Goal: Transaction & Acquisition: Purchase product/service

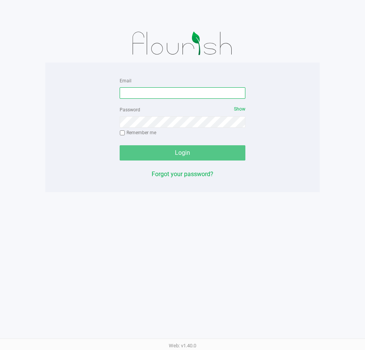
click at [141, 94] on input "Email" at bounding box center [183, 92] width 126 height 11
type input "[EMAIL_ADDRESS][DOMAIN_NAME]"
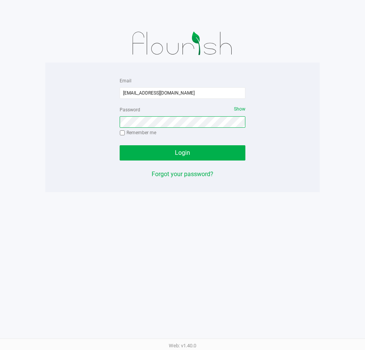
click at [120, 145] on button "Login" at bounding box center [183, 152] width 126 height 15
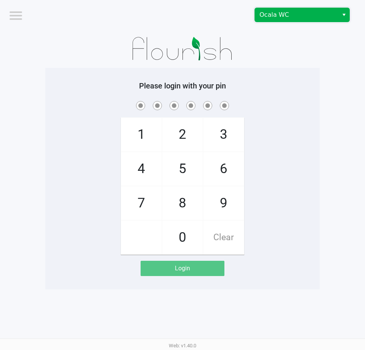
click at [277, 11] on span "Ocala WC" at bounding box center [296, 14] width 74 height 9
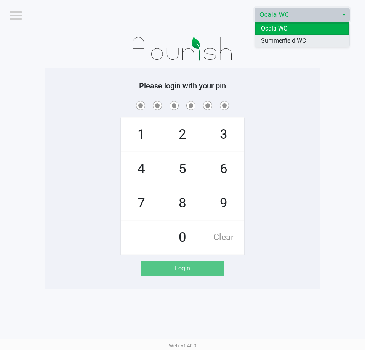
click at [293, 40] on span "Summerfield WC" at bounding box center [283, 40] width 45 height 9
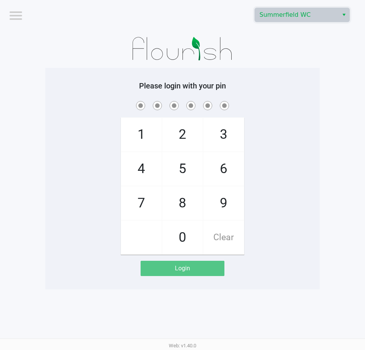
click at [348, 139] on app-pos-login-wrapper "Logout Summerfield WC Please login with your pin 1 4 7 2 5 8 0 3 6 9 Clear Login" at bounding box center [182, 144] width 365 height 289
checkbox input "true"
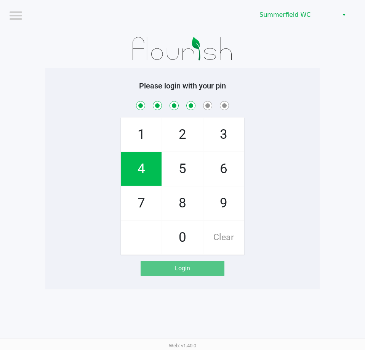
checkbox input "true"
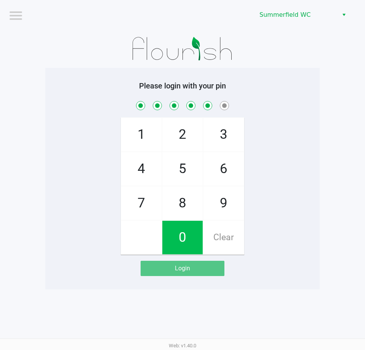
checkbox input "true"
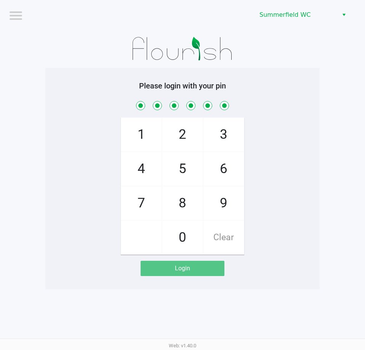
checkbox input "true"
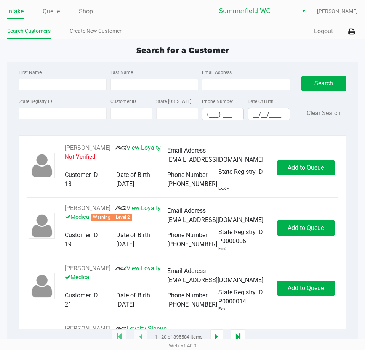
click at [126, 43] on app-point-of-sale "Intake Queue Shop Summerfield WC Lindsay Carroll Search Customers Create New Cu…" at bounding box center [182, 168] width 365 height 337
click at [54, 15] on link "Queue" at bounding box center [51, 11] width 17 height 11
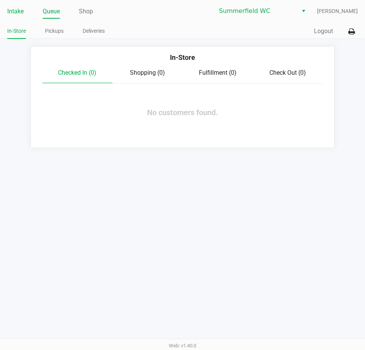
click at [14, 12] on link "Intake" at bounding box center [15, 11] width 16 height 11
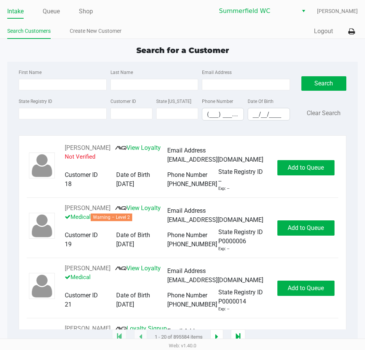
click at [54, 48] on div "Search for a Customer" at bounding box center [183, 50] width 362 height 11
click at [38, 113] on input "State Registry ID" at bounding box center [63, 113] width 88 height 11
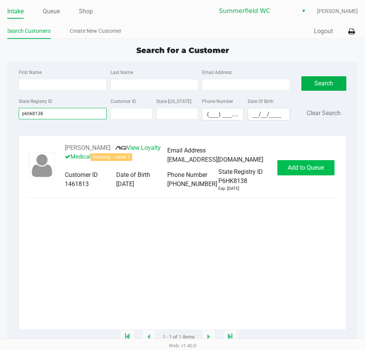
type input "p6hk8138"
click at [312, 173] on button "Add to Queue" at bounding box center [305, 167] width 57 height 15
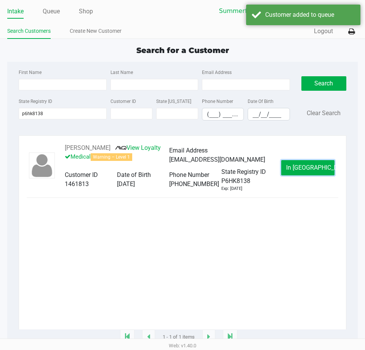
click at [312, 168] on span "In Queue" at bounding box center [318, 167] width 64 height 7
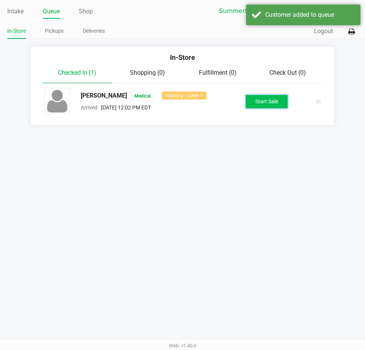
click at [263, 106] on button "Start Sale" at bounding box center [267, 101] width 42 height 13
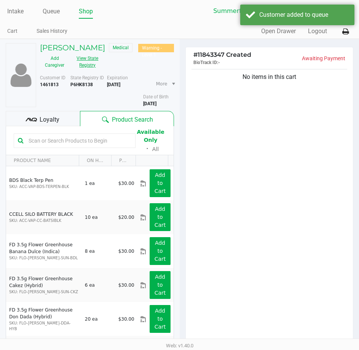
click at [92, 67] on button "View State Registry" at bounding box center [85, 61] width 32 height 19
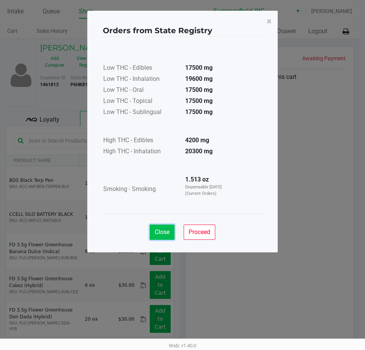
click at [158, 233] on span "Close" at bounding box center [162, 231] width 15 height 7
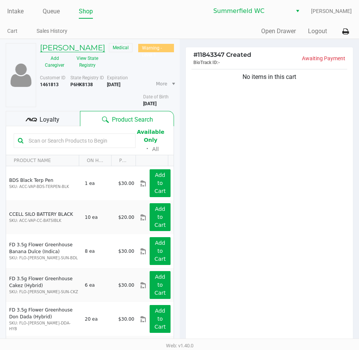
click at [75, 46] on h5 "DANNY BRAGG" at bounding box center [72, 47] width 65 height 9
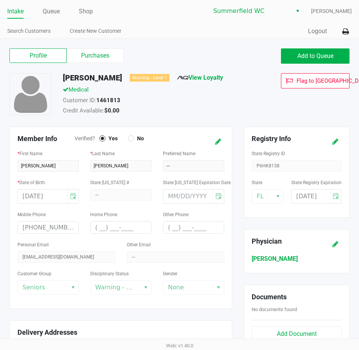
scroll to position [230, 0]
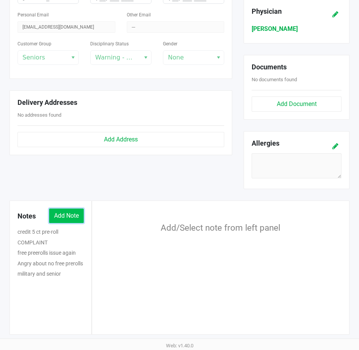
click at [72, 210] on button "Add Note" at bounding box center [66, 215] width 35 height 14
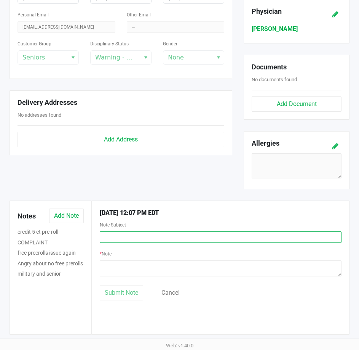
click at [109, 238] on input "text" at bounding box center [221, 236] width 242 height 11
type input "Complaint"
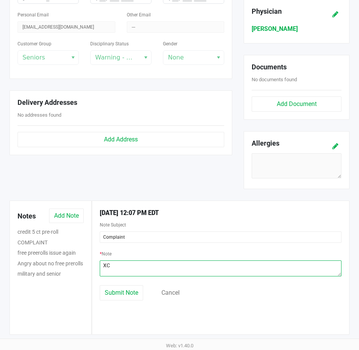
type textarea "X"
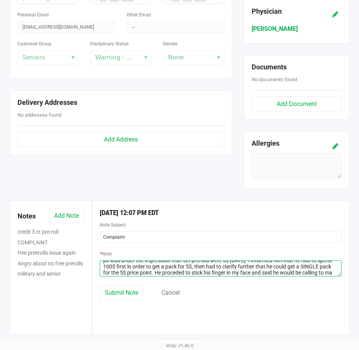
scroll to position [11, 0]
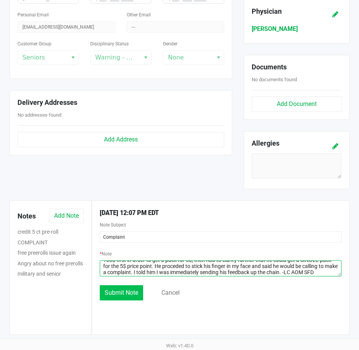
type textarea "px was under the impression that 5ct prerolls were 5$ today. I informed him tha…"
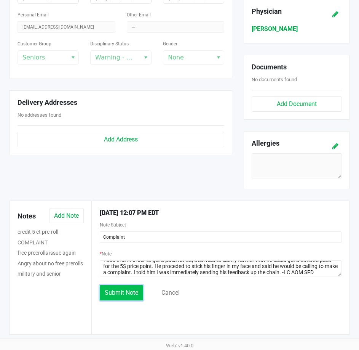
click at [132, 285] on button "Submit Note" at bounding box center [121, 292] width 43 height 15
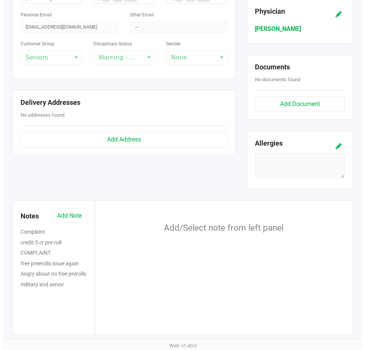
scroll to position [0, 0]
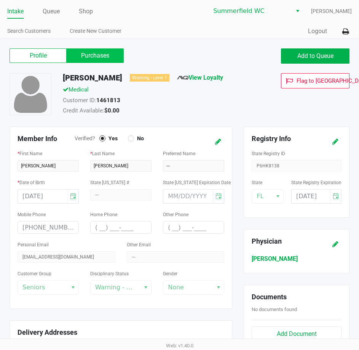
click at [94, 58] on label "Purchases" at bounding box center [95, 55] width 57 height 14
click at [0, 0] on 1 "Purchases" at bounding box center [0, 0] width 0 height 0
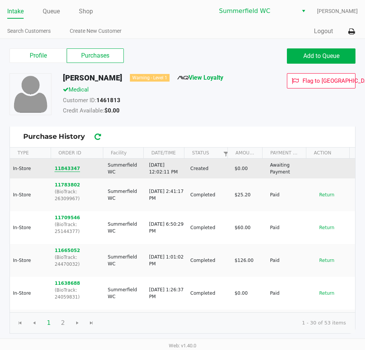
click at [62, 169] on button "11843347" at bounding box center [67, 168] width 26 height 7
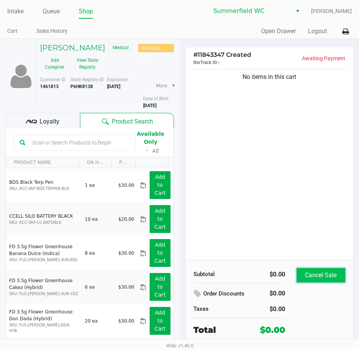
click at [329, 278] on button "Cancel Sale" at bounding box center [321, 275] width 49 height 14
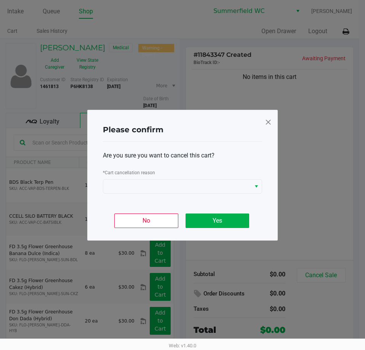
click at [204, 194] on div "Are you sure you want to cancel this cart? * Cart cancellation reason" at bounding box center [182, 172] width 159 height 61
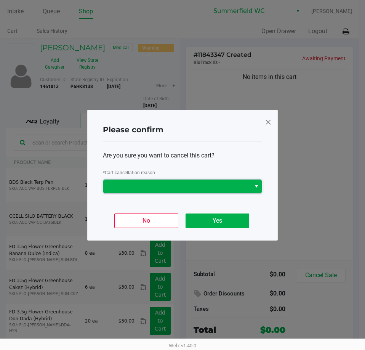
click at [198, 186] on span at bounding box center [177, 186] width 138 height 9
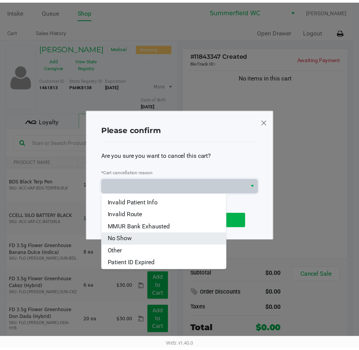
scroll to position [34, 0]
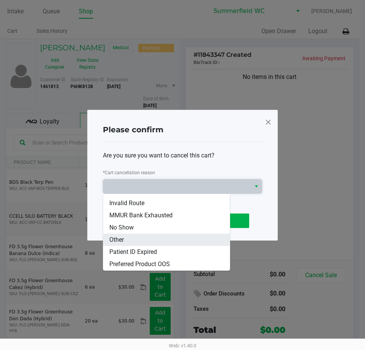
click at [115, 237] on span "Other" at bounding box center [116, 239] width 14 height 9
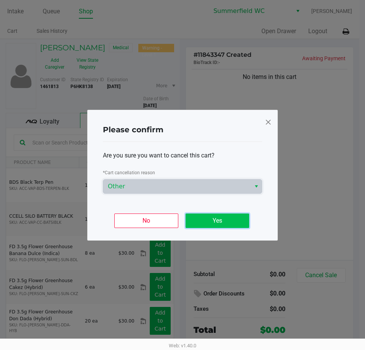
click at [212, 218] on button "Yes" at bounding box center [217, 220] width 64 height 14
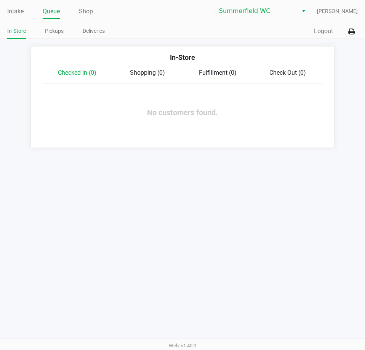
click at [111, 180] on div "Intake Queue Shop Summerfield WC Lindsay Carroll In-Store Pickups Deliveries Qu…" at bounding box center [182, 175] width 365 height 350
click at [11, 8] on link "Intake" at bounding box center [15, 11] width 16 height 11
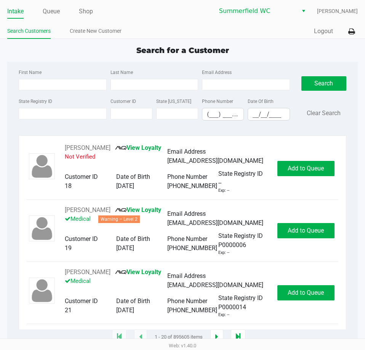
click at [112, 54] on div "Search for a Customer" at bounding box center [183, 50] width 362 height 11
click at [99, 108] on input "State Registry ID" at bounding box center [63, 113] width 88 height 11
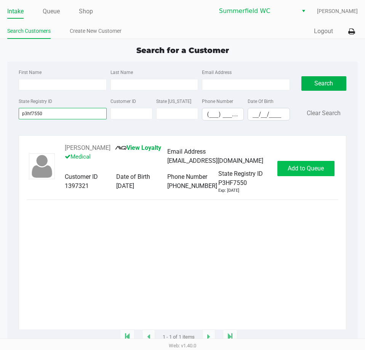
type input "p3hf7550"
click at [297, 172] on span "Add to Queue" at bounding box center [306, 168] width 36 height 7
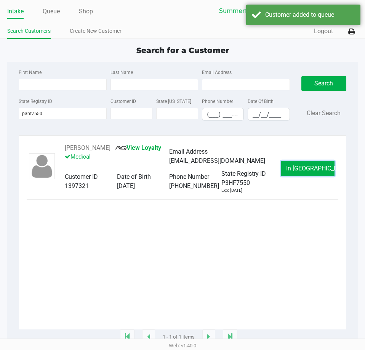
click at [298, 174] on button "In Queue" at bounding box center [307, 168] width 53 height 15
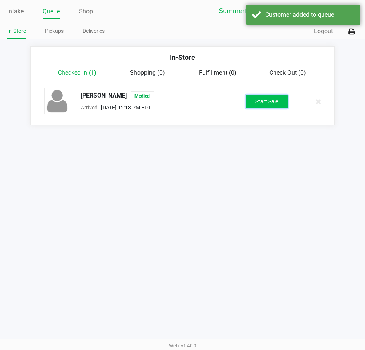
click at [267, 102] on button "Start Sale" at bounding box center [267, 101] width 42 height 13
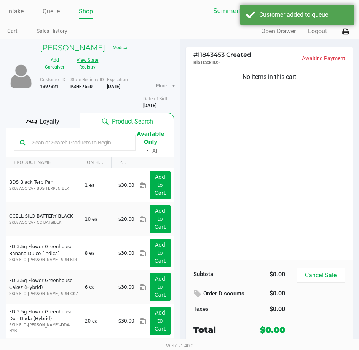
click at [89, 65] on button "View State Registry" at bounding box center [85, 63] width 32 height 19
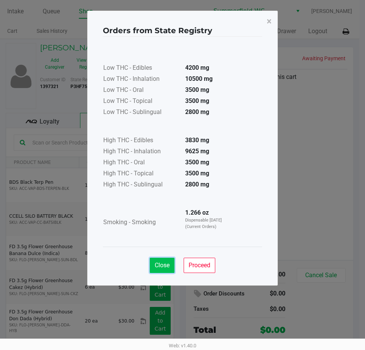
click at [159, 262] on span "Close" at bounding box center [162, 264] width 15 height 7
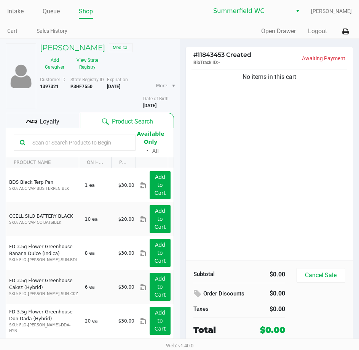
click at [208, 203] on div "No items in this cart" at bounding box center [270, 163] width 168 height 192
click at [59, 138] on input "text" at bounding box center [79, 142] width 100 height 11
click at [87, 144] on input "text" at bounding box center [79, 142] width 100 height 11
click at [289, 174] on div "No items in this cart" at bounding box center [270, 163] width 168 height 192
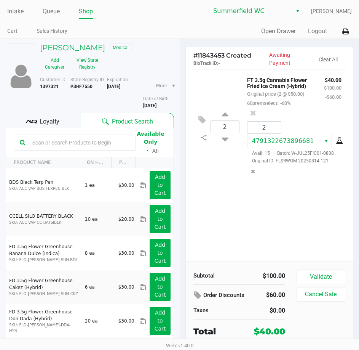
click at [244, 227] on div "2 FT 3.5g Cannabis Flower Fried Ice Cream (Hybrid) Original price (2 @ $50.00) …" at bounding box center [270, 165] width 168 height 192
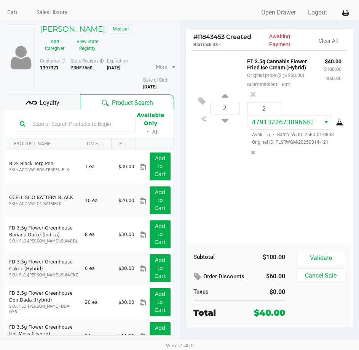
scroll to position [29, 0]
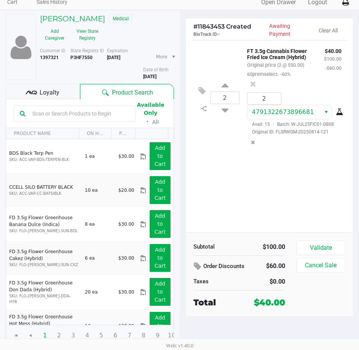
click at [256, 201] on div "2 FT 3.5g Cannabis Flower Fried Ice Cream (Hybrid) Original price (2 @ $50.00) …" at bounding box center [270, 136] width 168 height 192
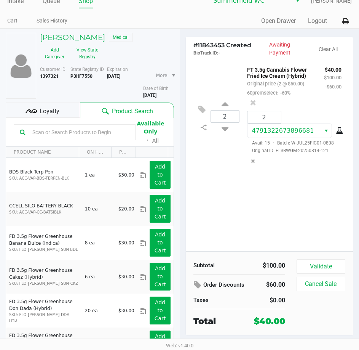
scroll to position [0, 0]
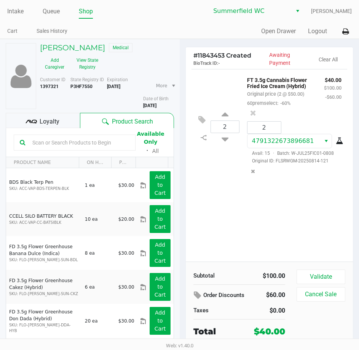
click at [221, 213] on div "2 FT 3.5g Cannabis Flower Fried Ice Cream (Hybrid) Original price (2 @ $50.00) …" at bounding box center [270, 165] width 168 height 192
click at [224, 211] on div "2 FT 3.5g Cannabis Flower Fried Ice Cream (Hybrid) Original price (2 @ $50.00) …" at bounding box center [270, 165] width 168 height 192
click at [83, 140] on input "text" at bounding box center [79, 142] width 100 height 11
type input "dsc"
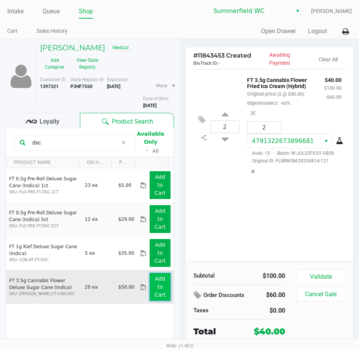
click at [155, 287] on app-button-loader "Add to Cart" at bounding box center [160, 286] width 11 height 22
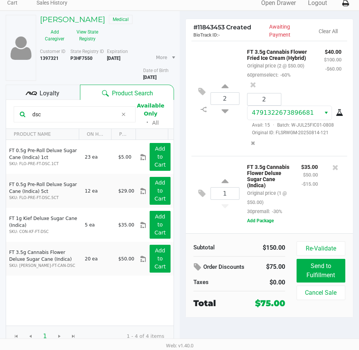
scroll to position [29, 0]
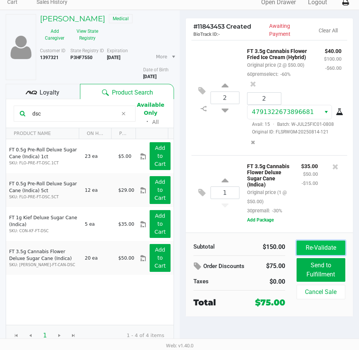
click at [308, 246] on button "Re-Validate" at bounding box center [321, 247] width 49 height 14
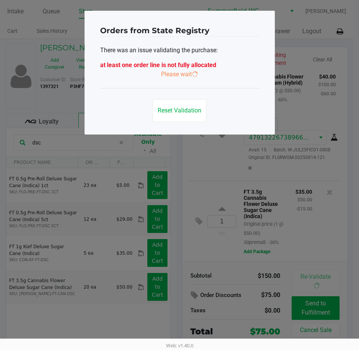
scroll to position [0, 0]
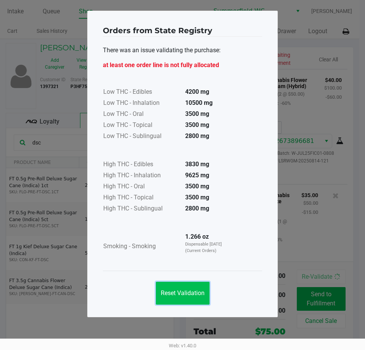
click at [165, 295] on span "Reset Validation" at bounding box center [183, 292] width 44 height 7
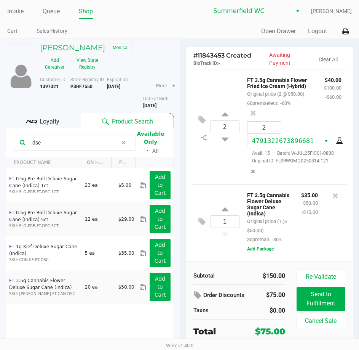
click at [326, 241] on div at bounding box center [336, 217] width 24 height 54
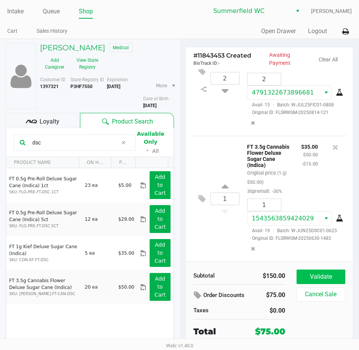
scroll to position [95, 0]
click at [317, 273] on button "Validate" at bounding box center [321, 276] width 49 height 14
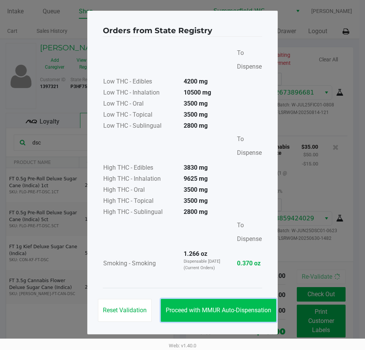
click at [243, 306] on span "Proceed with MMUR Auto-Dispensation" at bounding box center [218, 309] width 105 height 7
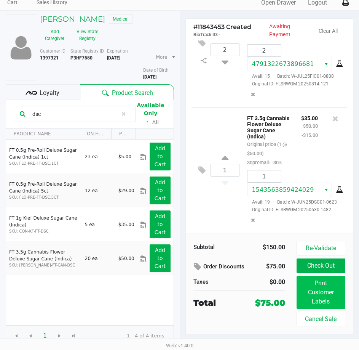
scroll to position [29, 0]
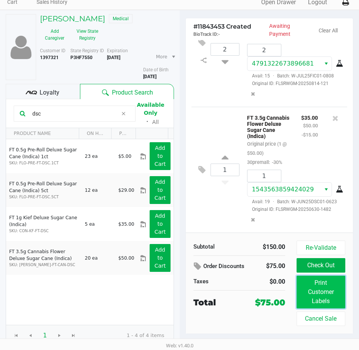
click at [329, 302] on button "Print Customer Labels" at bounding box center [321, 291] width 49 height 33
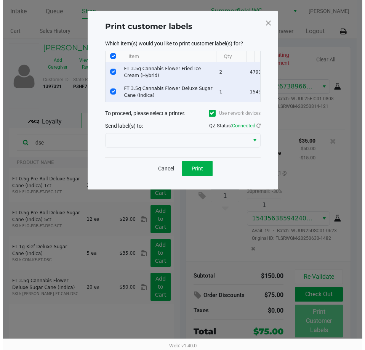
scroll to position [0, 0]
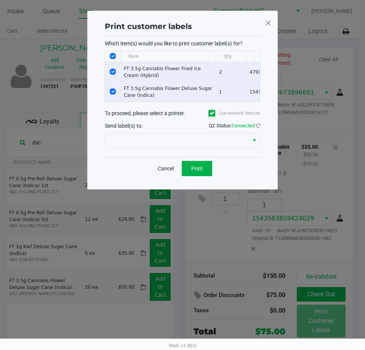
click at [178, 131] on div "Send label(s) to: QZ Status: Connected" at bounding box center [182, 125] width 155 height 11
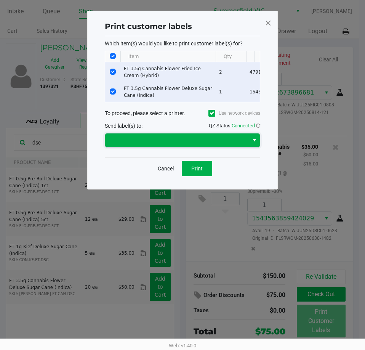
click at [180, 147] on span at bounding box center [177, 140] width 144 height 14
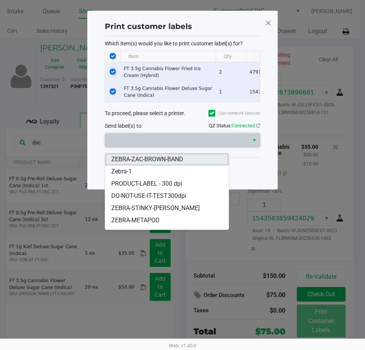
click at [148, 160] on span "ZEBRA-ZAC-BROWN-BAND" at bounding box center [147, 159] width 72 height 9
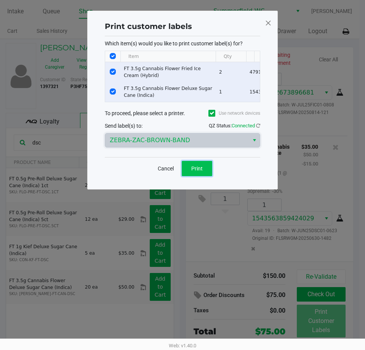
click at [204, 173] on button "Print" at bounding box center [197, 168] width 30 height 15
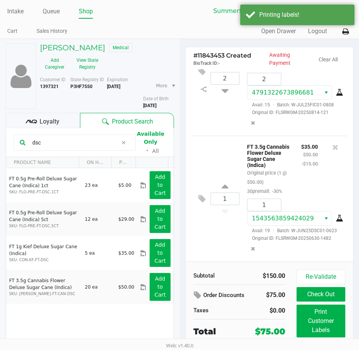
click at [346, 40] on div "# 11843453 Created BioTrack ID: - Awaiting Payment Clear All 2 FT 3.5g Cannabis…" at bounding box center [270, 208] width 180 height 339
click at [346, 30] on icon at bounding box center [345, 31] width 6 height 5
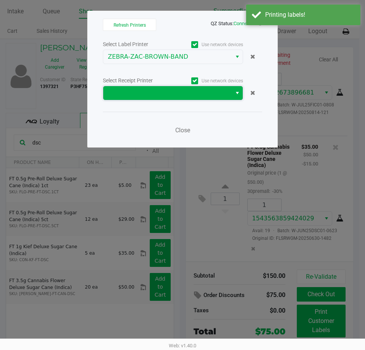
click at [176, 93] on span at bounding box center [167, 92] width 119 height 9
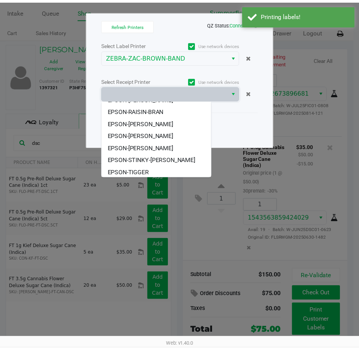
scroll to position [82, 0]
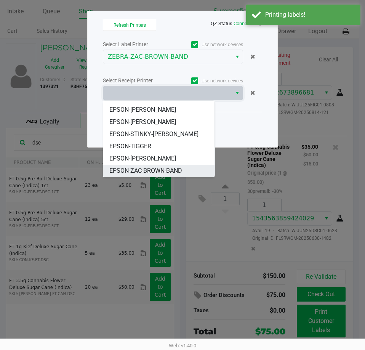
click at [151, 168] on span "EPSON-ZAC-BROWN-BAND" at bounding box center [145, 170] width 73 height 9
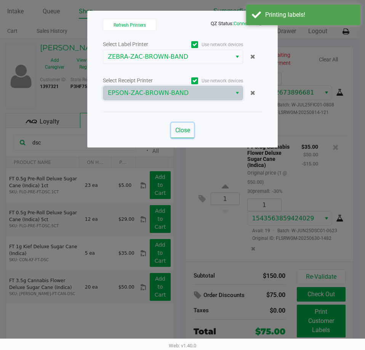
click at [179, 127] on span "Close" at bounding box center [182, 129] width 15 height 7
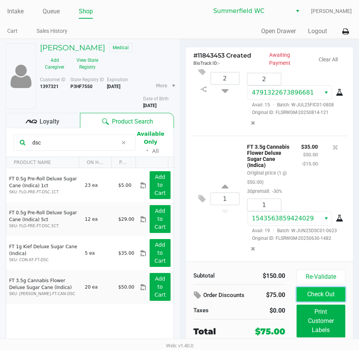
click at [313, 293] on button "Check Out" at bounding box center [321, 294] width 49 height 14
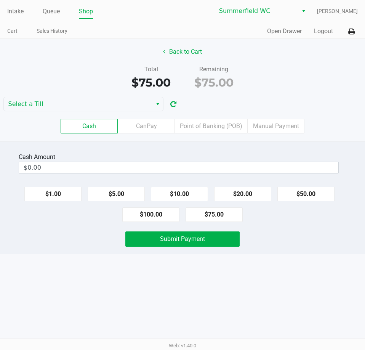
click at [303, 279] on div "Intake Queue Shop Summerfield WC Lindsay Carroll Cart Sales History Quick Sale …" at bounding box center [182, 175] width 365 height 350
click at [197, 131] on label "Point of Banking (POB)" at bounding box center [211, 126] width 72 height 14
click at [0, 0] on 7 "Point of Banking (POB)" at bounding box center [0, 0] width 0 height 0
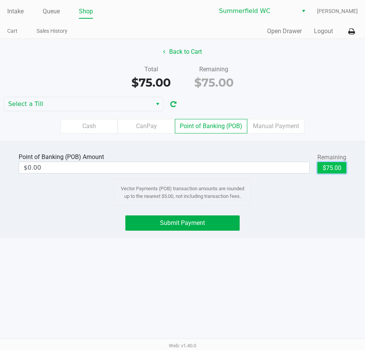
click at [325, 170] on button "$75.00" at bounding box center [331, 167] width 29 height 11
type input "$75.00"
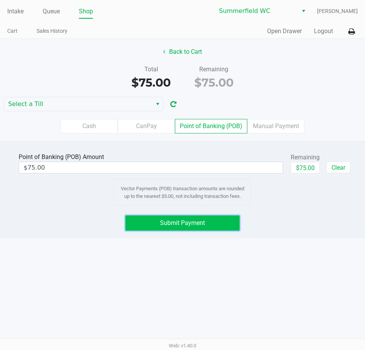
click at [168, 223] on span "Submit Payment" at bounding box center [182, 222] width 45 height 7
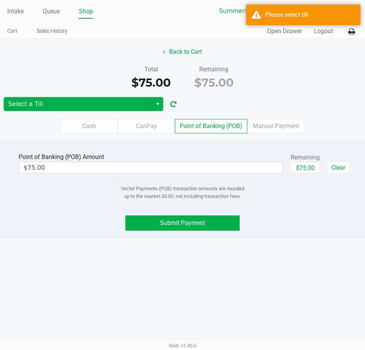
click at [69, 103] on span "Select a Till" at bounding box center [77, 103] width 139 height 9
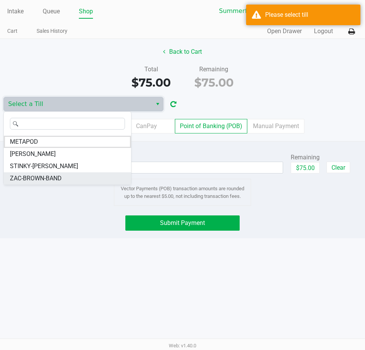
click at [37, 178] on span "ZAC-BROWN-BAND" at bounding box center [36, 178] width 52 height 9
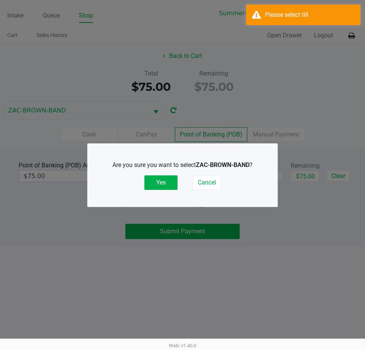
click at [151, 174] on div "Are you sure you want to select ZAC-BROWN-BAND ? Yes Cancel" at bounding box center [182, 174] width 159 height 29
click at [161, 185] on button "Yes" at bounding box center [160, 182] width 33 height 14
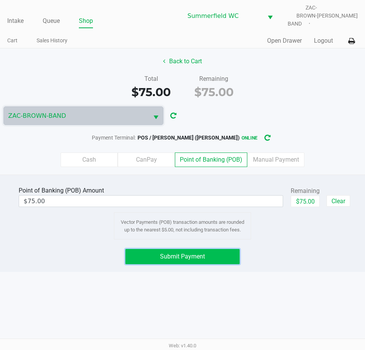
click at [189, 255] on button "Submit Payment" at bounding box center [182, 256] width 114 height 15
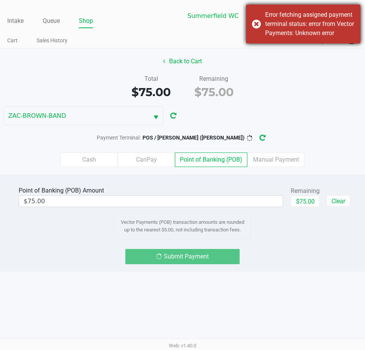
click at [303, 21] on div "Error fetching assigned payment terminal status: error from Vector Payments: Un…" at bounding box center [310, 23] width 90 height 27
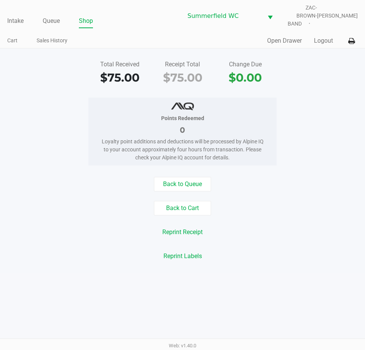
click at [330, 229] on div "Reprint Receipt" at bounding box center [182, 232] width 376 height 14
click at [16, 16] on link "Intake" at bounding box center [15, 21] width 16 height 11
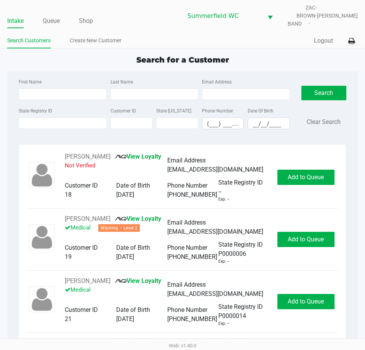
click at [97, 58] on div "Search for a Customer" at bounding box center [183, 59] width 362 height 11
click at [65, 60] on div "Search for a Customer" at bounding box center [183, 59] width 362 height 11
click at [57, 17] on link "Queue" at bounding box center [51, 21] width 17 height 11
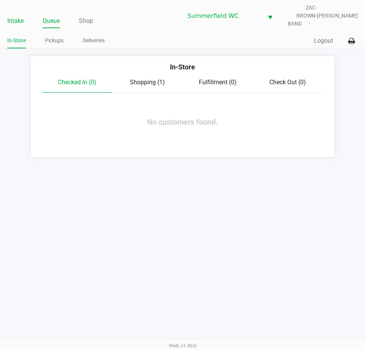
click at [16, 16] on link "Intake" at bounding box center [15, 21] width 16 height 11
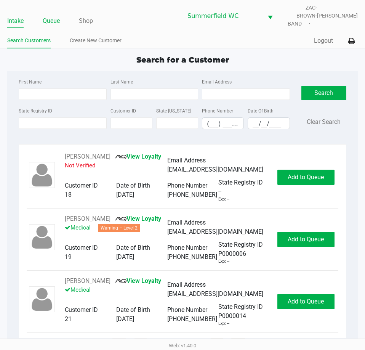
click at [50, 16] on link "Queue" at bounding box center [51, 21] width 17 height 11
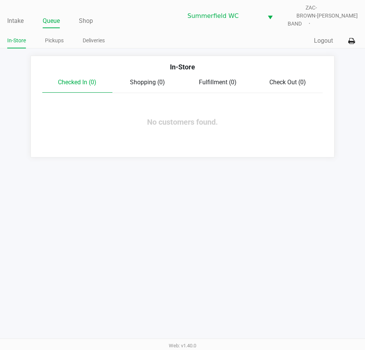
click at [11, 7] on div "Intake Queue Shop Summerfield WC ZAC-BROWN-BAND Lindsay Carroll" at bounding box center [182, 16] width 350 height 24
click at [12, 16] on link "Intake" at bounding box center [15, 21] width 16 height 11
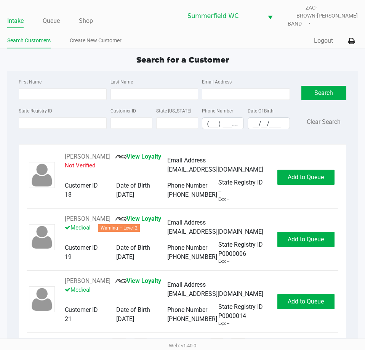
click at [29, 60] on div "Search for a Customer First Name Last Name Email Address State Registry ID Cust…" at bounding box center [182, 200] width 350 height 292
click at [50, 117] on input "State Registry ID" at bounding box center [63, 122] width 88 height 11
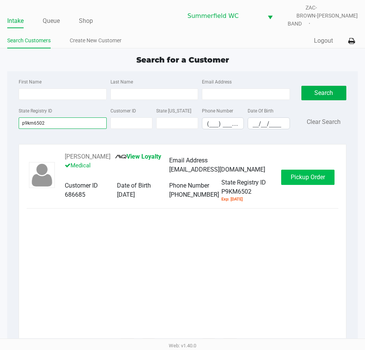
type input "p9km6502"
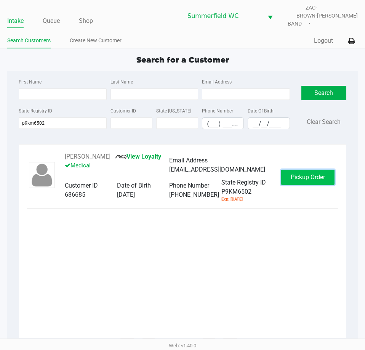
click at [304, 173] on span "Pickup Order" at bounding box center [308, 176] width 34 height 7
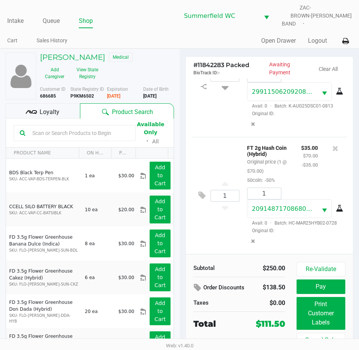
scroll to position [346, 0]
click at [61, 103] on div "Loyalty" at bounding box center [43, 110] width 74 height 15
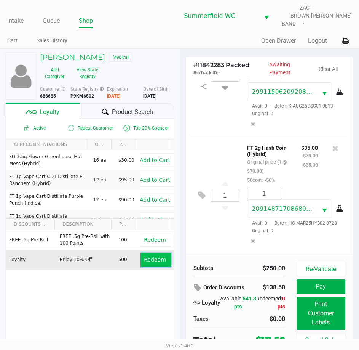
click at [151, 257] on span "Redeem" at bounding box center [155, 259] width 22 height 6
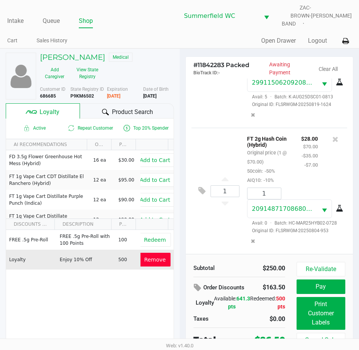
scroll to position [392, 0]
click at [214, 232] on div "1 FT 2g Hash Coin (Hybrid) Original price (1 @ $70.00) 50coin: -50% AIQ10: -10%…" at bounding box center [270, 191] width 156 height 126
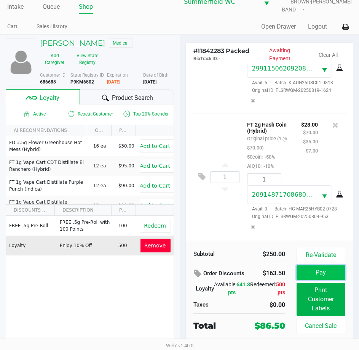
click at [310, 266] on button "Pay" at bounding box center [321, 272] width 49 height 14
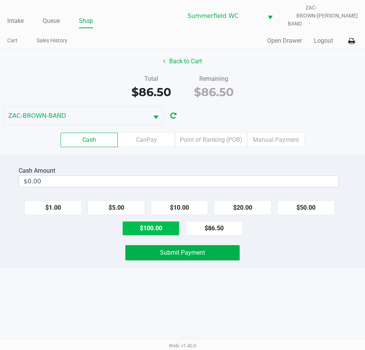
click at [166, 227] on button "$100.00" at bounding box center [150, 228] width 57 height 14
type input "$100.00"
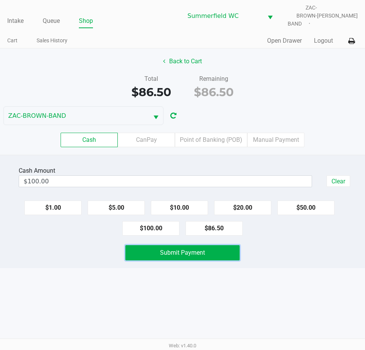
click at [177, 249] on span "Submit Payment" at bounding box center [182, 252] width 45 height 7
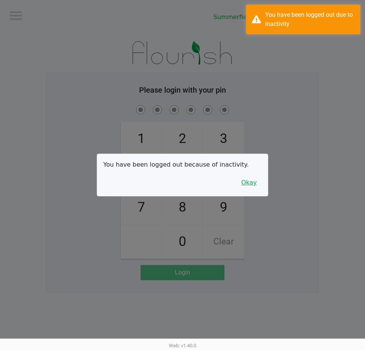
click at [246, 184] on button "Okay" at bounding box center [249, 182] width 26 height 14
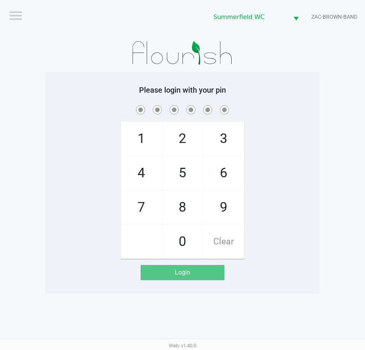
click at [329, 98] on app-pos-login-wrapper "Logout Summerfield WC ZAC-BROWN-BAND Please login with your pin 1 4 7 2 5 8 0 3…" at bounding box center [182, 146] width 365 height 293
checkbox input "true"
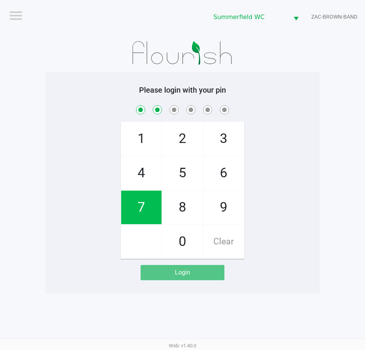
checkbox input "true"
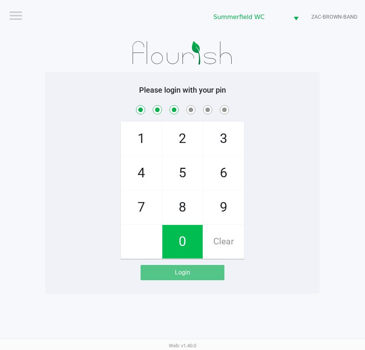
checkbox input "true"
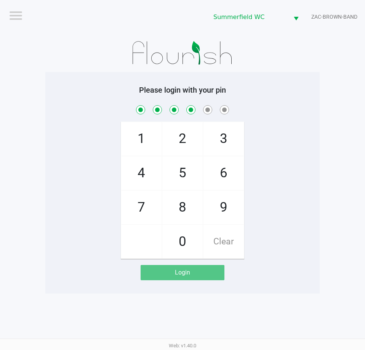
checkbox input "true"
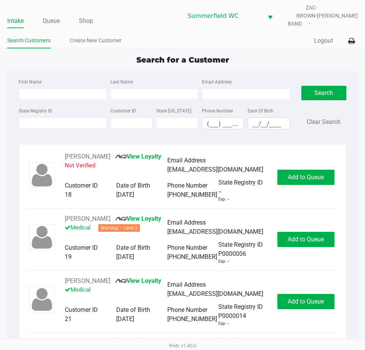
click at [56, 54] on div "Search for a Customer" at bounding box center [183, 59] width 362 height 11
click at [117, 61] on div "Search for a Customer First Name Last Name Email Address State Registry ID Cust…" at bounding box center [182, 200] width 350 height 292
click at [30, 119] on input "State Registry ID" at bounding box center [63, 122] width 88 height 11
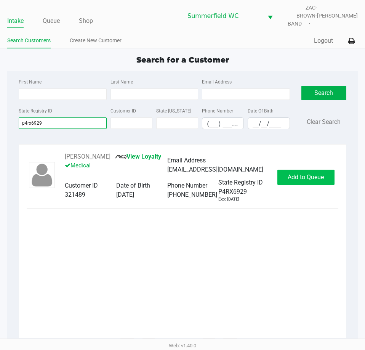
type input "p4rx6929"
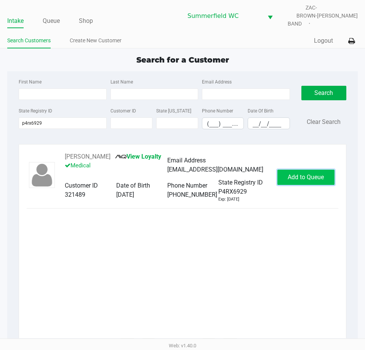
click at [294, 169] on button "Add to Queue" at bounding box center [305, 176] width 57 height 15
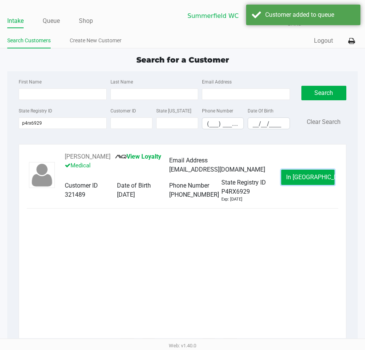
click at [292, 169] on button "In Queue" at bounding box center [307, 176] width 53 height 15
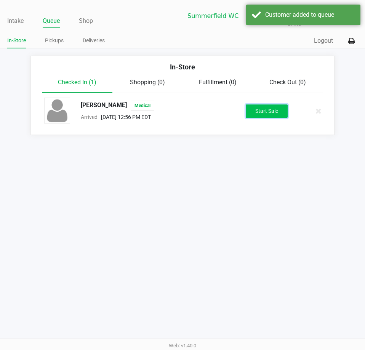
click at [271, 105] on button "Start Sale" at bounding box center [267, 110] width 42 height 13
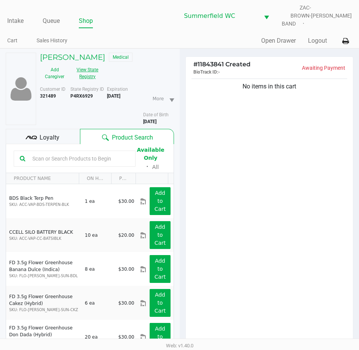
click at [84, 73] on button "View State Registry" at bounding box center [85, 73] width 32 height 19
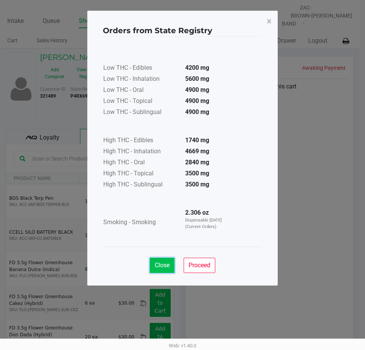
click at [161, 268] on span "Close" at bounding box center [162, 264] width 15 height 7
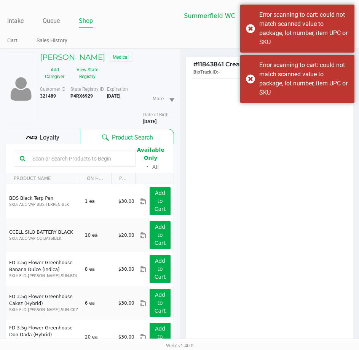
click at [65, 153] on input "text" at bounding box center [79, 158] width 100 height 11
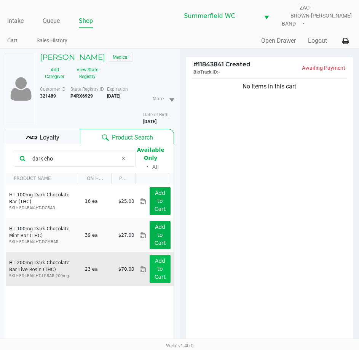
type input "dark cho"
click at [158, 270] on app-button-loader "Add to Cart" at bounding box center [160, 268] width 11 height 22
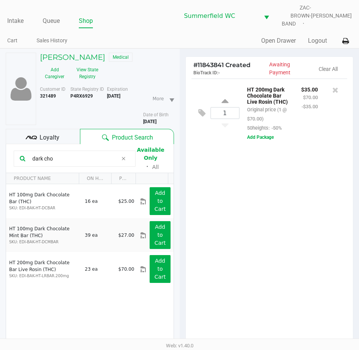
click at [287, 192] on div "1 HT 200mg Dark Chocolate Bar Live Rosin (THC) Original price (1 @ $70.00) 50he…" at bounding box center [270, 216] width 168 height 276
drag, startPoint x: 77, startPoint y: 154, endPoint x: 11, endPoint y: 152, distance: 65.9
click at [11, 152] on kendo-grid-toolbar "dark cho Available Only ᛫ All" at bounding box center [90, 158] width 168 height 29
click at [249, 254] on div "1 HT 200mg Dark Chocolate Bar Live Rosin (THC) Original price (1 @ $70.00) 50he…" at bounding box center [270, 216] width 168 height 276
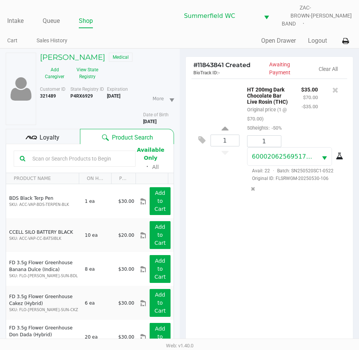
drag, startPoint x: 65, startPoint y: 147, endPoint x: 65, endPoint y: 157, distance: 10.3
click at [65, 150] on div at bounding box center [75, 158] width 122 height 16
click at [65, 157] on input "text" at bounding box center [79, 158] width 100 height 11
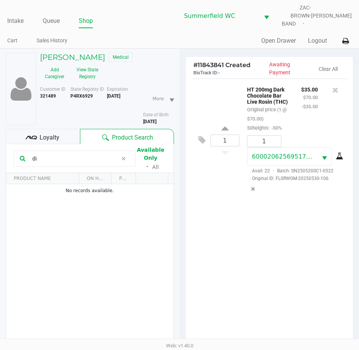
type input "d"
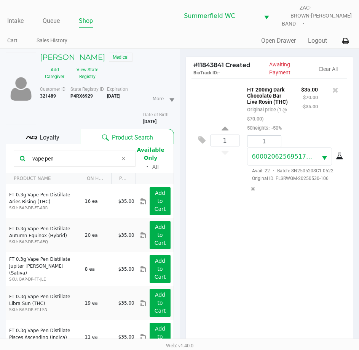
type input "vape pen"
click at [276, 229] on div "1 HT 200mg Dark Chocolate Bar Live Rosin (THC) Original price (1 @ $70.00) 50he…" at bounding box center [270, 216] width 168 height 276
click at [311, 250] on div "1 HT 200mg Dark Chocolate Bar Live Rosin (THC) Original price (1 @ $70.00) 50he…" at bounding box center [270, 216] width 168 height 276
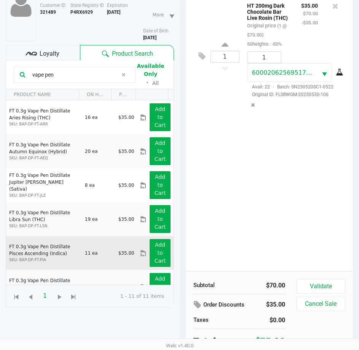
scroll to position [38, 0]
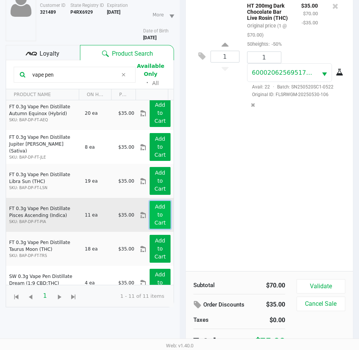
click at [155, 219] on app-button-loader "Add to Cart" at bounding box center [160, 214] width 11 height 22
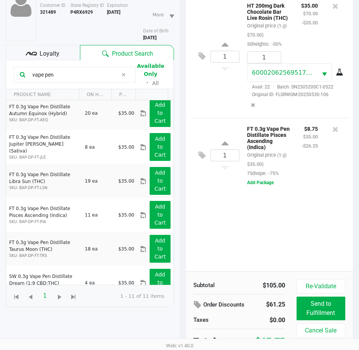
click at [213, 231] on div "1 HT 200mg Dark Chocolate Bar Live Rosin (THC) Original price (1 @ $70.00) 50he…" at bounding box center [270, 133] width 168 height 276
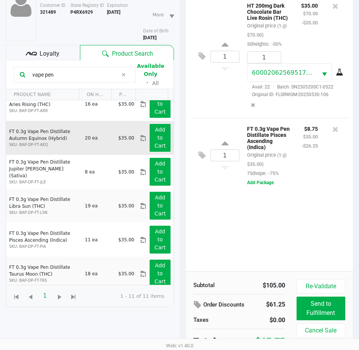
scroll to position [0, 0]
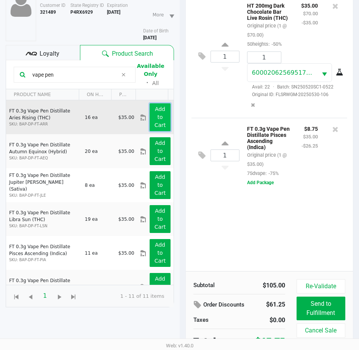
click at [162, 106] on button "Add to Cart" at bounding box center [160, 117] width 21 height 28
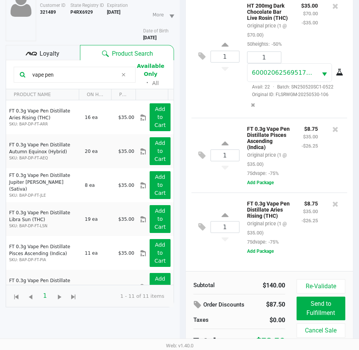
click at [223, 250] on div "1 FT 0.3g Vape Pen Distillate Aries Rising (THC) Original price (1 @ $35.00) 75…" at bounding box center [270, 226] width 156 height 69
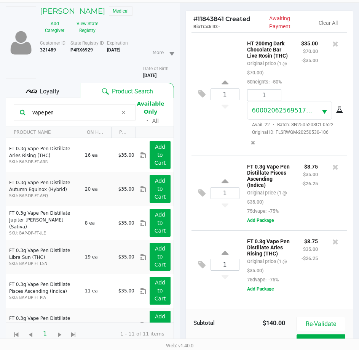
scroll to position [84, 0]
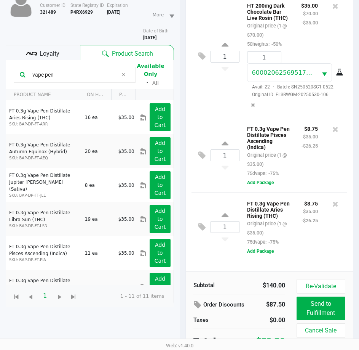
click at [311, 243] on div "$8.75 $35.00 -$26.25" at bounding box center [310, 222] width 28 height 48
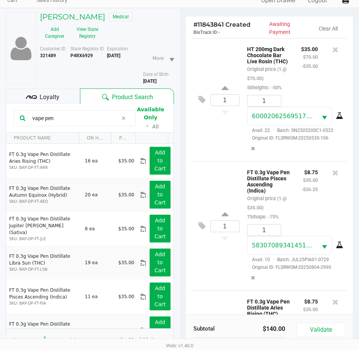
scroll to position [0, 0]
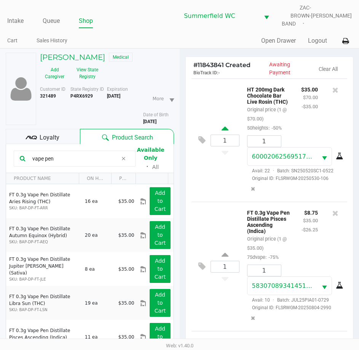
click at [222, 127] on icon at bounding box center [225, 130] width 7 height 10
type input "2"
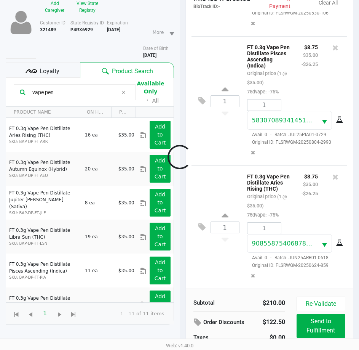
scroll to position [84, 0]
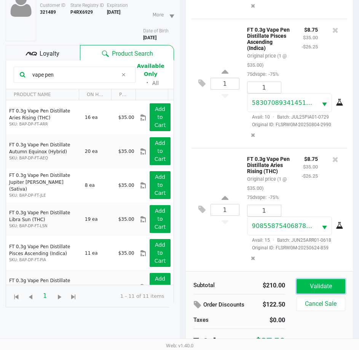
click at [331, 279] on button "Validate" at bounding box center [321, 286] width 49 height 14
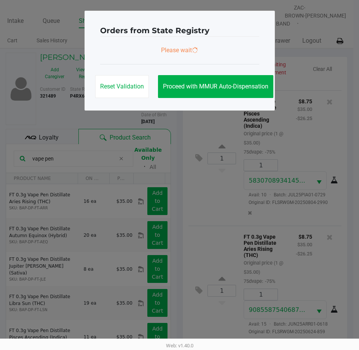
scroll to position [0, 0]
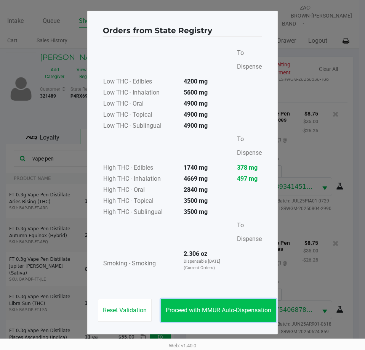
click at [207, 310] on span "Proceed with MMUR Auto-Dispensation" at bounding box center [218, 309] width 105 height 7
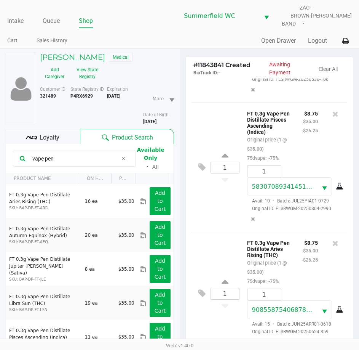
click at [40, 133] on span "Loyalty" at bounding box center [50, 137] width 20 height 9
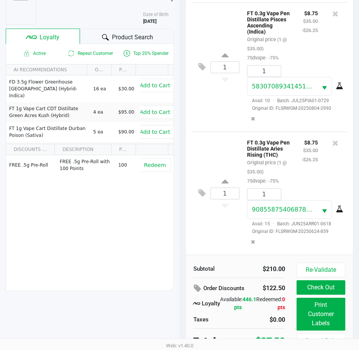
scroll to position [101, 0]
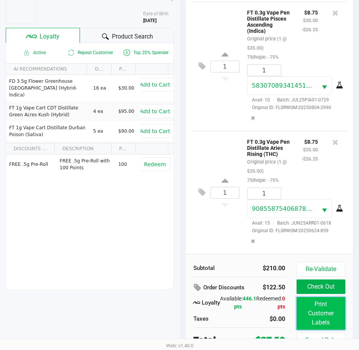
click at [318, 305] on button "Print Customer Labels" at bounding box center [321, 313] width 49 height 33
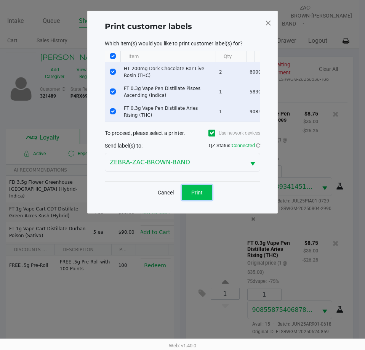
click at [195, 191] on button "Print" at bounding box center [197, 192] width 30 height 15
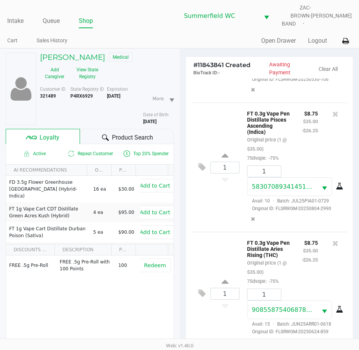
scroll to position [101, 0]
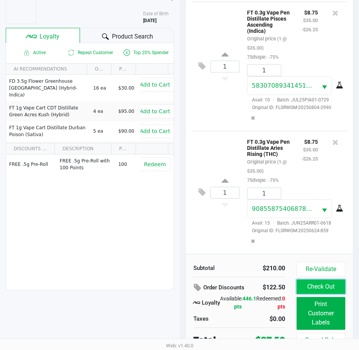
click at [335, 283] on button "Check Out" at bounding box center [321, 286] width 49 height 14
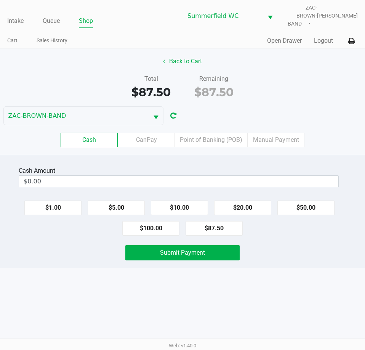
click at [300, 320] on div "Intake Queue Shop Summerfield WC ZAC-BROWN-BAND Lindsay Carroll Cart Sales Hist…" at bounding box center [182, 175] width 365 height 350
click at [302, 292] on div "Intake Queue Shop Summerfield WC ZAC-BROWN-BAND Lindsay Carroll Cart Sales Hist…" at bounding box center [182, 175] width 365 height 350
click at [310, 277] on div "Intake Queue Shop Summerfield WC ZAC-BROWN-BAND Lindsay Carroll Cart Sales Hist…" at bounding box center [182, 175] width 365 height 350
click at [149, 224] on button "$100.00" at bounding box center [150, 228] width 57 height 14
type input "$100.00"
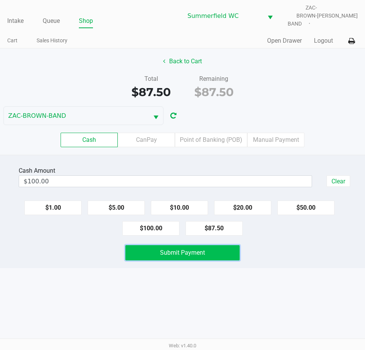
click at [166, 249] on span "Submit Payment" at bounding box center [182, 252] width 45 height 7
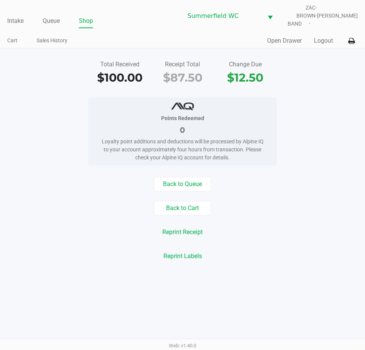
click at [29, 162] on div "Total Received $100.00 Receipt Total $87.50 Change Due $12.50 Points Redeemed 0…" at bounding box center [182, 160] width 365 height 224
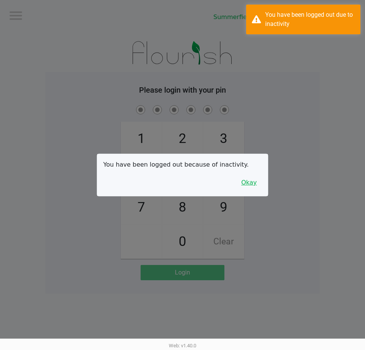
click at [253, 180] on button "Okay" at bounding box center [249, 182] width 26 height 14
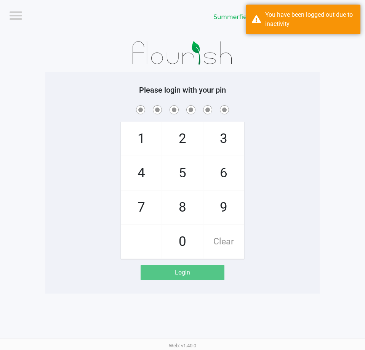
drag, startPoint x: 278, startPoint y: 119, endPoint x: 278, endPoint y: 114, distance: 5.0
click at [278, 118] on div "1 4 7 2 5 8 0 3 6 9 Clear" at bounding box center [182, 181] width 274 height 155
click at [310, 131] on div "1 4 7 2 5 8 0 3 6 9 Clear" at bounding box center [182, 181] width 274 height 155
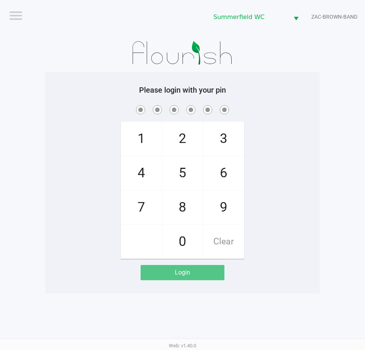
click at [307, 123] on div "1 4 7 2 5 8 0 3 6 9 Clear" at bounding box center [182, 181] width 274 height 155
checkbox input "true"
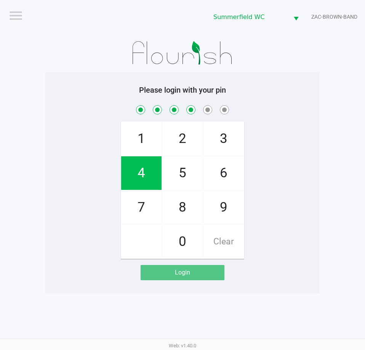
checkbox input "true"
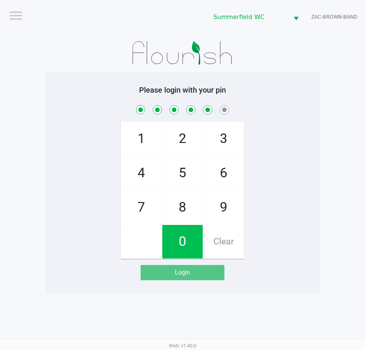
checkbox input "true"
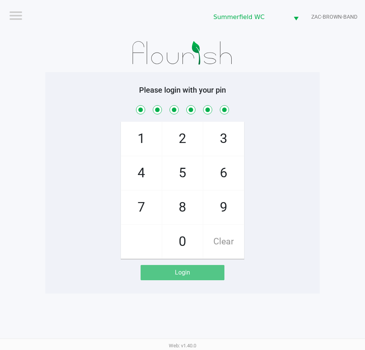
checkbox input "true"
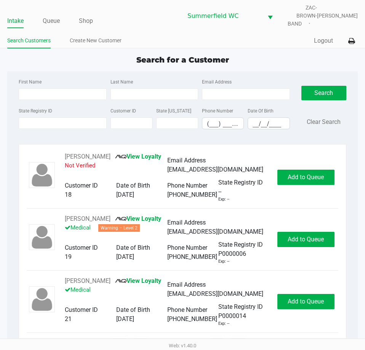
click at [37, 59] on div "Search for a Customer" at bounding box center [183, 59] width 362 height 11
click at [55, 18] on link "Queue" at bounding box center [51, 21] width 17 height 11
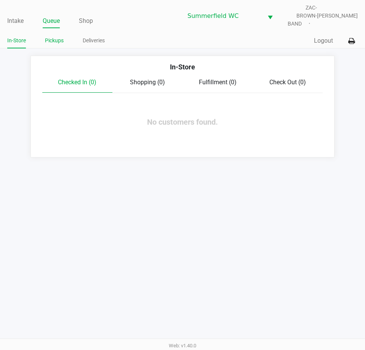
click at [51, 37] on link "Pickups" at bounding box center [54, 41] width 19 height 10
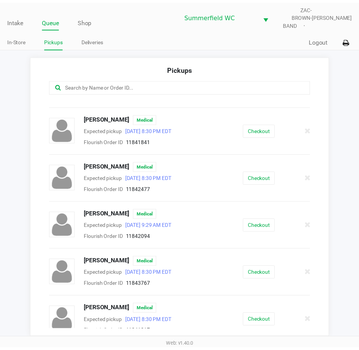
scroll to position [152, 0]
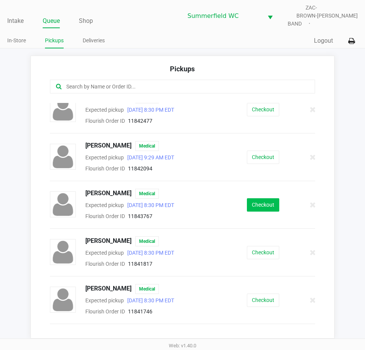
drag, startPoint x: 282, startPoint y: 200, endPoint x: 270, endPoint y: 197, distance: 12.2
click at [280, 200] on div "Checkout" at bounding box center [263, 204] width 69 height 13
click at [270, 198] on button "Checkout" at bounding box center [263, 204] width 32 height 13
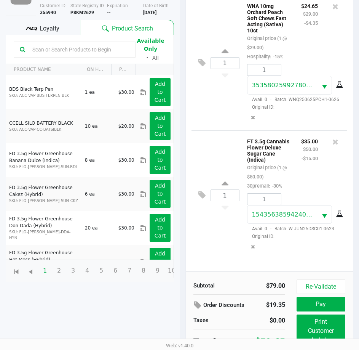
scroll to position [101, 0]
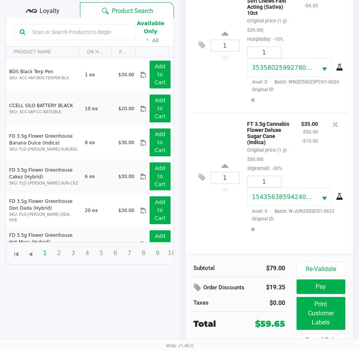
click at [51, 6] on span "Loyalty" at bounding box center [50, 10] width 20 height 9
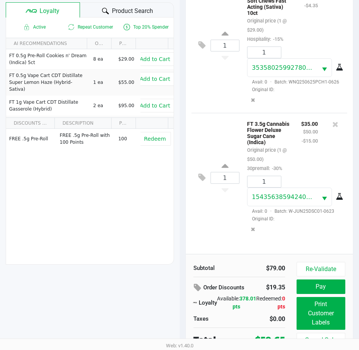
click at [232, 228] on div "1 FT 3.5g Cannabis Flower Deluxe Sugar Cane (Indica) Original price (1 @ $50.00…" at bounding box center [270, 177] width 156 height 129
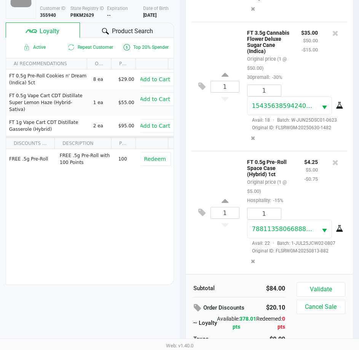
scroll to position [62, 0]
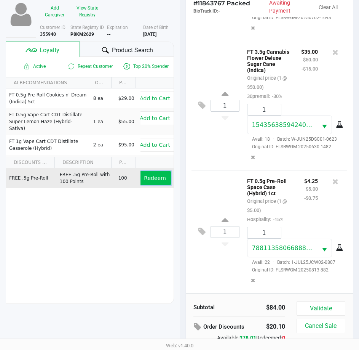
click at [150, 175] on span "Redeem" at bounding box center [155, 178] width 22 height 6
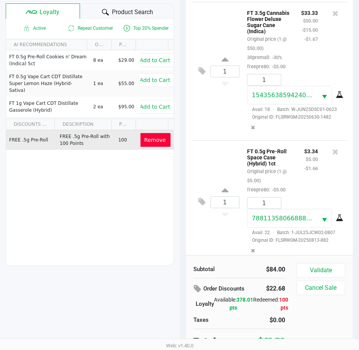
scroll to position [168, 0]
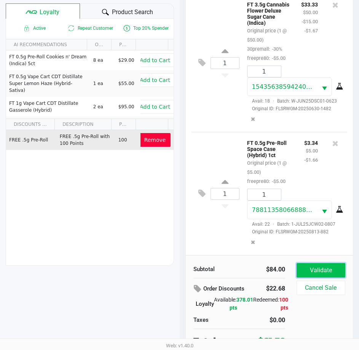
click at [320, 265] on button "Validate" at bounding box center [321, 270] width 49 height 14
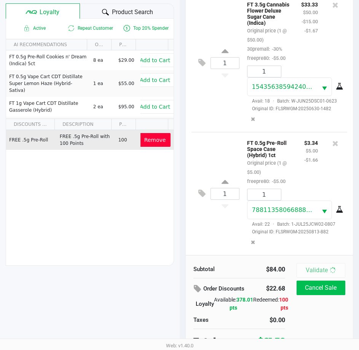
scroll to position [0, 0]
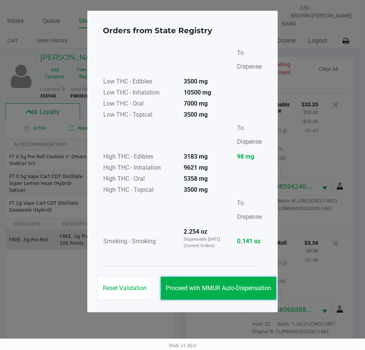
drag, startPoint x: 228, startPoint y: 292, endPoint x: 218, endPoint y: 256, distance: 37.6
click at [228, 293] on button "Proceed with MMUR Auto-Dispensation" at bounding box center [218, 288] width 115 height 23
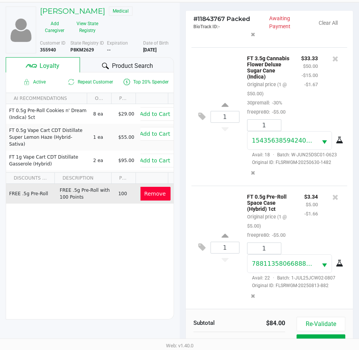
scroll to position [101, 0]
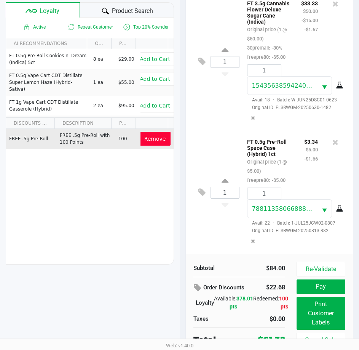
drag, startPoint x: 349, startPoint y: 314, endPoint x: 313, endPoint y: 309, distance: 35.7
click at [347, 314] on div "Re-Validate Pay Print Customer Labels Cancel Sale" at bounding box center [324, 304] width 54 height 85
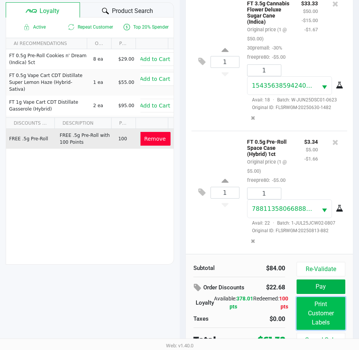
click at [313, 309] on button "Print Customer Labels" at bounding box center [321, 313] width 49 height 33
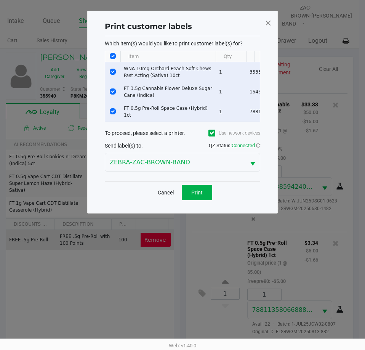
click at [113, 55] on input "Select All Rows" at bounding box center [113, 56] width 6 height 6
checkbox input "false"
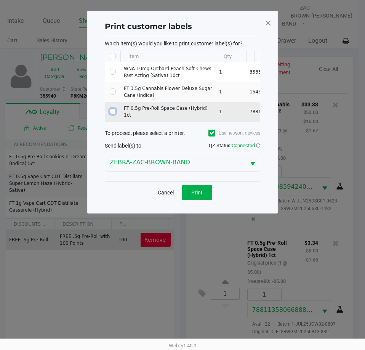
click at [110, 109] on input "Select Row" at bounding box center [113, 111] width 6 height 6
checkbox input "true"
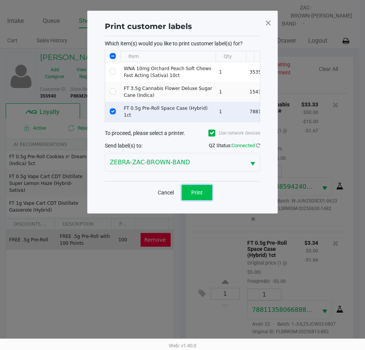
click at [202, 195] on span "Print" at bounding box center [196, 192] width 11 height 6
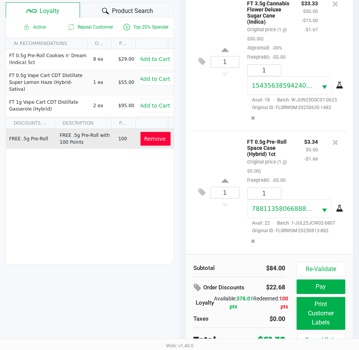
scroll to position [168, 0]
click at [328, 282] on button "Pay" at bounding box center [321, 286] width 49 height 14
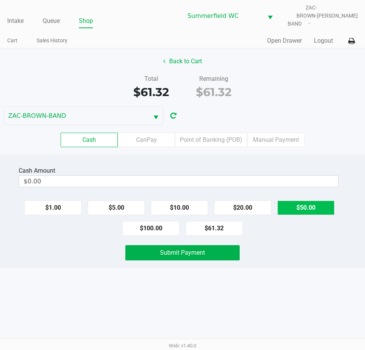
click at [297, 203] on button "$50.00" at bounding box center [305, 207] width 57 height 14
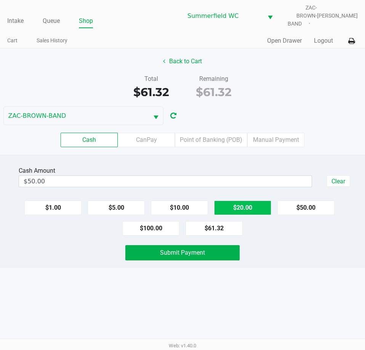
click at [253, 200] on button "$20.00" at bounding box center [242, 207] width 57 height 14
type input "$70.00"
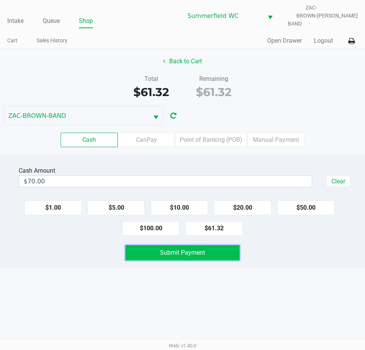
click at [190, 249] on span "Submit Payment" at bounding box center [182, 252] width 45 height 7
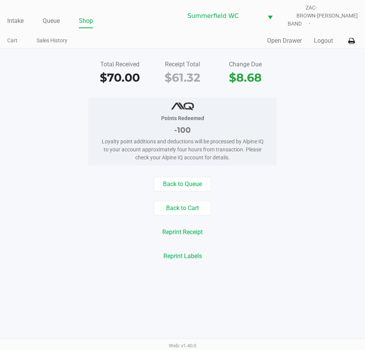
click at [56, 113] on div "Points Redeemed -100 Loyalty point additions and deductions will be processed b…" at bounding box center [182, 132] width 376 height 68
click at [13, 16] on link "Intake" at bounding box center [15, 21] width 16 height 11
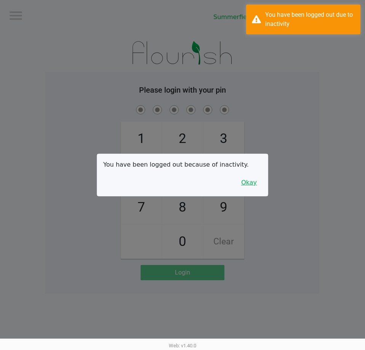
click at [249, 184] on button "Okay" at bounding box center [249, 182] width 26 height 14
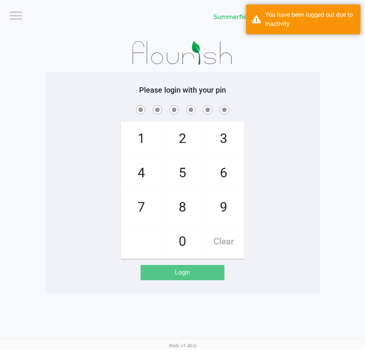
click at [274, 151] on div "1 4 7 2 5 8 0 3 6 9 Clear" at bounding box center [182, 181] width 274 height 155
checkbox input "true"
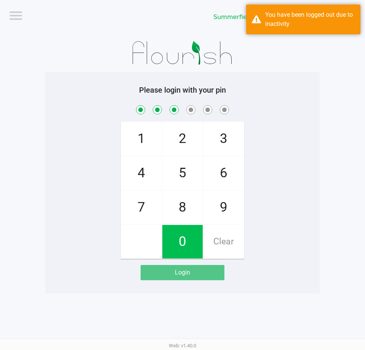
checkbox input "true"
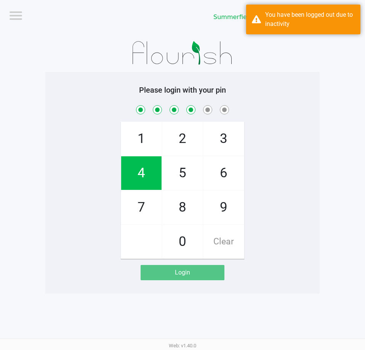
checkbox input "true"
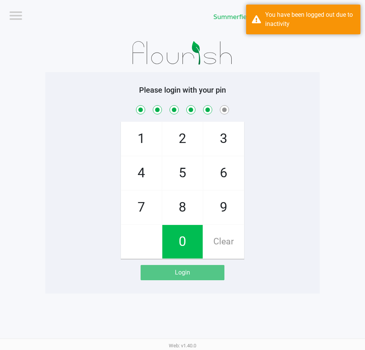
checkbox input "true"
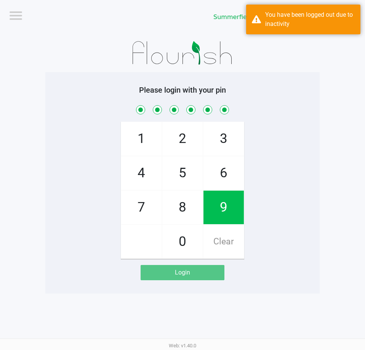
checkbox input "true"
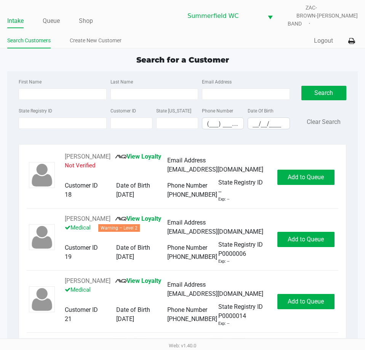
click at [63, 58] on div "Search for a Customer" at bounding box center [183, 59] width 362 height 11
click at [45, 16] on link "Queue" at bounding box center [51, 21] width 17 height 11
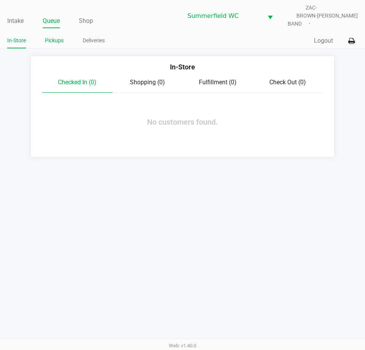
click at [58, 36] on link "Pickups" at bounding box center [54, 41] width 19 height 10
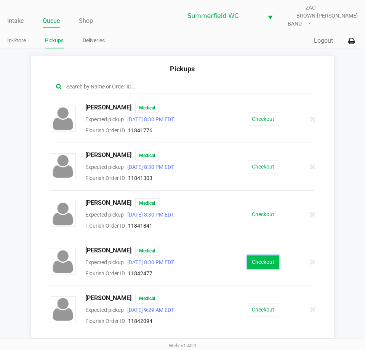
click at [253, 255] on button "Checkout" at bounding box center [263, 261] width 32 height 13
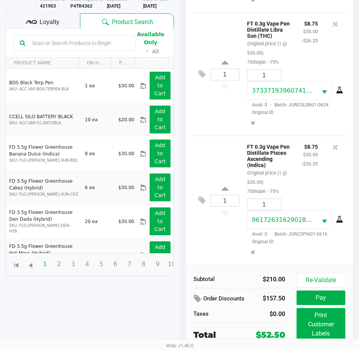
scroll to position [101, 0]
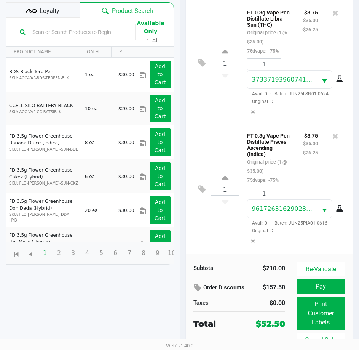
click at [42, 6] on span "Loyalty" at bounding box center [50, 10] width 20 height 9
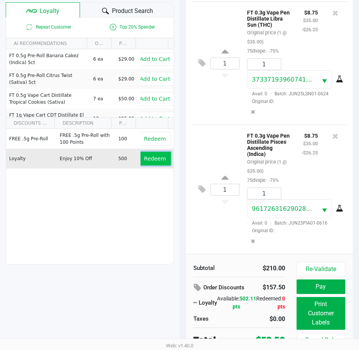
click at [156, 156] on span "Redeem" at bounding box center [155, 158] width 22 height 6
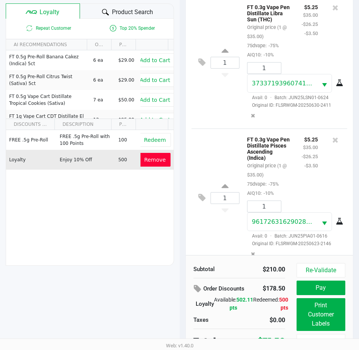
scroll to position [289, 0]
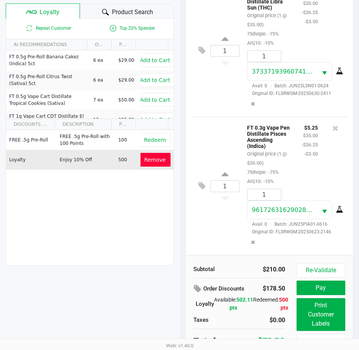
click at [229, 222] on div "1 FT 0.3g Vape Pen Distillate Pisces Ascending (Indica) Original price (1 @ $35…" at bounding box center [270, 186] width 156 height 138
click at [316, 280] on button "Pay" at bounding box center [321, 287] width 49 height 14
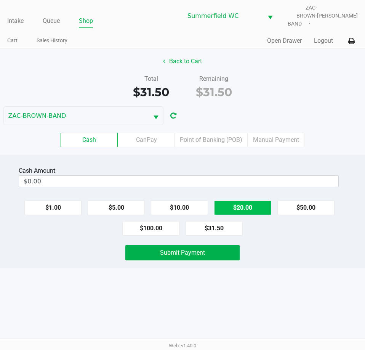
click at [250, 200] on button "$20.00" at bounding box center [242, 207] width 57 height 14
type input "$40.00"
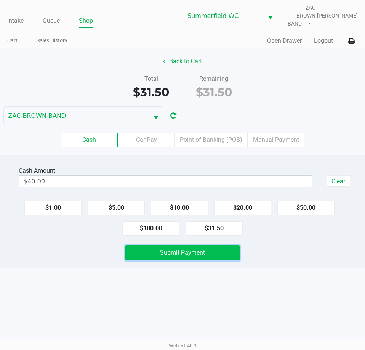
click at [181, 249] on span "Submit Payment" at bounding box center [182, 252] width 45 height 7
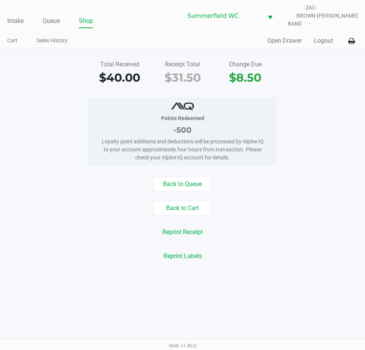
click at [38, 100] on div "Points Redeemed -500 Loyalty point additions and deductions will be processed b…" at bounding box center [182, 132] width 376 height 68
click at [14, 16] on link "Intake" at bounding box center [15, 21] width 16 height 11
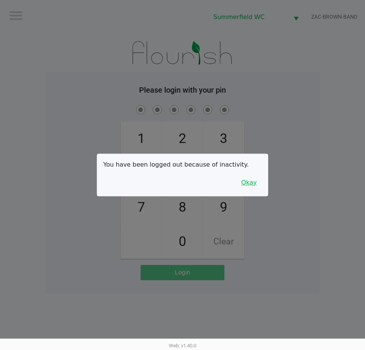
click at [254, 179] on button "Okay" at bounding box center [249, 182] width 26 height 14
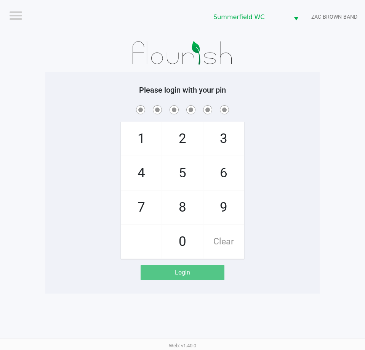
click at [288, 133] on div "1 4 7 2 5 8 0 3 6 9 Clear" at bounding box center [182, 181] width 274 height 155
click at [298, 162] on div "1 4 7 2 5 8 0 3 6 9 Clear" at bounding box center [182, 181] width 274 height 155
click at [320, 160] on app-pos-login-wrapper "Logout Summerfield WC ZAC-BROWN-BAND Please login with your pin 1 4 7 2 5 8 0 3…" at bounding box center [182, 146] width 365 height 293
click at [289, 100] on div "Please login with your pin 1 4 7 2 5 8 0 3 6 9 Clear Login" at bounding box center [182, 182] width 274 height 195
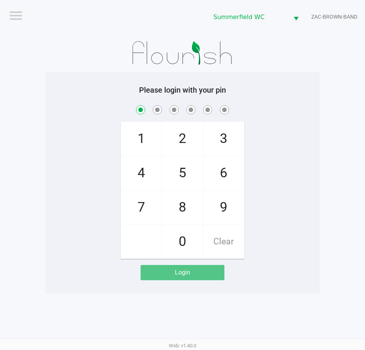
checkbox input "true"
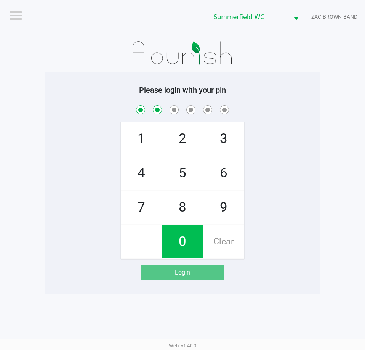
checkbox input "true"
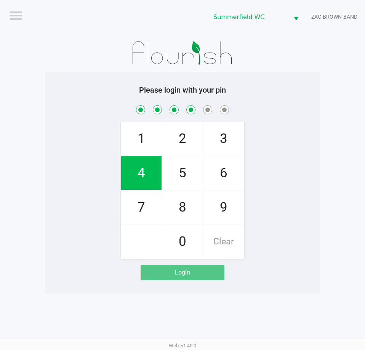
checkbox input "true"
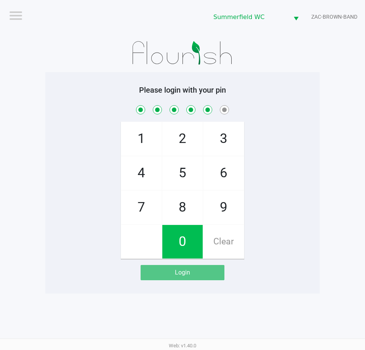
checkbox input "true"
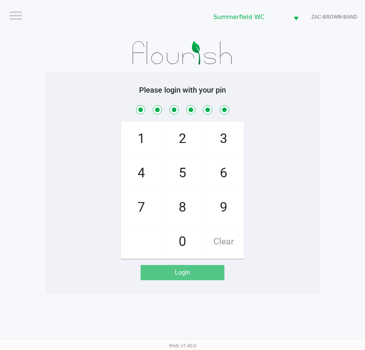
checkbox input "true"
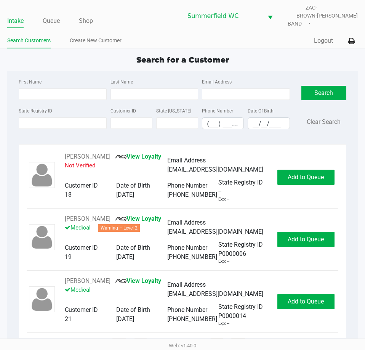
click at [99, 54] on div "Search for a Customer" at bounding box center [183, 59] width 362 height 11
click at [51, 16] on link "Queue" at bounding box center [51, 21] width 17 height 11
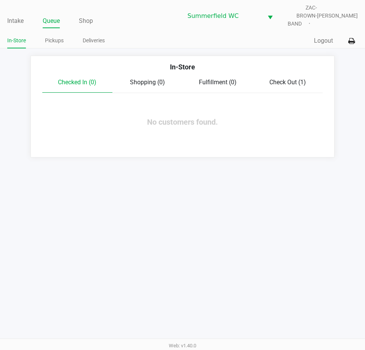
click at [53, 36] on link "Pickups" at bounding box center [54, 41] width 19 height 10
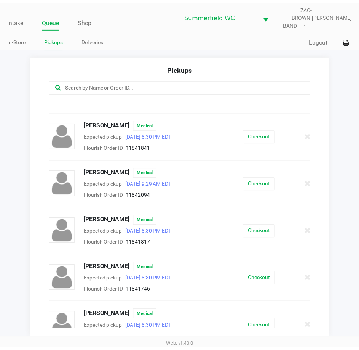
scroll to position [79, 0]
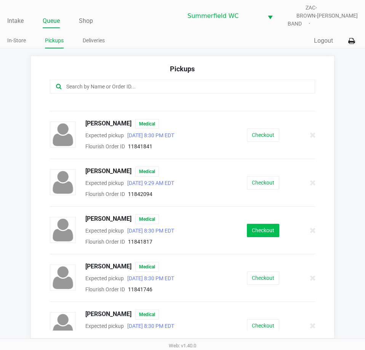
click at [262, 225] on button "Checkout" at bounding box center [263, 230] width 32 height 13
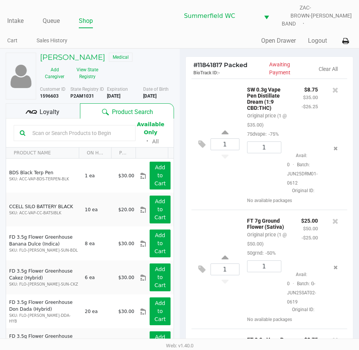
click at [87, 71] on button "View State Registry" at bounding box center [85, 73] width 32 height 19
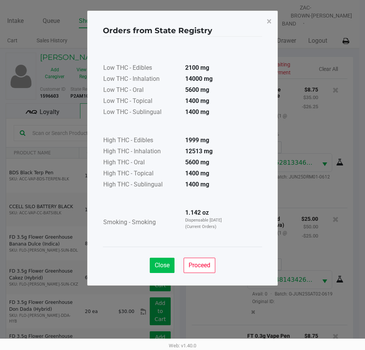
click at [162, 261] on span "Close" at bounding box center [162, 264] width 15 height 7
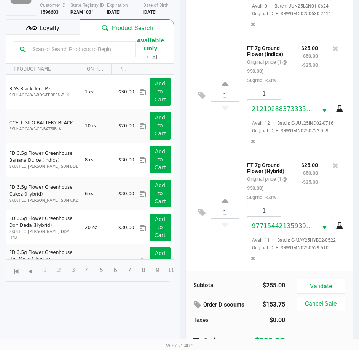
scroll to position [347, 0]
click at [198, 256] on div "1 FT 7g Ground Flower (Hybrid) Original price (1 @ $50.00) 50grnd: -50% $25.00 …" at bounding box center [270, 212] width 156 height 117
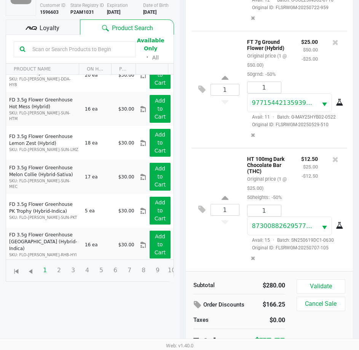
scroll to position [472, 0]
click at [213, 238] on div "1 HT 100mg Dark Chocolate Bar (THC) Original price (1 @ $25.00) 50heights: -50%…" at bounding box center [270, 209] width 156 height 123
click at [206, 205] on button at bounding box center [203, 209] width 13 height 18
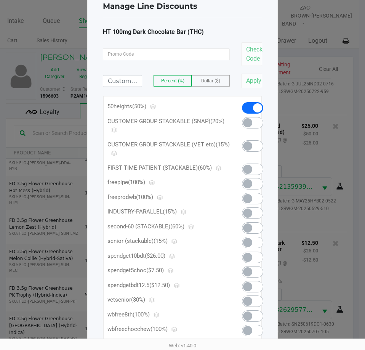
scroll to position [38, 0]
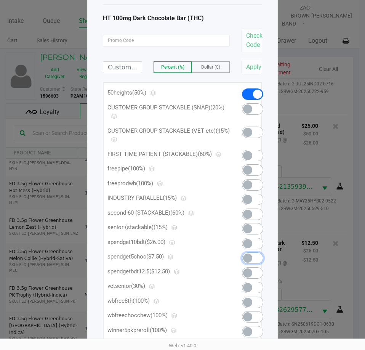
click at [246, 258] on span at bounding box center [247, 257] width 9 height 9
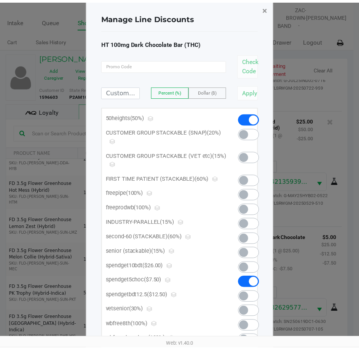
scroll to position [0, 0]
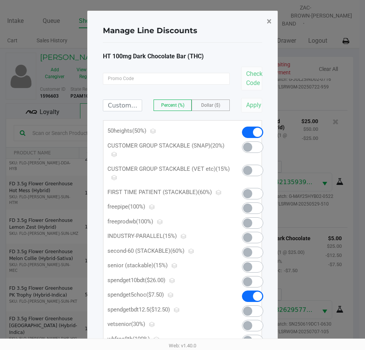
click at [267, 21] on span "×" at bounding box center [269, 21] width 5 height 11
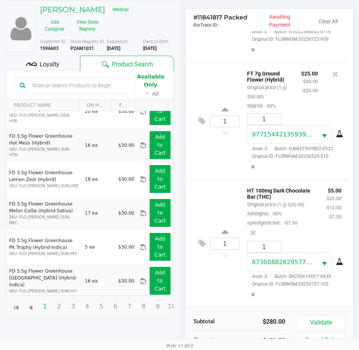
scroll to position [84, 0]
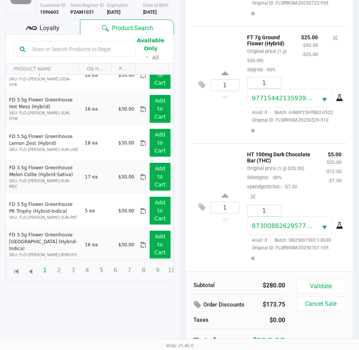
click at [58, 24] on span "Loyalty" at bounding box center [50, 28] width 20 height 9
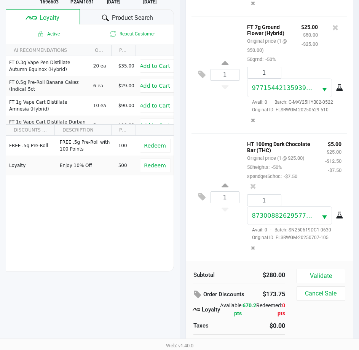
scroll to position [100, 0]
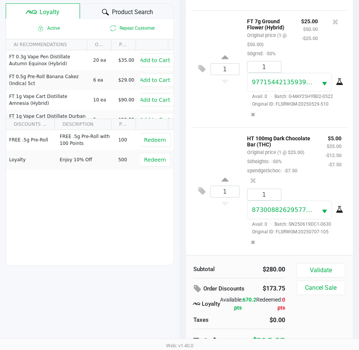
click at [210, 222] on div "1 HT 100mg Dark Chocolate Bar (THC) Original price (1 @ $25.00) 50heights: -50%…" at bounding box center [270, 191] width 156 height 128
click at [221, 220] on div "1 HT 100mg Dark Chocolate Bar (THC) Original price (1 @ $25.00) 50heights: -50%…" at bounding box center [270, 191] width 156 height 128
click at [318, 266] on button "Validate" at bounding box center [321, 270] width 49 height 14
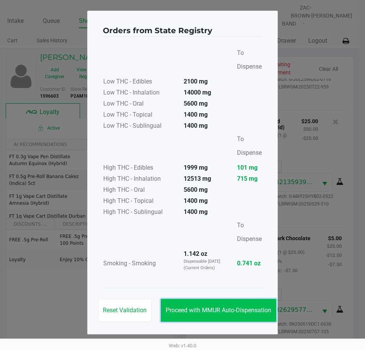
click at [239, 308] on span "Proceed with MMUR Auto-Dispensation" at bounding box center [218, 309] width 105 height 7
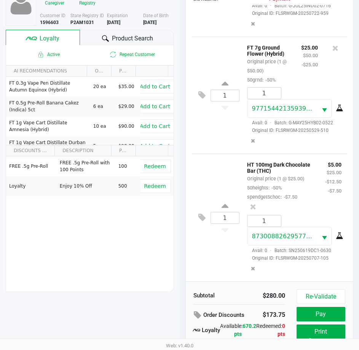
scroll to position [101, 0]
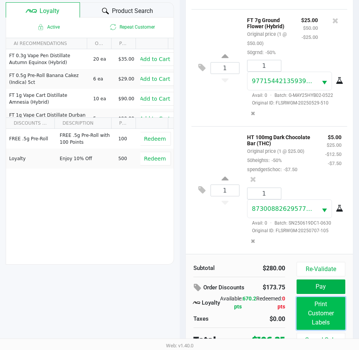
click at [313, 303] on button "Print Customer Labels" at bounding box center [321, 313] width 49 height 33
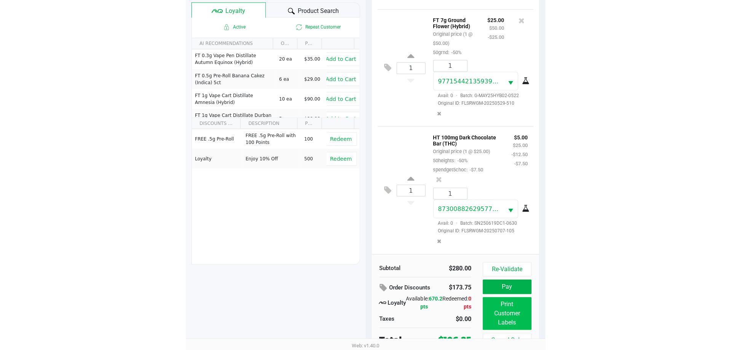
scroll to position [0, 0]
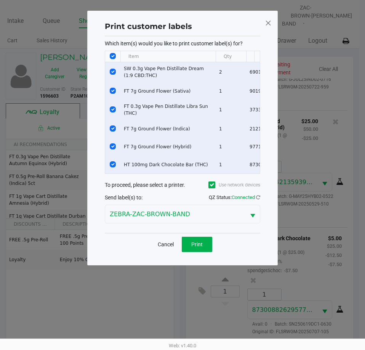
click at [115, 55] on input "Select All Rows" at bounding box center [113, 56] width 6 height 6
checkbox input "false"
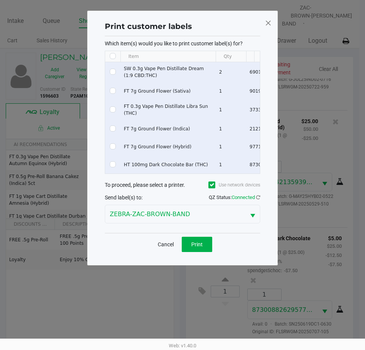
checkbox input "false"
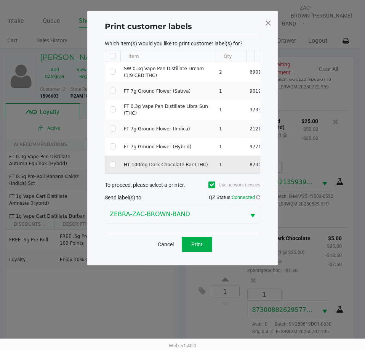
click at [109, 162] on td "Data table" at bounding box center [112, 164] width 15 height 18
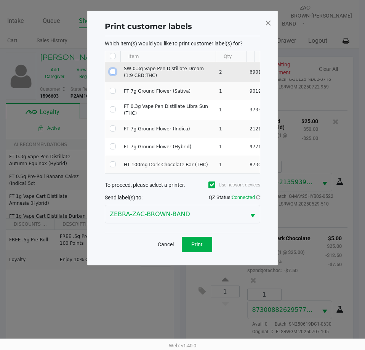
click at [113, 73] on input "Select Row" at bounding box center [113, 72] width 6 height 6
checkbox input "true"
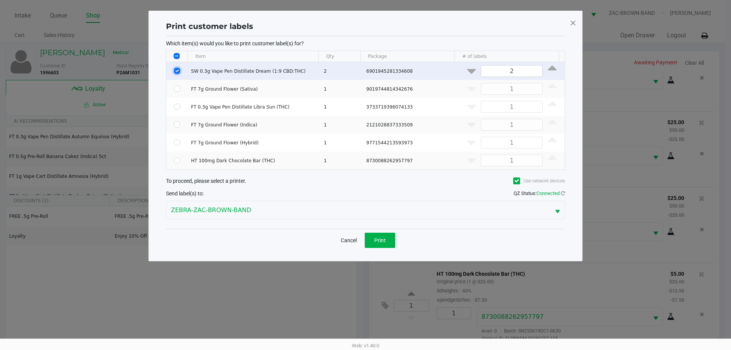
scroll to position [190, 0]
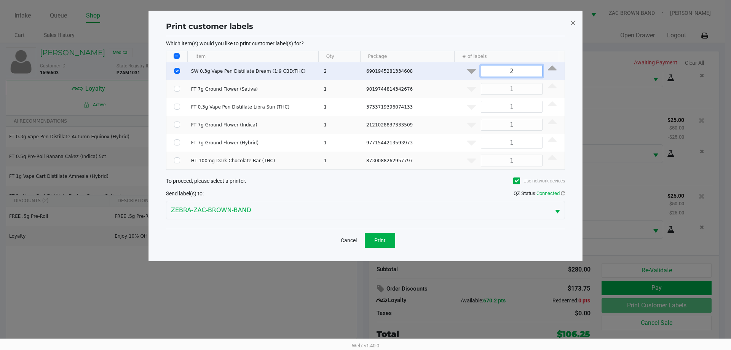
click at [364, 74] on input "2" at bounding box center [511, 71] width 61 height 11
type input "1"
drag, startPoint x: 310, startPoint y: 236, endPoint x: 350, endPoint y: 239, distance: 40.9
click at [309, 236] on div "Cancel Print" at bounding box center [365, 240] width 399 height 22
click at [364, 241] on button "Print" at bounding box center [380, 240] width 30 height 15
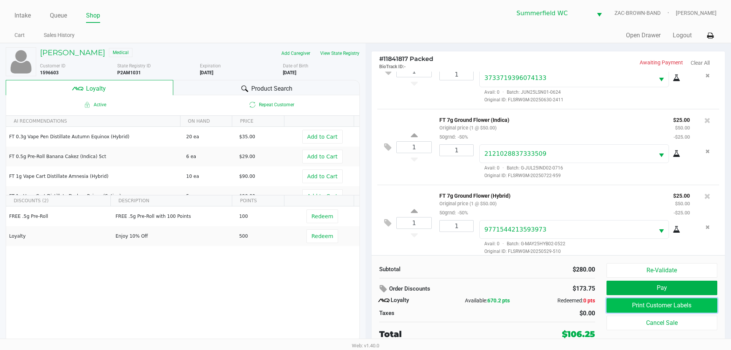
click at [364, 305] on button "Print Customer Labels" at bounding box center [662, 305] width 111 height 14
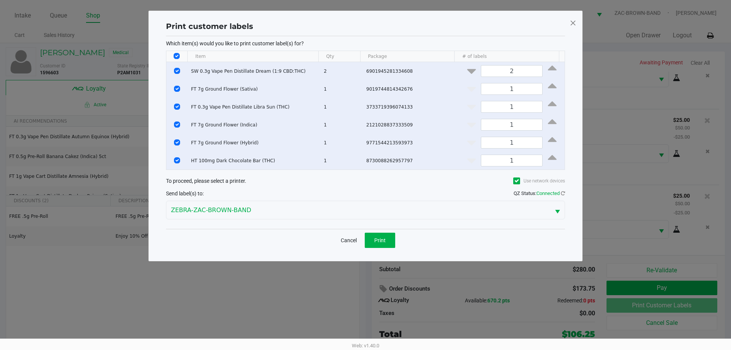
drag, startPoint x: 178, startPoint y: 56, endPoint x: 178, endPoint y: 61, distance: 5.0
click at [178, 56] on input "Select All Rows" at bounding box center [177, 56] width 6 height 6
checkbox input "false"
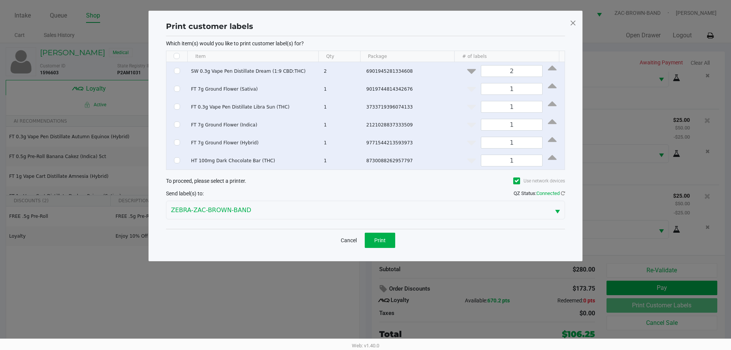
checkbox input "false"
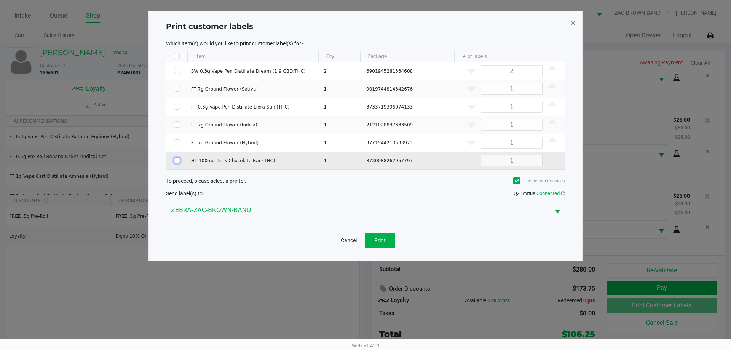
click at [176, 160] on input "Select Row" at bounding box center [177, 160] width 6 height 6
checkbox input "true"
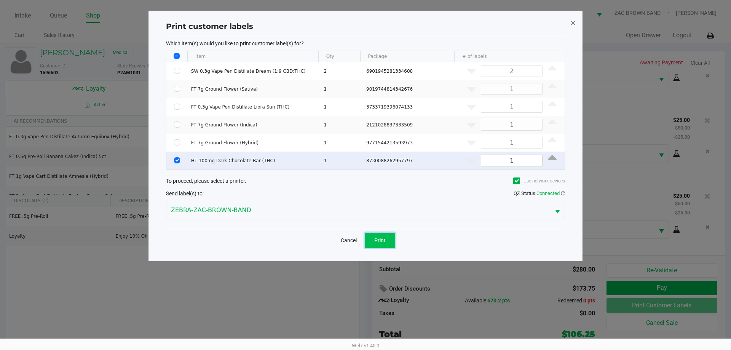
click at [364, 240] on span "Print" at bounding box center [379, 240] width 11 height 6
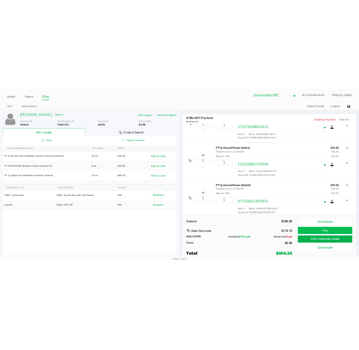
scroll to position [283, 0]
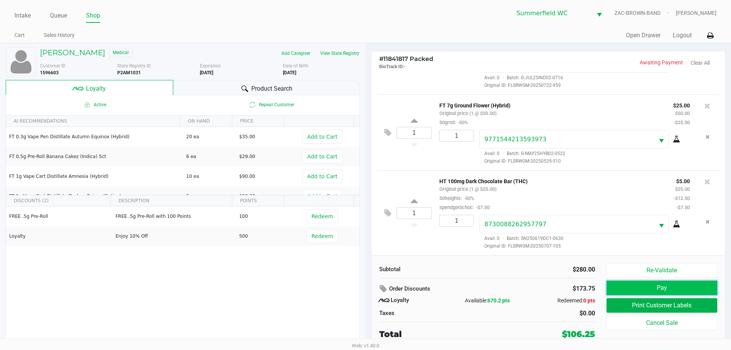
click at [364, 289] on button "Pay" at bounding box center [662, 288] width 111 height 14
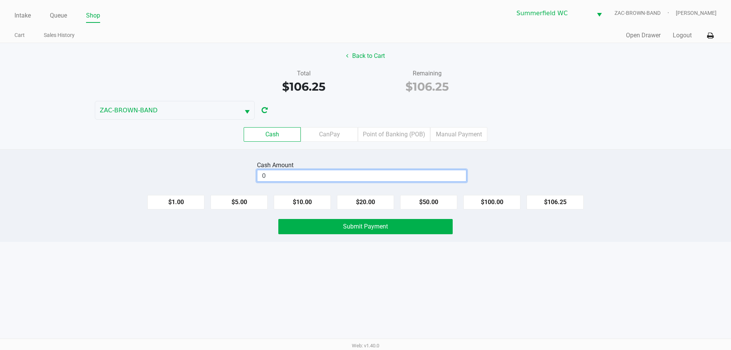
click at [339, 176] on input "0" at bounding box center [361, 175] width 209 height 11
type input "$110.00"
click at [356, 225] on span "Submit Payment" at bounding box center [365, 226] width 45 height 7
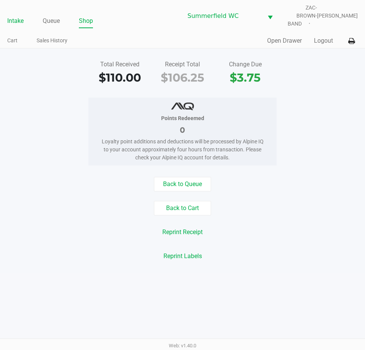
click at [19, 16] on link "Intake" at bounding box center [15, 21] width 16 height 11
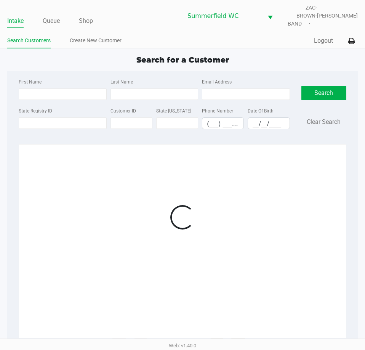
click at [48, 56] on div "Search for a Customer" at bounding box center [183, 59] width 362 height 11
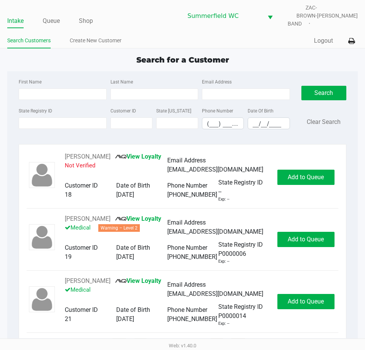
click at [49, 56] on div "Search for a Customer" at bounding box center [183, 59] width 362 height 11
click at [50, 54] on div "Search for a Customer" at bounding box center [183, 59] width 362 height 11
click at [53, 117] on input "State Registry ID" at bounding box center [63, 122] width 88 height 11
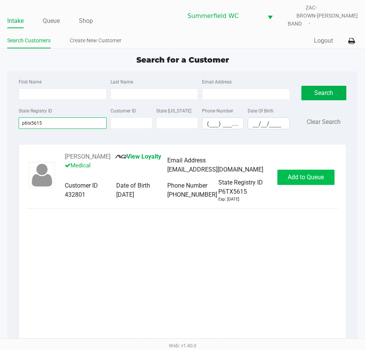
type input "p6tx5615"
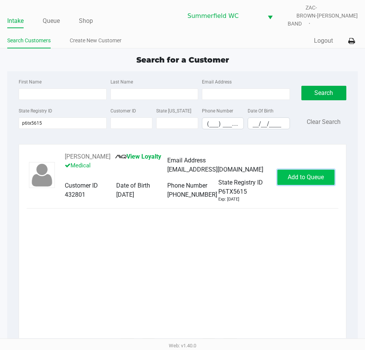
click at [306, 173] on span "Add to Queue" at bounding box center [306, 176] width 36 height 7
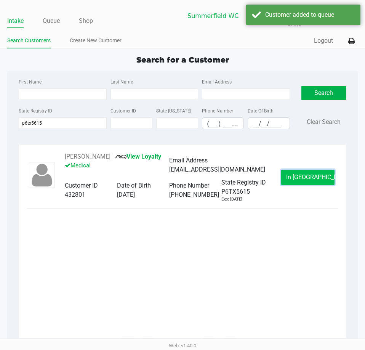
click at [320, 169] on button "In Queue" at bounding box center [307, 176] width 53 height 15
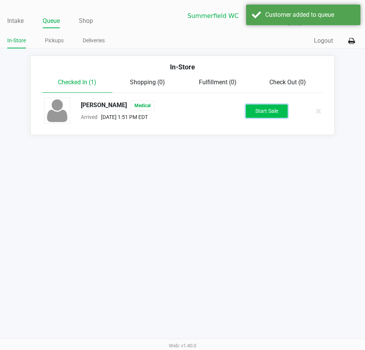
click at [262, 105] on button "Start Sale" at bounding box center [267, 110] width 42 height 13
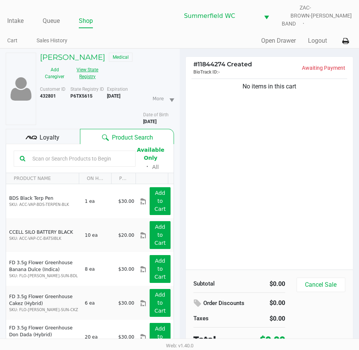
click at [86, 67] on button "View State Registry" at bounding box center [85, 73] width 32 height 19
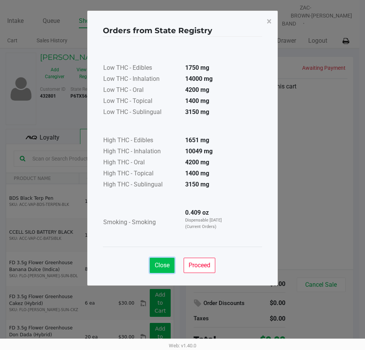
click at [167, 267] on span "Close" at bounding box center [162, 264] width 15 height 7
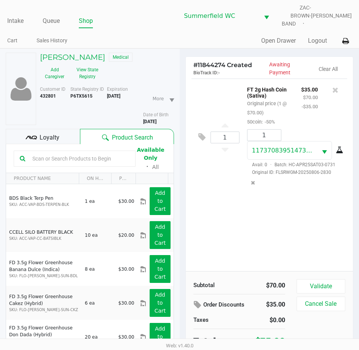
click at [234, 251] on div "1 FT 2g Hash Coin (Sativa) Original price (1 @ $70.00) 50coin: -50% $35.00 $70.…" at bounding box center [270, 174] width 168 height 192
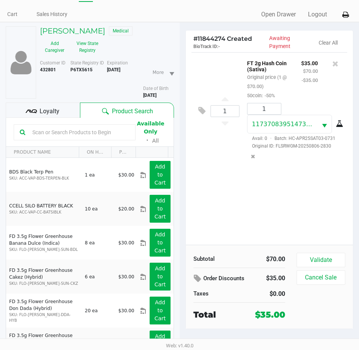
scroll to position [40, 0]
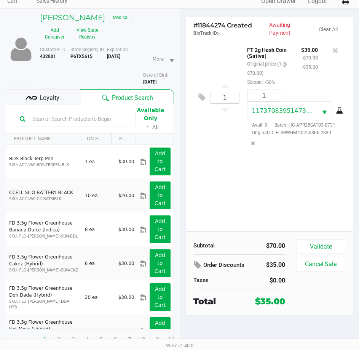
click at [308, 200] on div "1 FT 2g Hash Coin (Sativa) Original price (1 @ $70.00) 50coin: -50% $35.00 $70.…" at bounding box center [270, 135] width 168 height 192
drag, startPoint x: 313, startPoint y: 193, endPoint x: 306, endPoint y: 190, distance: 7.7
click at [313, 193] on div "1 FT 2g Hash Coin (Sativa) Original price (1 @ $70.00) 50coin: -50% $35.00 $70.…" at bounding box center [270, 135] width 168 height 192
drag, startPoint x: 305, startPoint y: 193, endPoint x: 304, endPoint y: 189, distance: 3.9
click at [304, 192] on div "1 FT 2g Hash Coin (Sativa) Original price (1 @ $70.00) 50coin: -50% $35.00 $70.…" at bounding box center [270, 135] width 168 height 192
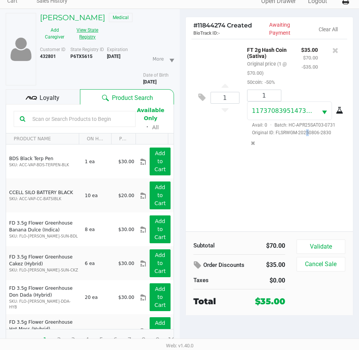
click at [91, 24] on button "View State Registry" at bounding box center [85, 33] width 32 height 19
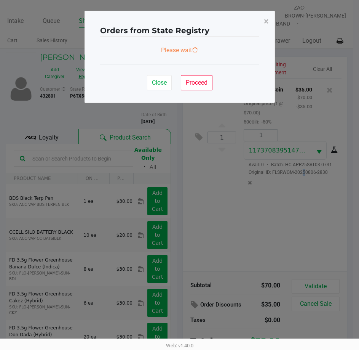
scroll to position [0, 0]
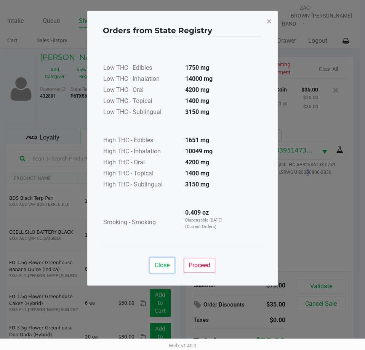
drag, startPoint x: 166, startPoint y: 267, endPoint x: 360, endPoint y: 181, distance: 212.8
click at [166, 267] on span "Close" at bounding box center [162, 264] width 15 height 7
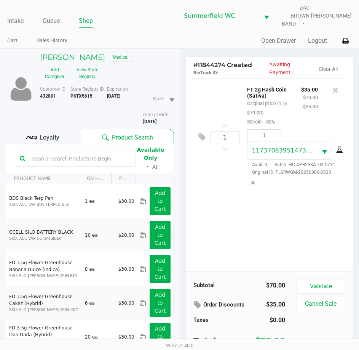
click at [77, 93] on b "P6TX5615" at bounding box center [81, 95] width 22 height 5
click at [157, 119] on b "11/01/1946" at bounding box center [149, 121] width 13 height 5
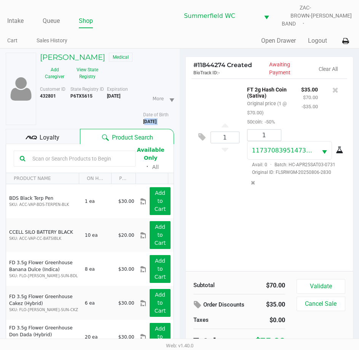
copy div "11/01/1946"
click at [270, 219] on div "1 FT 2g Hash Coin (Sativa) Original price (1 @ $70.00) 50coin: -50% $35.00 $70.…" at bounding box center [270, 174] width 168 height 192
click at [285, 216] on div "1 FT 2g Hash Coin (Sativa) Original price (1 @ $70.00) 50coin: -50% $35.00 $70.…" at bounding box center [270, 174] width 168 height 192
click at [280, 213] on div "1 FT 2g Hash Coin (Sativa) Original price (1 @ $70.00) 50coin: -50% $35.00 $70.…" at bounding box center [270, 174] width 168 height 192
click at [296, 245] on div "1 FT 2g Hash Coin (Sativa) Original price (1 @ $70.00) 50coin: -50% $35.00 $70.…" at bounding box center [270, 174] width 168 height 192
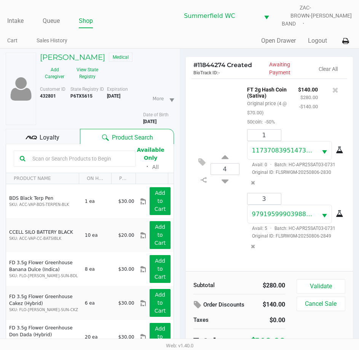
click at [192, 226] on div "4 FT 2g Hash Coin (Sativa) Original price (4 @ $70.00) 50coin: -50% $140.00 $28…" at bounding box center [270, 168] width 156 height 181
click at [48, 133] on span "Loyalty" at bounding box center [50, 137] width 20 height 9
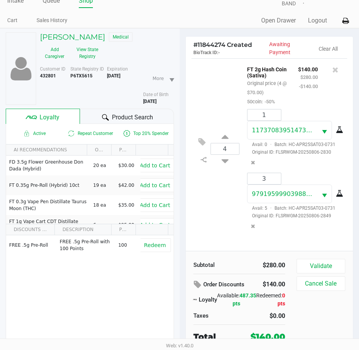
scroll to position [40, 0]
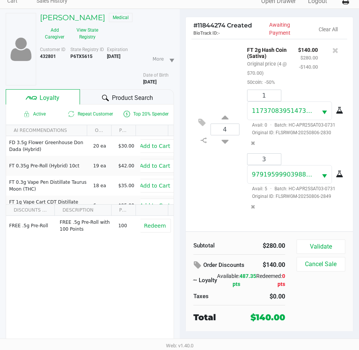
click at [217, 190] on div "4 FT 2g Hash Coin (Sativa) Original price (4 @ $70.00) 50coin: -50% $140.00 $28…" at bounding box center [270, 129] width 156 height 181
click at [215, 208] on div "4 FT 2g Hash Coin (Sativa) Original price (4 @ $70.00) 50coin: -50% $140.00 $28…" at bounding box center [270, 129] width 156 height 181
click at [333, 241] on button "Validate" at bounding box center [321, 246] width 49 height 14
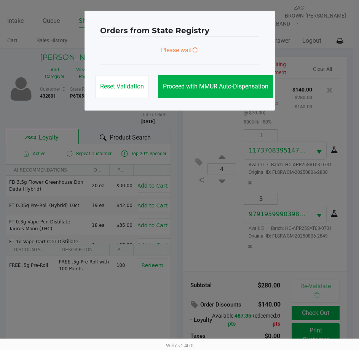
scroll to position [0, 0]
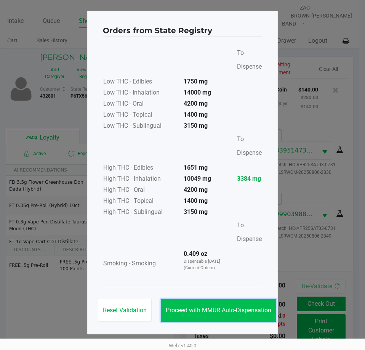
click at [226, 310] on span "Proceed with MMUR Auto-Dispensation" at bounding box center [218, 309] width 105 height 7
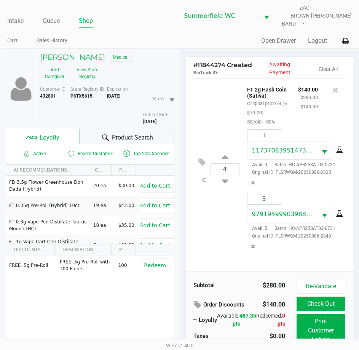
click at [196, 244] on div "4 FT 2g Hash Coin (Sativa) Original price (4 @ $70.00) 50coin: -50% $140.00 $28…" at bounding box center [270, 168] width 156 height 181
click at [119, 133] on span "Product Search" at bounding box center [132, 137] width 41 height 9
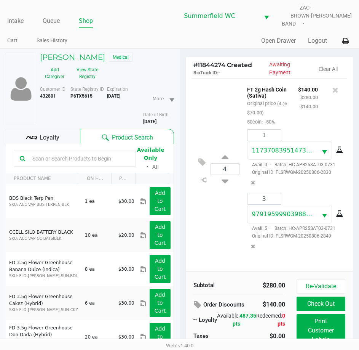
click at [66, 154] on input "text" at bounding box center [79, 158] width 100 height 11
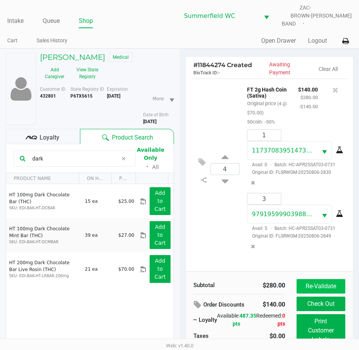
type input "dark"
click at [318, 279] on button "Re-Validate" at bounding box center [321, 286] width 49 height 14
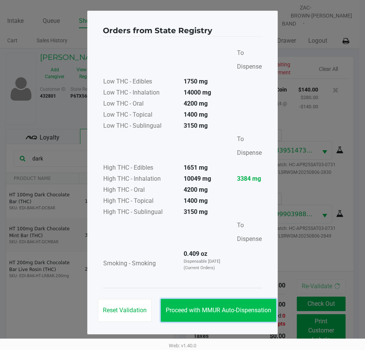
click at [219, 300] on button "Proceed with MMUR Auto-Dispensation" at bounding box center [218, 310] width 115 height 23
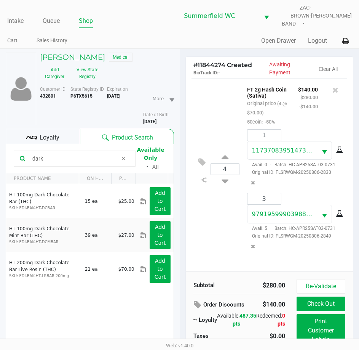
click at [219, 227] on div "4 FT 2g Hash Coin (Sativa) Original price (4 @ $70.00) 50coin: -50% $140.00 $28…" at bounding box center [270, 168] width 156 height 181
drag, startPoint x: 198, startPoint y: 254, endPoint x: 197, endPoint y: 245, distance: 9.7
click at [198, 253] on div "4 FT 2g Hash Coin (Sativa) Original price (4 @ $70.00) 50coin: -50% $140.00 $28…" at bounding box center [270, 168] width 156 height 181
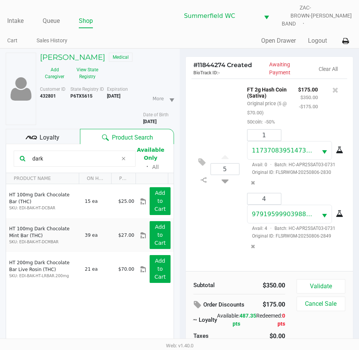
click at [205, 225] on div "5 FT 2g Hash Coin (Sativa) Original price (5 @ $70.00) 50coin: -50% $175.00 $35…" at bounding box center [270, 168] width 156 height 181
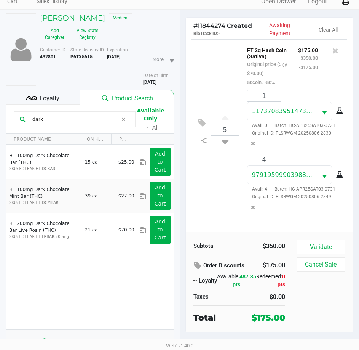
scroll to position [40, 0]
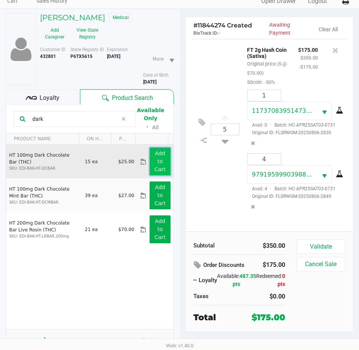
click at [152, 155] on button "Add to Cart" at bounding box center [160, 161] width 21 height 28
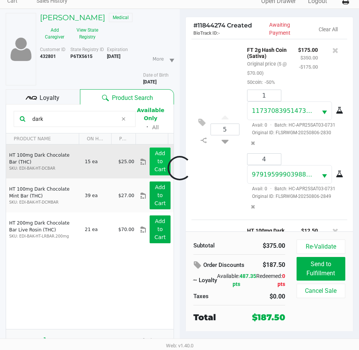
scroll to position [59, 0]
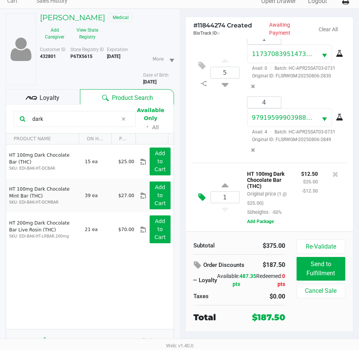
click at [199, 193] on icon at bounding box center [201, 197] width 7 height 9
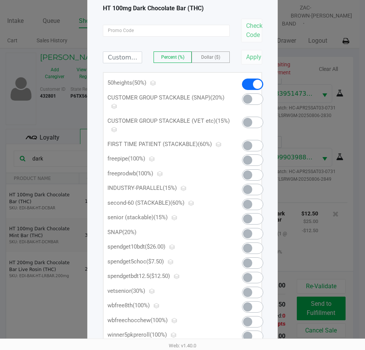
scroll to position [76, 0]
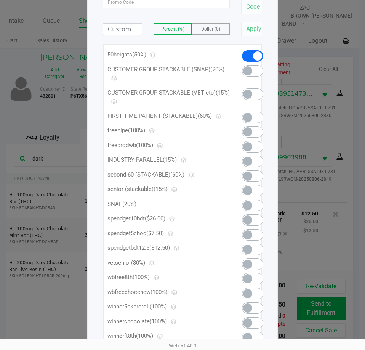
click at [241, 232] on div at bounding box center [249, 236] width 27 height 15
click at [255, 237] on span at bounding box center [252, 234] width 21 height 11
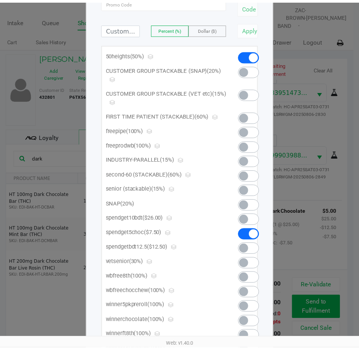
scroll to position [0, 0]
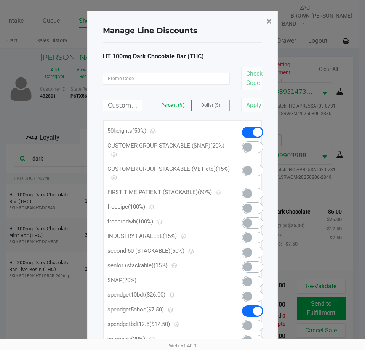
click at [271, 18] on span "×" at bounding box center [269, 21] width 5 height 11
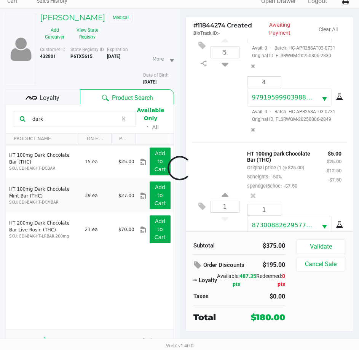
scroll to position [131, 0]
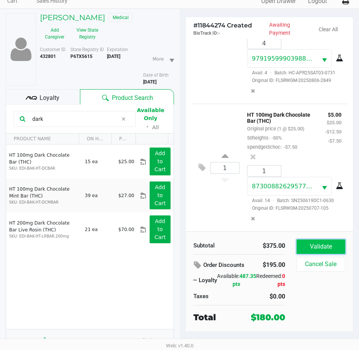
click at [328, 241] on button "Validate" at bounding box center [321, 246] width 49 height 14
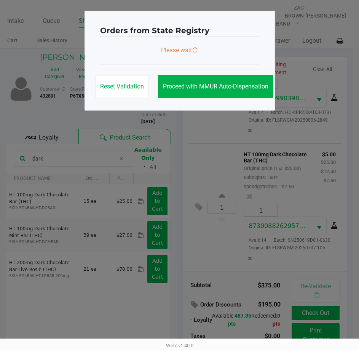
scroll to position [0, 0]
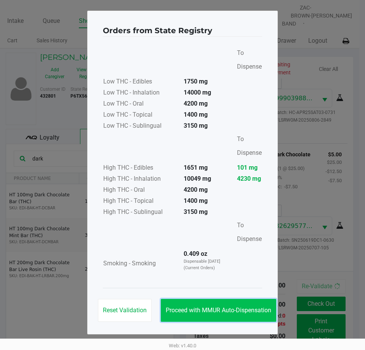
click at [219, 307] on span "Proceed with MMUR Auto-Dispensation" at bounding box center [218, 309] width 105 height 7
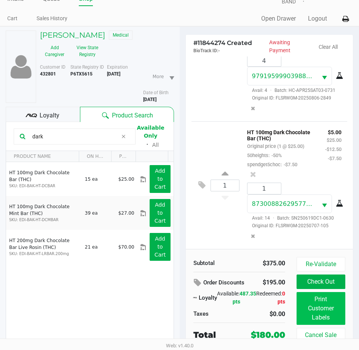
scroll to position [40, 0]
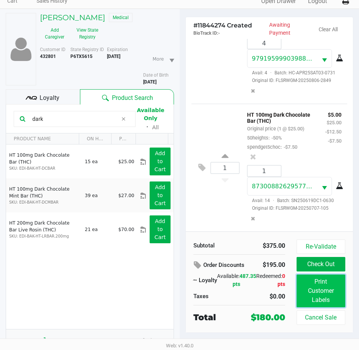
click at [328, 281] on button "Print Customer Labels" at bounding box center [321, 290] width 49 height 33
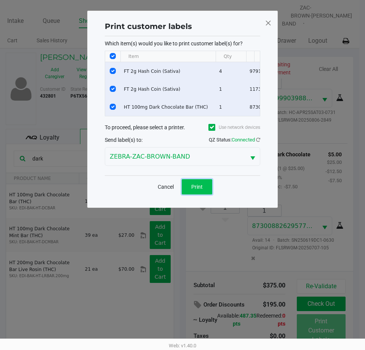
click at [196, 189] on span "Print" at bounding box center [196, 187] width 11 height 6
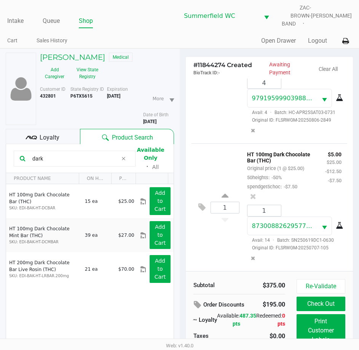
click at [192, 239] on div "1 HT 100mg Dark Chocolate Bar (THC) Original price (1 @ $25.00) 50heights: -50%…" at bounding box center [270, 207] width 156 height 128
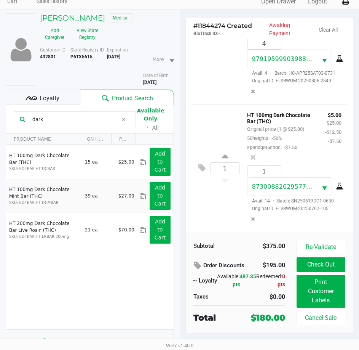
scroll to position [40, 0]
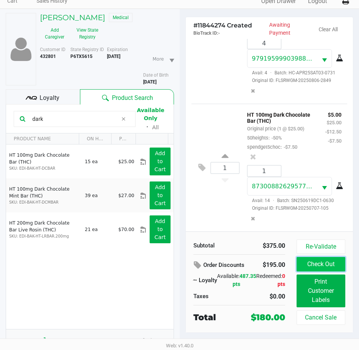
click at [313, 260] on button "Check Out" at bounding box center [321, 264] width 49 height 14
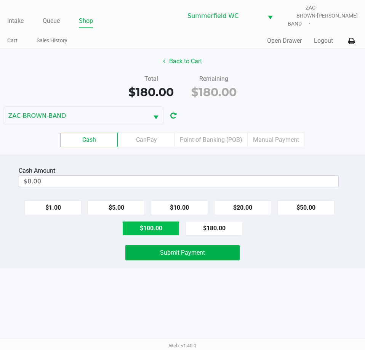
click at [164, 221] on button "$100.00" at bounding box center [150, 228] width 57 height 14
type input "$200.00"
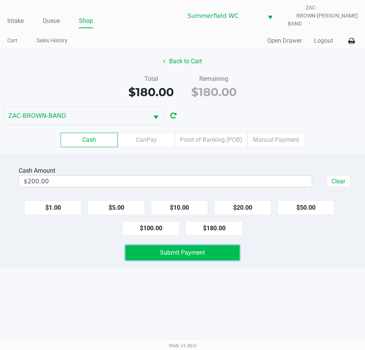
click at [175, 249] on span "Submit Payment" at bounding box center [182, 252] width 45 height 7
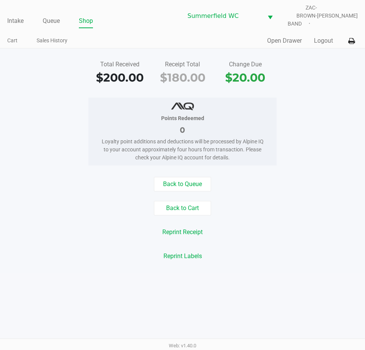
click at [239, 230] on div "Reprint Receipt" at bounding box center [182, 232] width 376 height 14
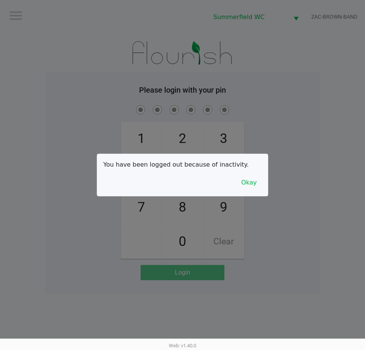
click at [49, 51] on div at bounding box center [182, 175] width 365 height 350
drag, startPoint x: 260, startPoint y: 183, endPoint x: 267, endPoint y: 151, distance: 32.3
click at [259, 183] on button "Okay" at bounding box center [249, 182] width 26 height 14
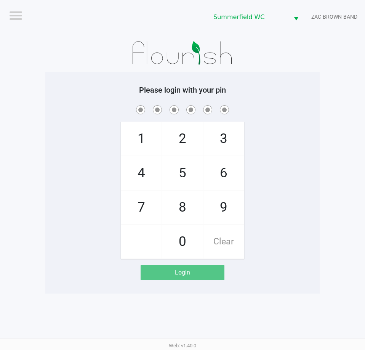
click at [266, 117] on div "1 4 7 2 5 8 0 3 6 9 Clear" at bounding box center [182, 181] width 274 height 155
checkbox input "true"
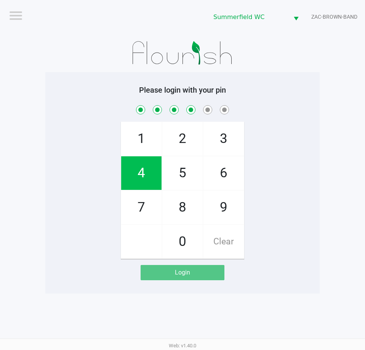
checkbox input "true"
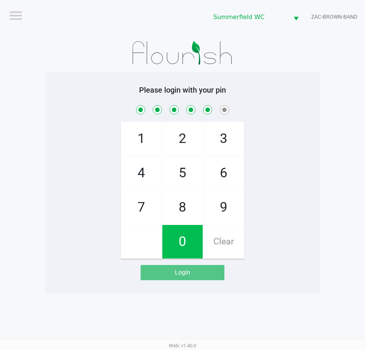
checkbox input "true"
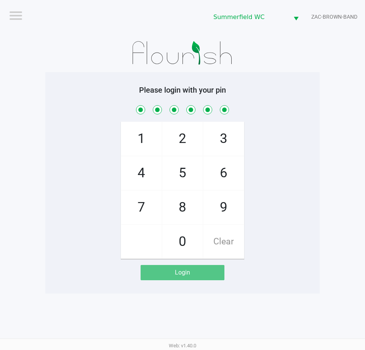
checkbox input "true"
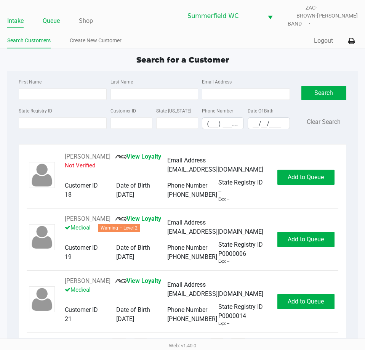
click at [58, 19] on link "Queue" at bounding box center [51, 21] width 17 height 11
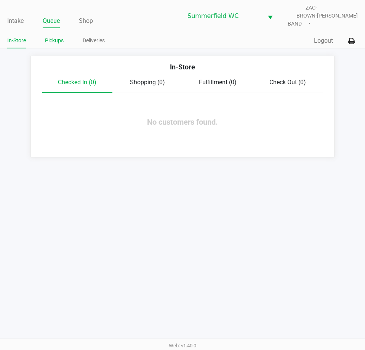
click at [57, 36] on link "Pickups" at bounding box center [54, 41] width 19 height 10
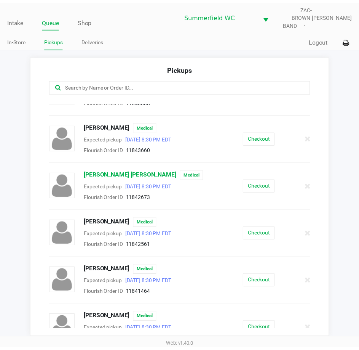
scroll to position [267, 0]
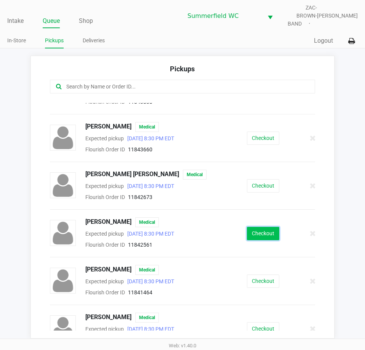
click at [256, 227] on button "Checkout" at bounding box center [263, 233] width 32 height 13
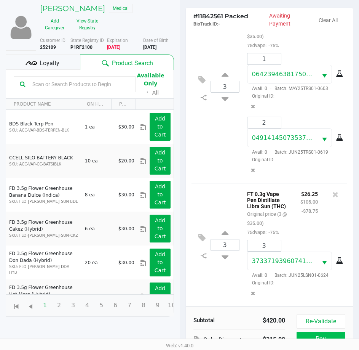
scroll to position [101, 0]
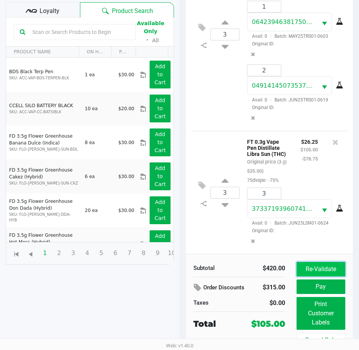
click at [323, 270] on button "Re-Validate" at bounding box center [321, 269] width 49 height 14
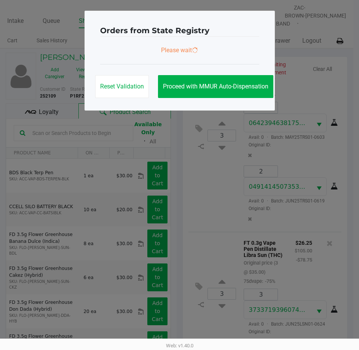
scroll to position [0, 0]
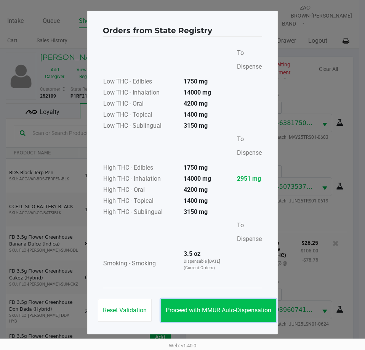
click at [218, 304] on button "Proceed with MMUR Auto-Dispensation" at bounding box center [218, 310] width 115 height 23
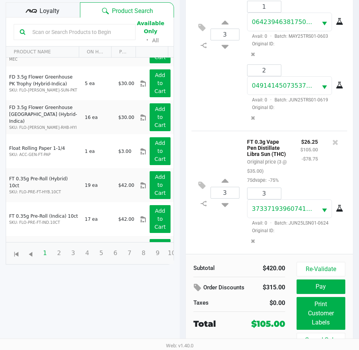
scroll to position [343, 0]
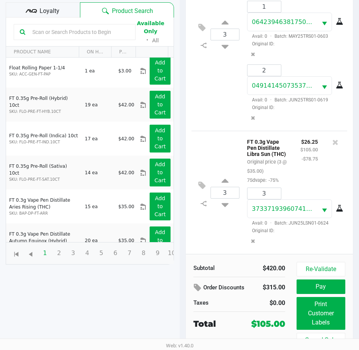
click at [224, 232] on div "3 FT 0.3g Vape Pen Distillate Libra Sun (THC) Original price (3 @ $35.00) 75dva…" at bounding box center [270, 192] width 156 height 123
click at [214, 234] on div "3 FT 0.3g Vape Pen Distillate Libra Sun (THC) Original price (3 @ $35.00) 75dva…" at bounding box center [270, 192] width 156 height 123
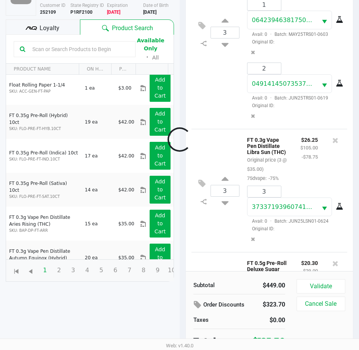
scroll to position [524, 0]
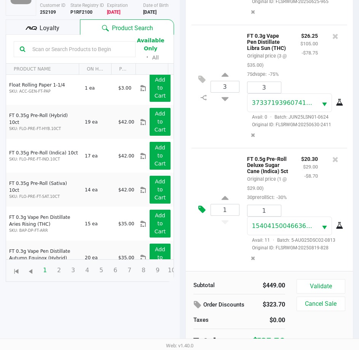
click at [203, 205] on icon at bounding box center [201, 209] width 7 height 9
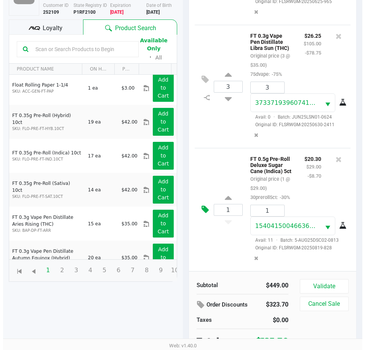
scroll to position [0, 0]
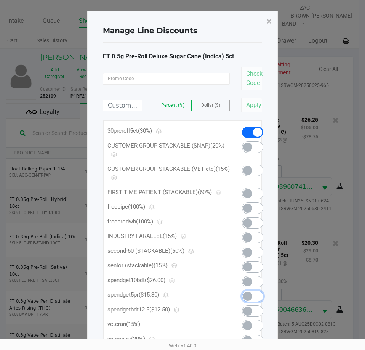
click at [251, 296] on span at bounding box center [247, 295] width 9 height 9
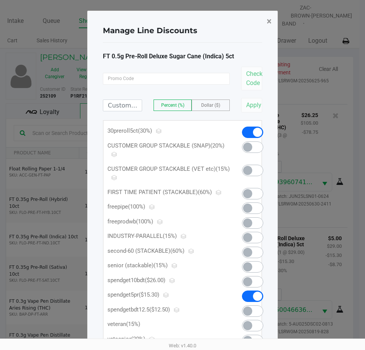
click at [269, 22] on span "×" at bounding box center [269, 21] width 5 height 11
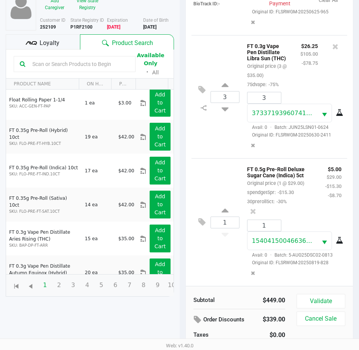
scroll to position [84, 0]
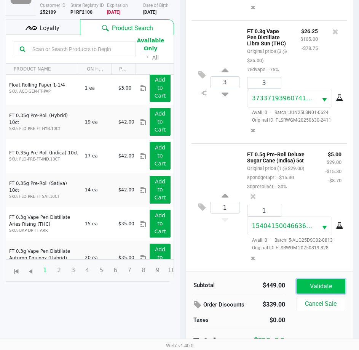
click at [303, 283] on button "Validate" at bounding box center [321, 286] width 49 height 14
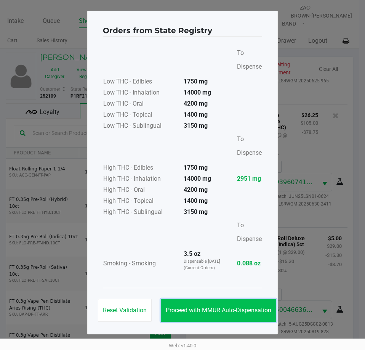
click at [196, 308] on span "Proceed with MMUR Auto-Dispensation" at bounding box center [218, 309] width 105 height 7
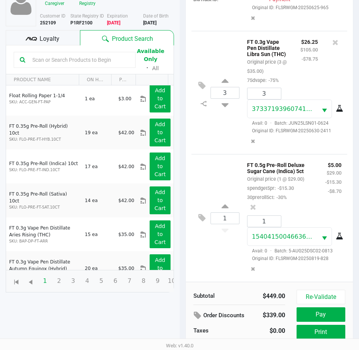
scroll to position [101, 0]
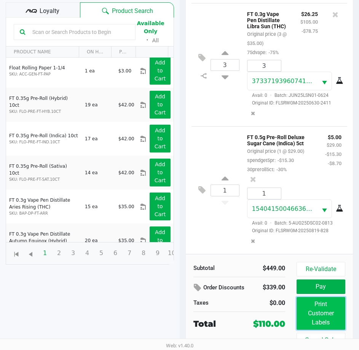
click at [323, 313] on button "Print Customer Labels" at bounding box center [321, 313] width 49 height 33
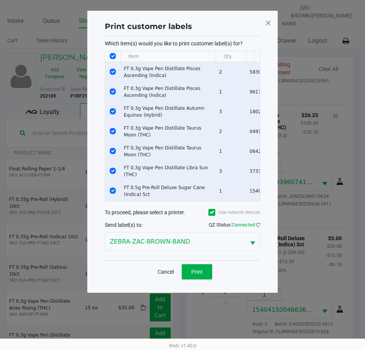
click at [109, 54] on th "Data table" at bounding box center [112, 56] width 15 height 11
click at [112, 56] on input "Select All Rows" at bounding box center [113, 56] width 6 height 6
checkbox input "false"
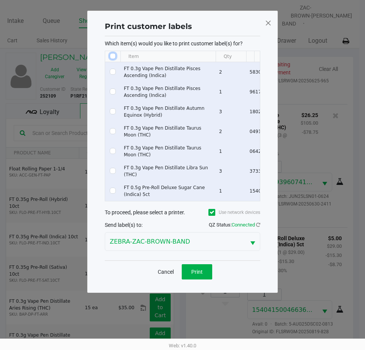
checkbox input "false"
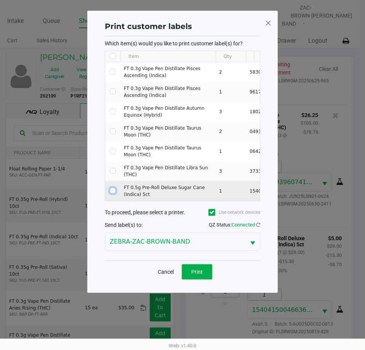
click at [111, 189] on input "Select Row" at bounding box center [113, 190] width 6 height 6
checkbox input "true"
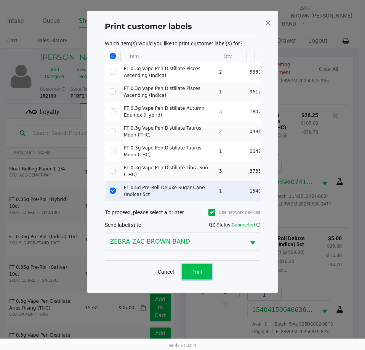
click at [199, 275] on span "Print" at bounding box center [196, 272] width 11 height 6
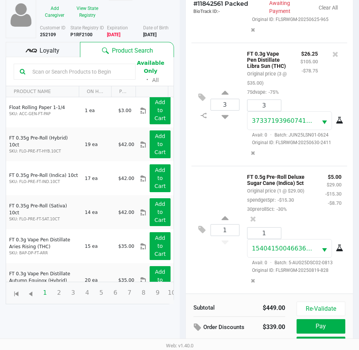
scroll to position [101, 0]
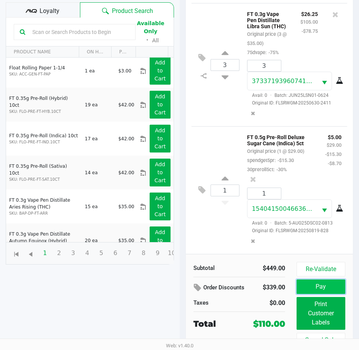
click at [338, 279] on button "Pay" at bounding box center [321, 286] width 49 height 14
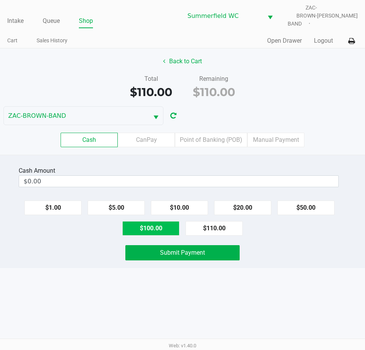
drag, startPoint x: 145, startPoint y: 220, endPoint x: 270, endPoint y: 186, distance: 129.7
click at [146, 221] on button "$100.00" at bounding box center [150, 228] width 57 height 14
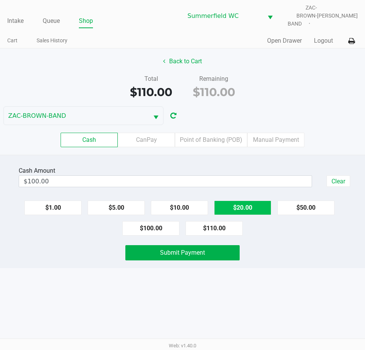
click at [254, 200] on button "$20.00" at bounding box center [242, 207] width 57 height 14
type input "$120.00"
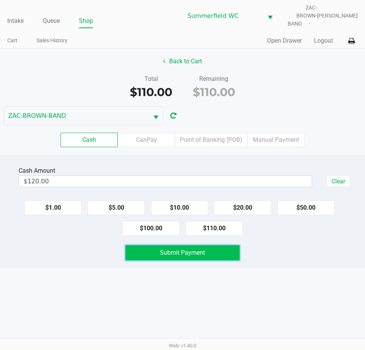
drag, startPoint x: 208, startPoint y: 248, endPoint x: 229, endPoint y: 252, distance: 21.3
click at [217, 256] on div "Cash Amount $120.00 Clear $1.00 $5.00 $10.00 $20.00 $50.00 $100.00 $110.00 Subm…" at bounding box center [182, 211] width 365 height 113
click at [229, 252] on button "Submit Payment" at bounding box center [182, 252] width 114 height 15
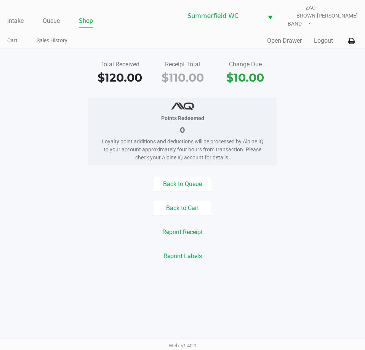
drag, startPoint x: 33, startPoint y: 126, endPoint x: 19, endPoint y: 70, distance: 57.6
click at [30, 117] on div "Points Redeemed 0 Loyalty point additions and deductions will be processed by A…" at bounding box center [182, 132] width 376 height 68
click at [16, 16] on link "Intake" at bounding box center [15, 21] width 16 height 11
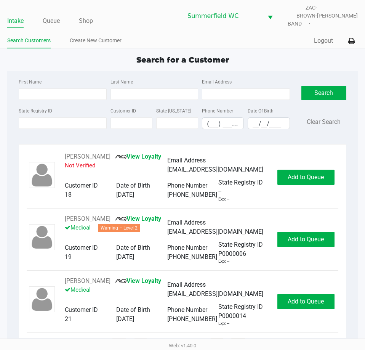
click at [57, 54] on div "Search for a Customer" at bounding box center [183, 59] width 362 height 11
click at [49, 16] on link "Queue" at bounding box center [51, 21] width 17 height 11
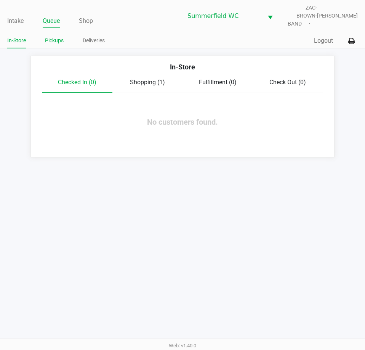
click at [56, 36] on link "Pickups" at bounding box center [54, 41] width 19 height 10
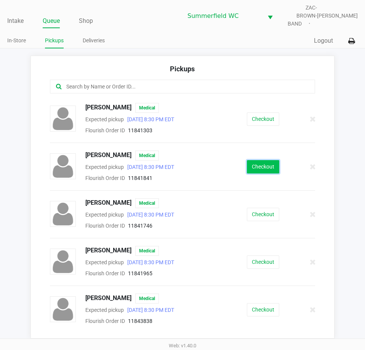
click at [258, 160] on button "Checkout" at bounding box center [263, 166] width 32 height 13
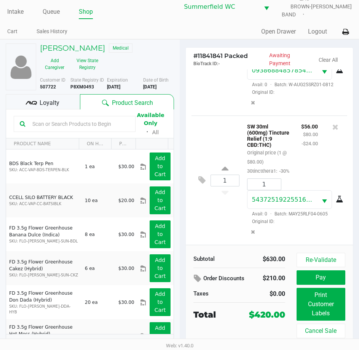
scroll to position [14, 0]
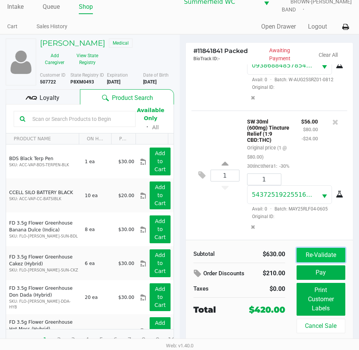
click at [305, 252] on button "Re-Validate" at bounding box center [321, 255] width 49 height 14
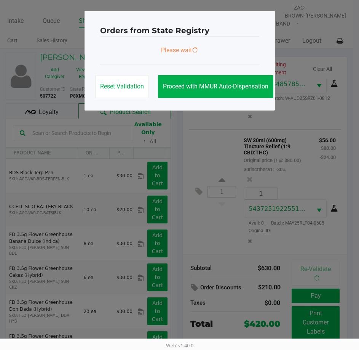
scroll to position [0, 0]
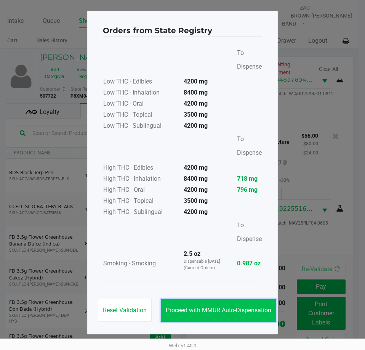
click at [225, 309] on span "Proceed with MMUR Auto-Dispensation" at bounding box center [218, 309] width 105 height 7
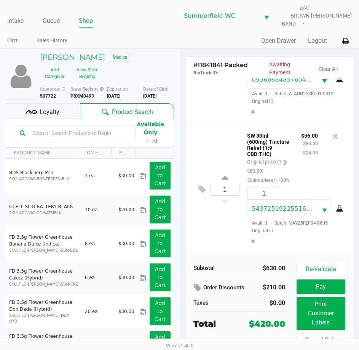
click at [49, 113] on div "Loyalty" at bounding box center [43, 110] width 74 height 15
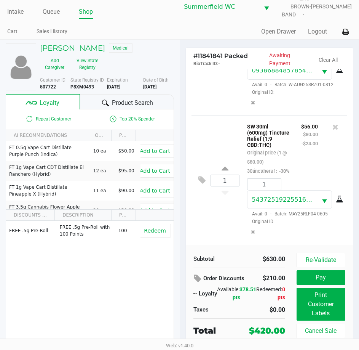
scroll to position [14, 0]
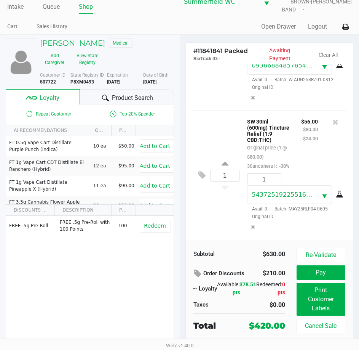
click at [196, 216] on div "1 SW 30ml (600mg) Tincture Relief (1:9 CBD:THC) Original price (1 @ $80.00) 30t…" at bounding box center [270, 174] width 156 height 129
click at [219, 201] on div "1 SW 30ml (600mg) Tincture Relief (1:9 CBD:THC) Original price (1 @ $80.00) 30t…" at bounding box center [270, 174] width 156 height 129
click at [200, 197] on div "1 SW 30ml (600mg) Tincture Relief (1:9 CBD:THC) Original price (1 @ $80.00) 30t…" at bounding box center [270, 174] width 156 height 129
click at [205, 207] on div "1 SW 30ml (600mg) Tincture Relief (1:9 CBD:THC) Original price (1 @ $80.00) 30t…" at bounding box center [270, 174] width 156 height 129
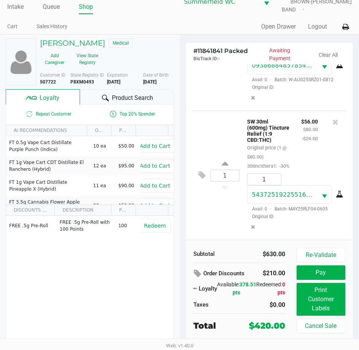
click at [205, 207] on div "1 SW 30ml (600mg) Tincture Relief (1:9 CBD:THC) Original price (1 @ $80.00) 30t…" at bounding box center [270, 174] width 156 height 129
click at [205, 211] on div "1 SW 30ml (600mg) Tincture Relief (1:9 CBD:THC) Original price (1 @ $80.00) 30t…" at bounding box center [270, 174] width 156 height 129
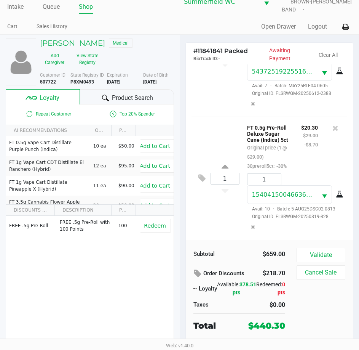
scroll to position [1089, 0]
click at [325, 248] on button "Validate" at bounding box center [321, 255] width 49 height 14
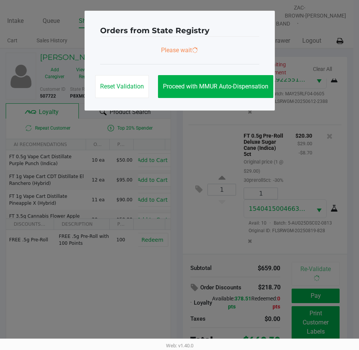
scroll to position [0, 0]
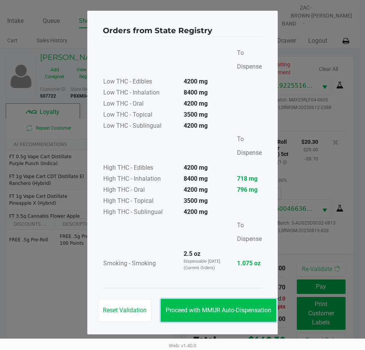
click at [190, 310] on span "Proceed with MMUR Auto-Dispensation" at bounding box center [218, 309] width 105 height 7
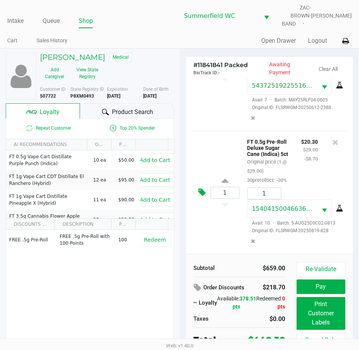
click at [199, 188] on icon at bounding box center [201, 192] width 7 height 9
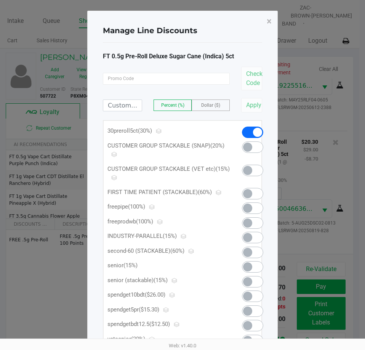
click at [251, 308] on span at bounding box center [247, 310] width 9 height 9
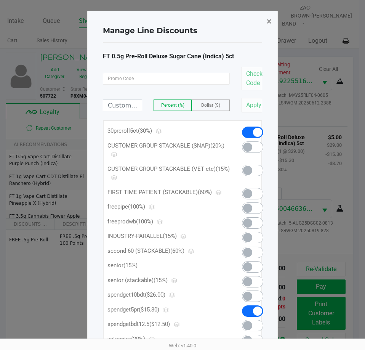
click at [267, 21] on span "×" at bounding box center [269, 21] width 5 height 11
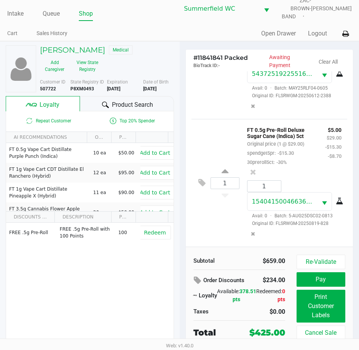
scroll to position [14, 0]
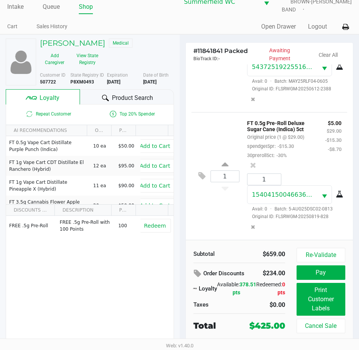
click at [222, 221] on div "1 FT 0.5g Pre-Roll Deluxe Sugar Cane (Indica) 5ct Original price (1 @ $29.00) s…" at bounding box center [270, 176] width 156 height 128
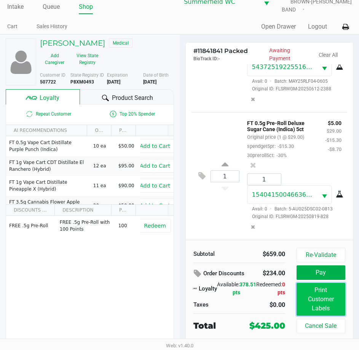
click at [322, 289] on button "Print Customer Labels" at bounding box center [321, 299] width 49 height 33
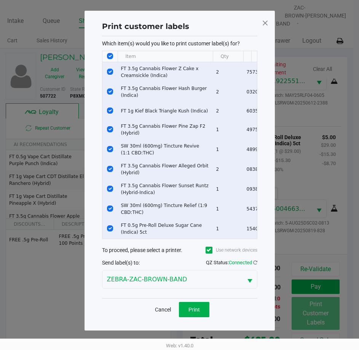
scroll to position [0, 0]
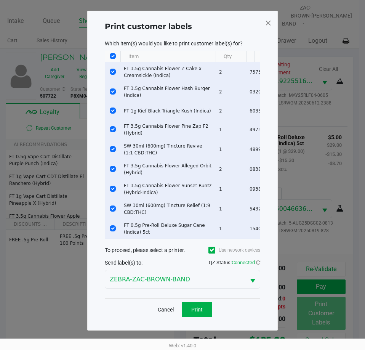
click at [111, 59] on th "Data table" at bounding box center [112, 56] width 15 height 11
click at [112, 53] on input "Select All Rows" at bounding box center [113, 56] width 6 height 6
checkbox input "false"
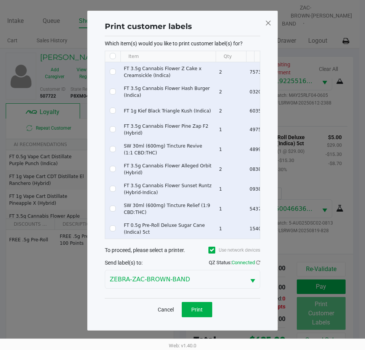
checkbox input "false"
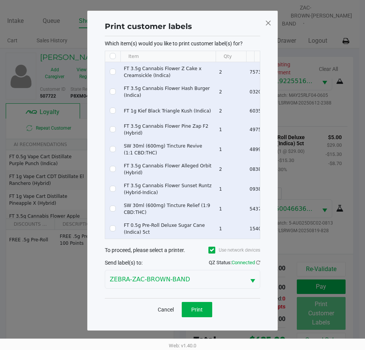
checkbox input "false"
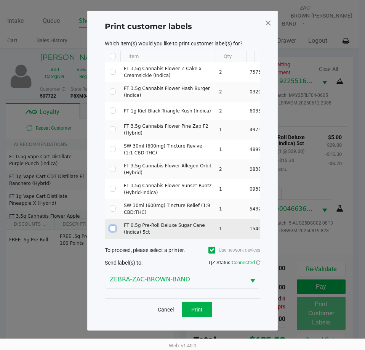
click at [112, 228] on input "Select Row" at bounding box center [113, 228] width 6 height 6
checkbox input "true"
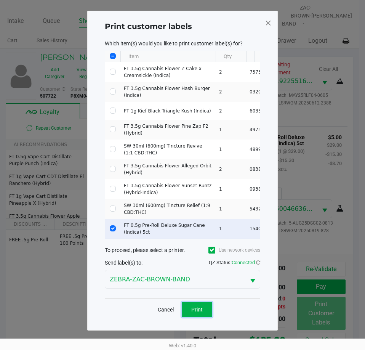
click at [202, 312] on span "Print" at bounding box center [196, 309] width 11 height 6
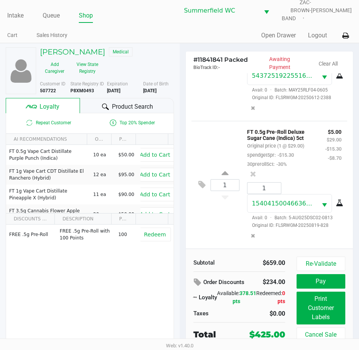
scroll to position [14, 0]
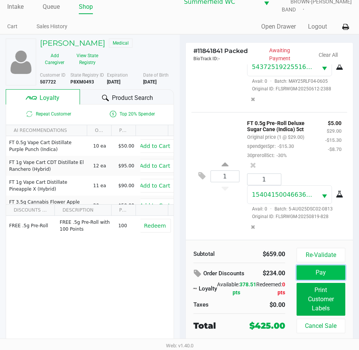
click at [307, 271] on button "Pay" at bounding box center [321, 272] width 49 height 14
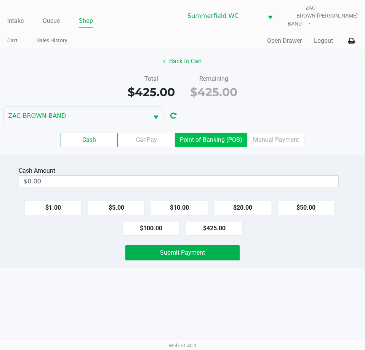
click at [201, 139] on label "Point of Banking (POB)" at bounding box center [211, 140] width 72 height 14
click at [0, 0] on 7 "Point of Banking (POB)" at bounding box center [0, 0] width 0 height 0
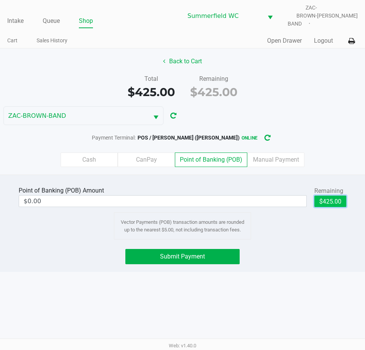
click at [334, 195] on button "$425.00" at bounding box center [330, 200] width 32 height 11
type input "$425.00"
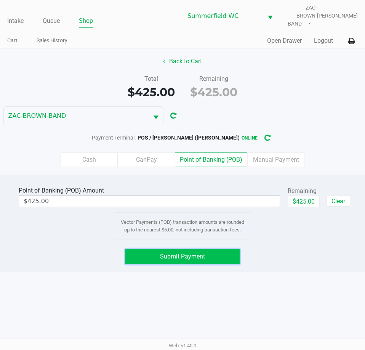
click at [187, 253] on span "Submit Payment" at bounding box center [182, 256] width 45 height 7
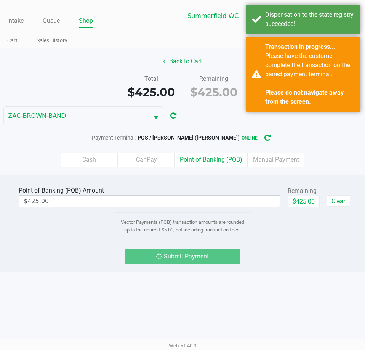
click at [273, 249] on div "Submit Payment" at bounding box center [182, 256] width 376 height 15
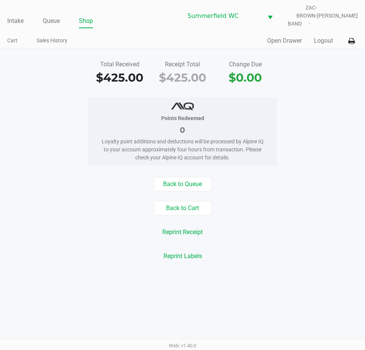
click at [42, 16] on ul "Intake Queue Shop" at bounding box center [94, 21] width 175 height 13
click at [44, 16] on link "Queue" at bounding box center [51, 21] width 17 height 11
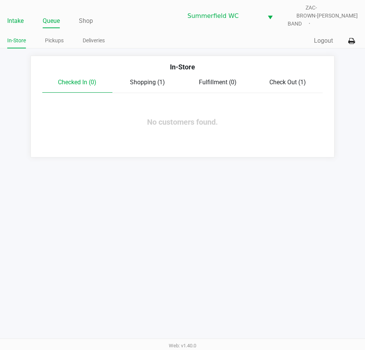
click at [17, 16] on link "Intake" at bounding box center [15, 21] width 16 height 11
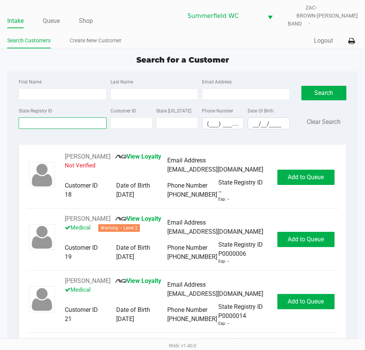
click at [49, 118] on input "State Registry ID" at bounding box center [63, 122] width 88 height 11
type input "richard"
drag, startPoint x: 42, startPoint y: 118, endPoint x: 2, endPoint y: 117, distance: 40.0
click at [2, 117] on app-all-customers "Search for a Customer First Name Last Name Email Address State Registry ID rich…" at bounding box center [182, 200] width 365 height 292
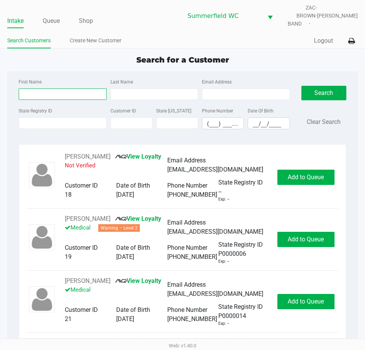
click at [43, 88] on input "First Name" at bounding box center [63, 93] width 88 height 11
type input "richard"
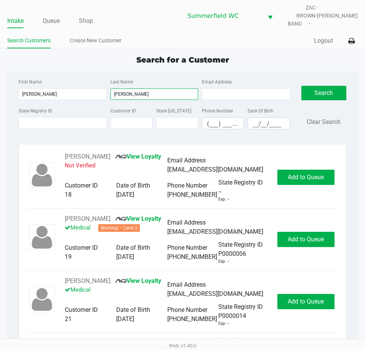
type input "moore"
click at [250, 122] on input "__/__/____" at bounding box center [268, 124] width 41 height 12
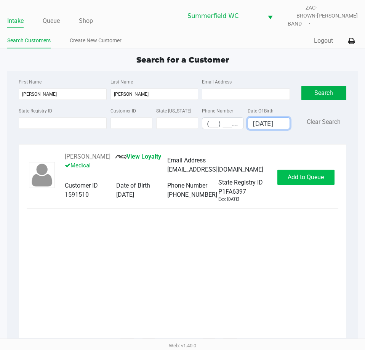
type input "06/05/1952"
click at [291, 169] on button "Add to Queue" at bounding box center [305, 176] width 57 height 15
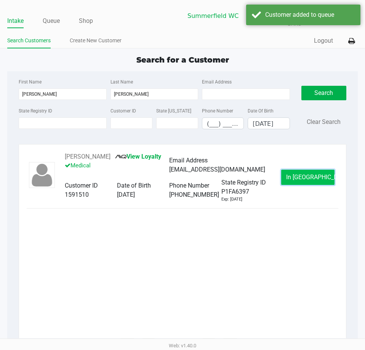
click at [301, 169] on button "In Queue" at bounding box center [307, 176] width 53 height 15
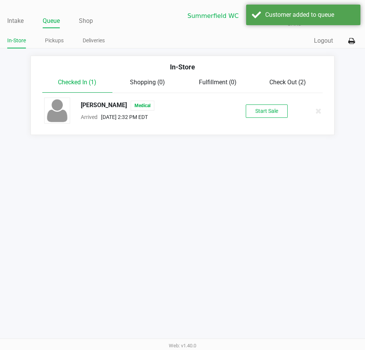
click at [269, 114] on div "RICHARD MOORE Medical Arrived Aug 25, 2025 2:32 PM EDT Start Sale" at bounding box center [182, 111] width 288 height 27
click at [271, 110] on button "Start Sale" at bounding box center [267, 110] width 42 height 13
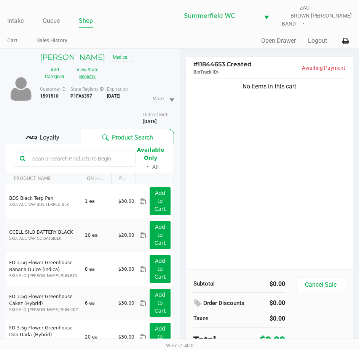
click at [90, 74] on button "View State Registry" at bounding box center [85, 73] width 32 height 19
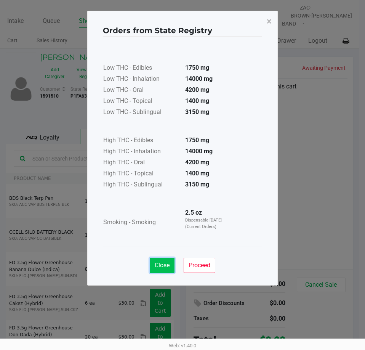
click at [156, 263] on span "Close" at bounding box center [162, 264] width 15 height 7
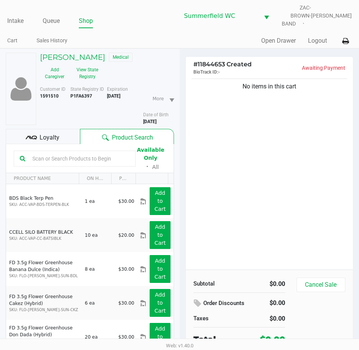
click at [313, 187] on div "No items in this cart" at bounding box center [270, 173] width 168 height 192
click at [87, 53] on h5 "RICHARD MOORE" at bounding box center [72, 57] width 65 height 9
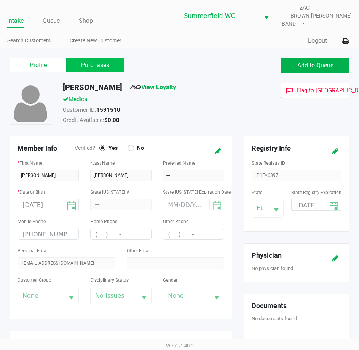
click at [101, 58] on label "Purchases" at bounding box center [95, 65] width 57 height 14
click at [0, 0] on 1 "Purchases" at bounding box center [0, 0] width 0 height 0
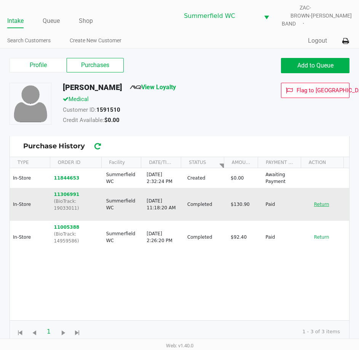
click at [323, 198] on button "Return" at bounding box center [321, 204] width 25 height 12
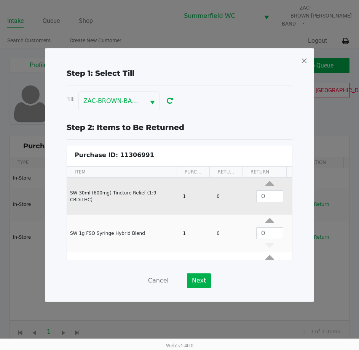
scroll to position [103, 0]
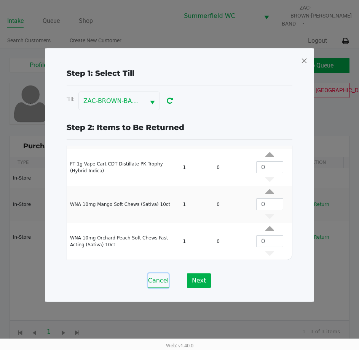
click at [160, 284] on button "Cancel" at bounding box center [158, 280] width 21 height 14
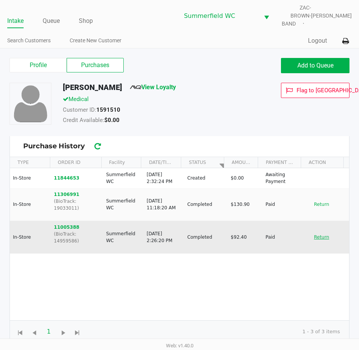
click at [315, 231] on button "Return" at bounding box center [321, 237] width 25 height 12
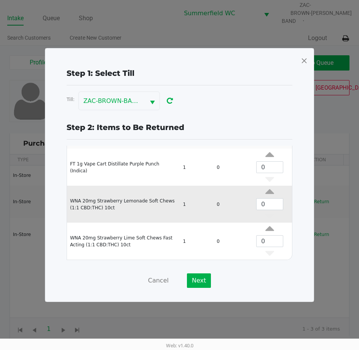
scroll to position [3, 0]
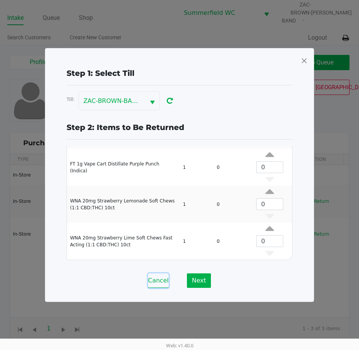
click at [160, 279] on button "Cancel" at bounding box center [158, 280] width 21 height 14
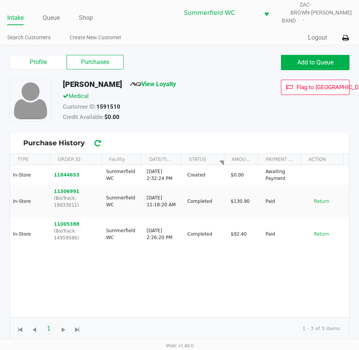
click at [203, 113] on div "Credit Available: $0.00" at bounding box center [156, 118] width 199 height 11
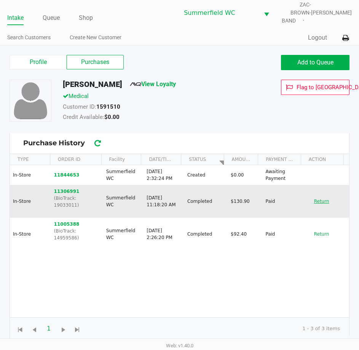
click at [316, 195] on button "Return" at bounding box center [321, 201] width 25 height 12
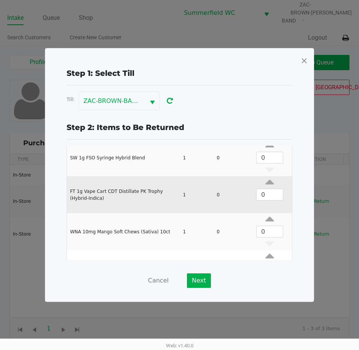
scroll to position [76, 0]
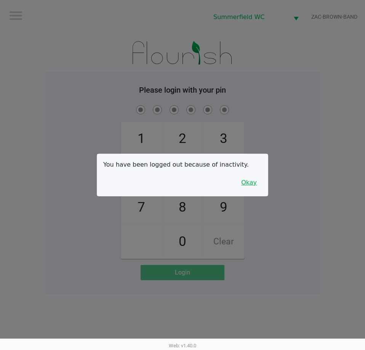
click at [257, 180] on button "Okay" at bounding box center [249, 182] width 26 height 14
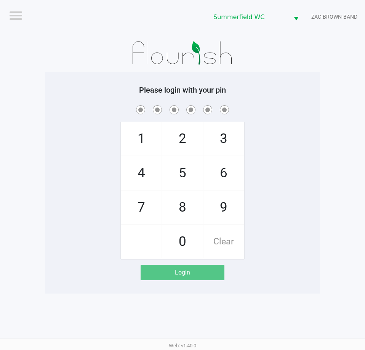
click at [256, 173] on div "1 4 7 2 5 8 0 3 6 9 Clear" at bounding box center [182, 181] width 274 height 155
drag, startPoint x: 273, startPoint y: 165, endPoint x: 294, endPoint y: 159, distance: 21.3
click at [277, 163] on div "1 4 7 2 5 8 0 3 6 9 Clear" at bounding box center [182, 181] width 274 height 155
checkbox input "true"
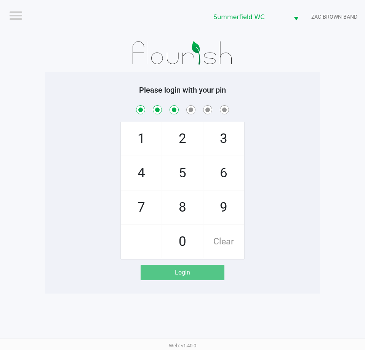
checkbox input "true"
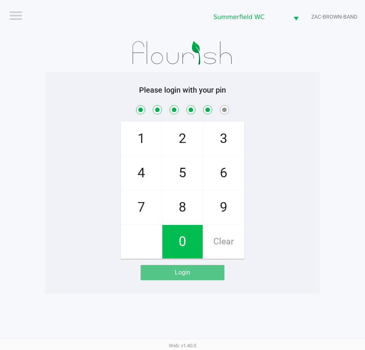
checkbox input "true"
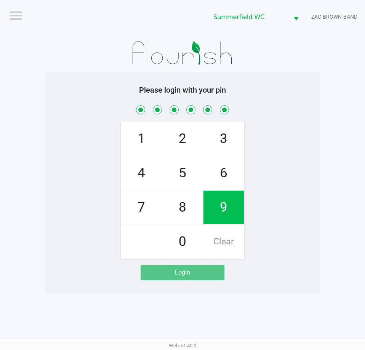
checkbox input "true"
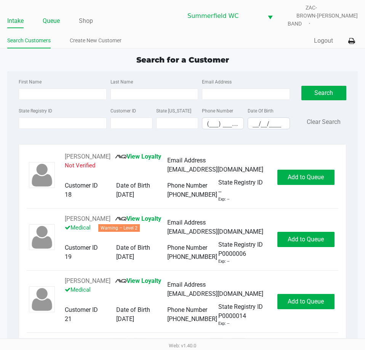
click at [53, 16] on link "Queue" at bounding box center [51, 21] width 17 height 11
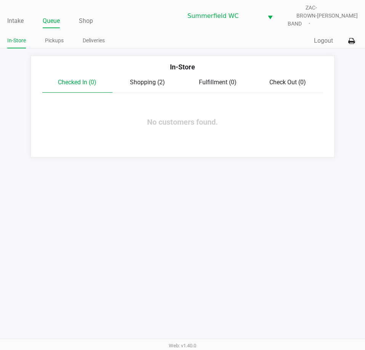
click at [145, 71] on div "In-Store" at bounding box center [183, 70] width 292 height 16
click at [145, 78] on span "Shopping (2)" at bounding box center [147, 81] width 35 height 7
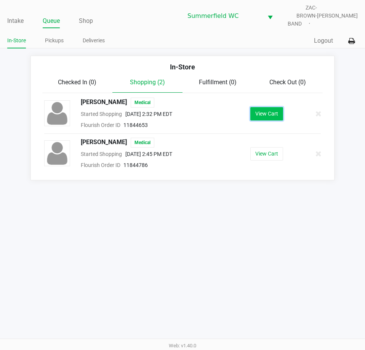
click at [271, 111] on button "View Cart" at bounding box center [266, 113] width 33 height 13
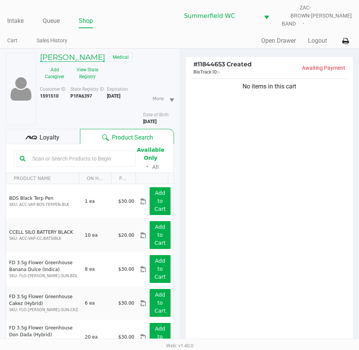
click at [80, 53] on h5 "RICHARD MOORE" at bounding box center [72, 57] width 65 height 9
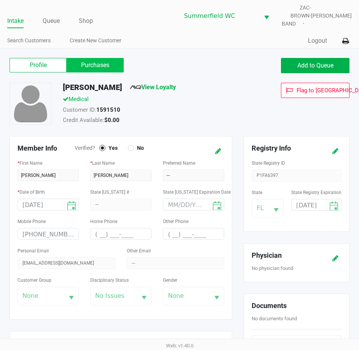
click at [105, 61] on label "Purchases" at bounding box center [95, 65] width 57 height 14
click at [0, 0] on 1 "Purchases" at bounding box center [0, 0] width 0 height 0
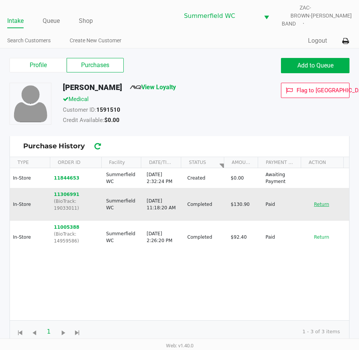
click at [313, 198] on button "Return" at bounding box center [321, 204] width 25 height 12
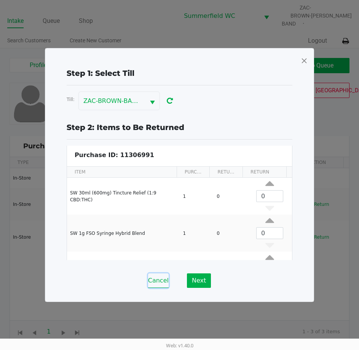
click at [165, 280] on button "Cancel" at bounding box center [158, 280] width 21 height 14
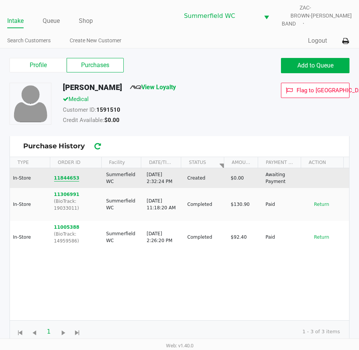
click at [68, 174] on button "11844653" at bounding box center [67, 177] width 26 height 7
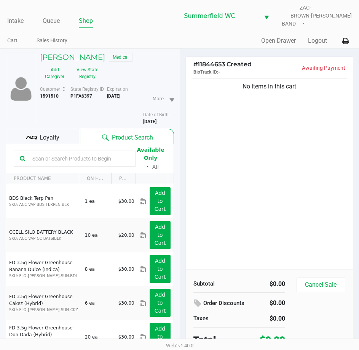
click at [259, 174] on div "No items in this cart" at bounding box center [270, 173] width 168 height 192
click at [53, 153] on input "text" at bounding box center [79, 158] width 100 height 11
click at [261, 150] on div "No items in this cart" at bounding box center [270, 173] width 168 height 192
click at [112, 154] on input "text" at bounding box center [79, 158] width 100 height 11
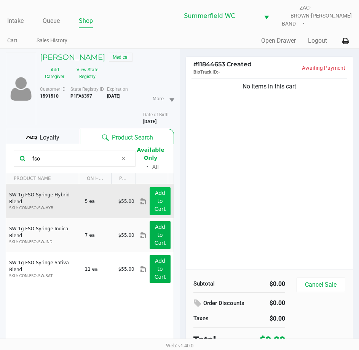
type input "fso"
click at [155, 198] on app-button-loader "Add to Cart" at bounding box center [160, 201] width 11 height 22
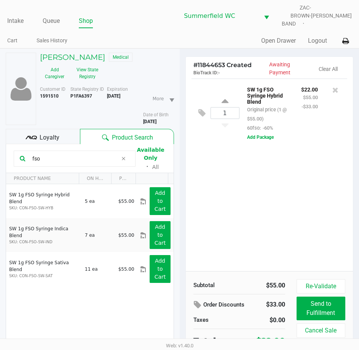
click at [221, 98] on div "1" at bounding box center [225, 113] width 29 height 31
click at [224, 91] on div "1 SW 1g FSO Syringe Hybrid Blend Original price (1 @ $55.00) 60fso: -60% $22.00…" at bounding box center [270, 112] width 156 height 69
click at [225, 99] on icon at bounding box center [225, 103] width 7 height 10
type input "2"
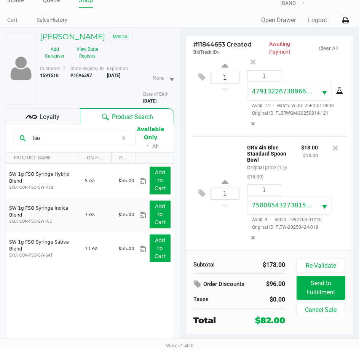
scroll to position [40, 0]
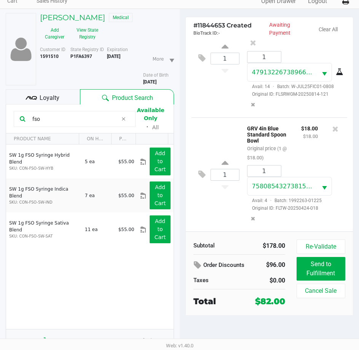
click at [49, 89] on div "Loyalty" at bounding box center [43, 96] width 74 height 15
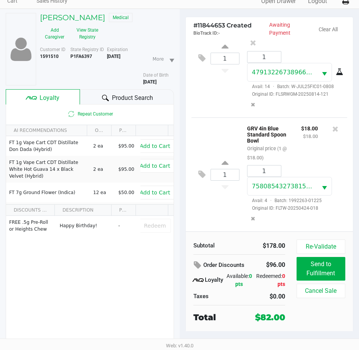
click at [201, 210] on div "1 GRV 4in Blue Standard Spoon Bowl Original price (1 @ $18.00) $18.00 $18.00 1 …" at bounding box center [270, 174] width 156 height 114
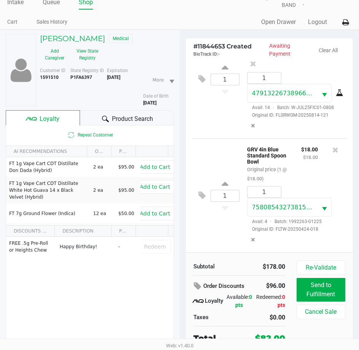
scroll to position [0, 0]
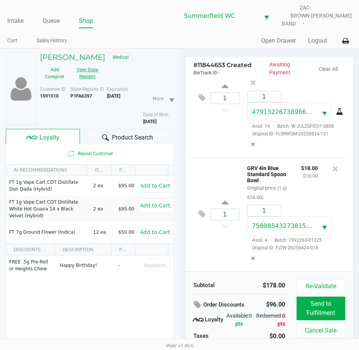
click at [90, 72] on button "View State Registry" at bounding box center [85, 73] width 32 height 19
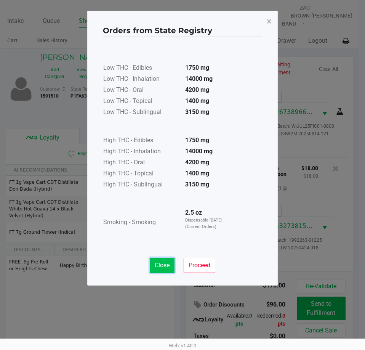
click at [161, 263] on span "Close" at bounding box center [162, 264] width 15 height 7
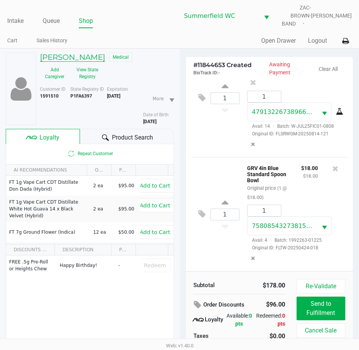
click at [94, 53] on h5 "RICHARD MOORE" at bounding box center [72, 57] width 65 height 9
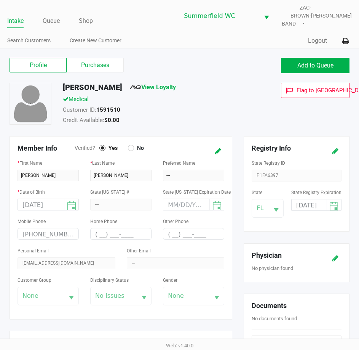
click at [214, 105] on div "Customer ID: 1591510" at bounding box center [156, 110] width 199 height 11
drag, startPoint x: 105, startPoint y: 65, endPoint x: 104, endPoint y: 71, distance: 5.8
click at [105, 64] on label "Purchases" at bounding box center [95, 65] width 57 height 14
click at [0, 0] on 1 "Purchases" at bounding box center [0, 0] width 0 height 0
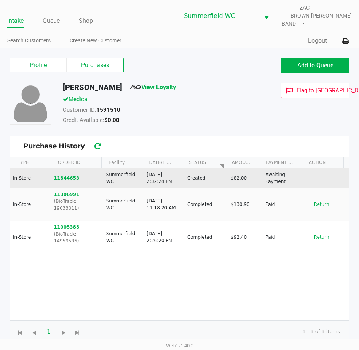
click at [74, 174] on button "11844653" at bounding box center [67, 177] width 26 height 7
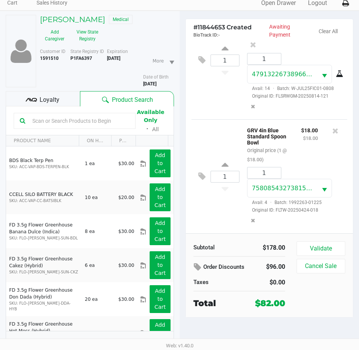
scroll to position [40, 0]
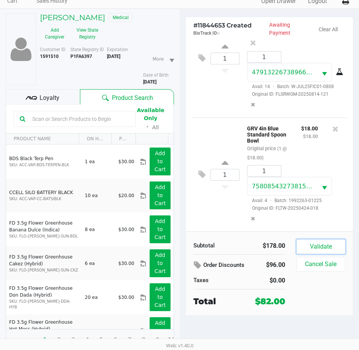
click at [312, 239] on button "Validate" at bounding box center [321, 246] width 49 height 14
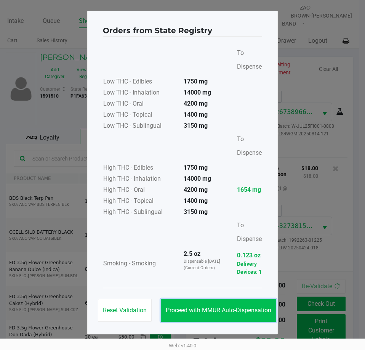
click at [181, 313] on span "Proceed with MMUR Auto-Dispensation" at bounding box center [218, 309] width 105 height 7
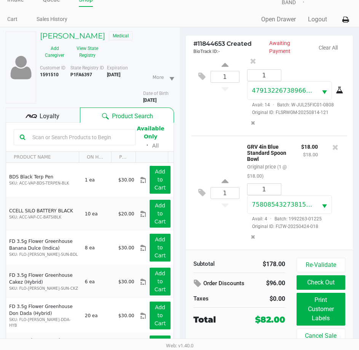
scroll to position [40, 0]
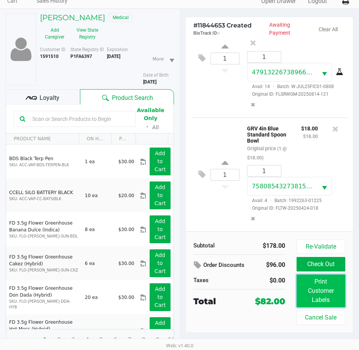
click at [303, 284] on button "Print Customer Labels" at bounding box center [321, 290] width 49 height 33
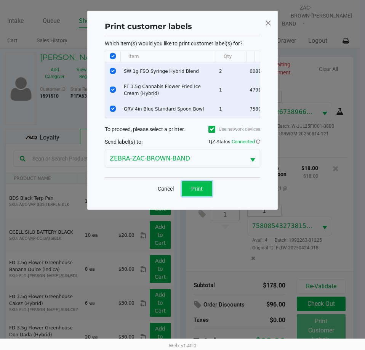
click at [189, 191] on button "Print" at bounding box center [197, 188] width 30 height 15
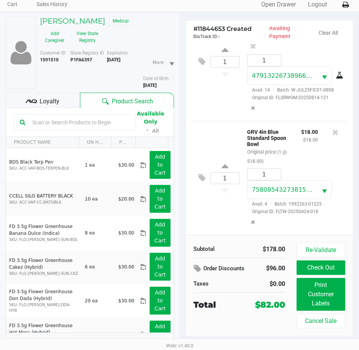
scroll to position [40, 0]
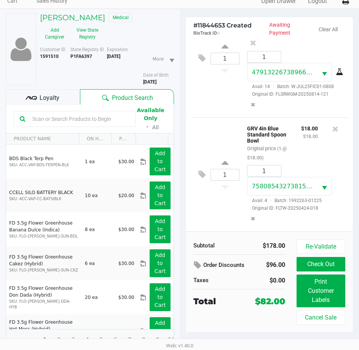
click at [200, 212] on div "1 GRV 4in Blue Standard Spoon Bowl Original price (1 @ $18.00) $18.00 $18.00 1 …" at bounding box center [270, 174] width 156 height 114
click at [317, 260] on button "Check Out" at bounding box center [321, 264] width 49 height 14
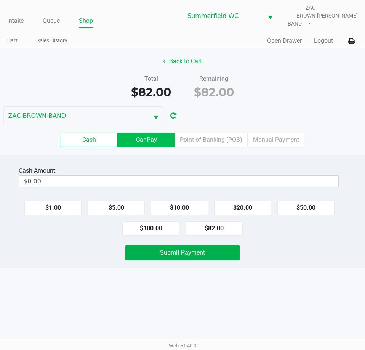
click at [155, 136] on label "CanPay" at bounding box center [146, 140] width 57 height 14
click at [0, 0] on 2 "CanPay" at bounding box center [0, 0] width 0 height 0
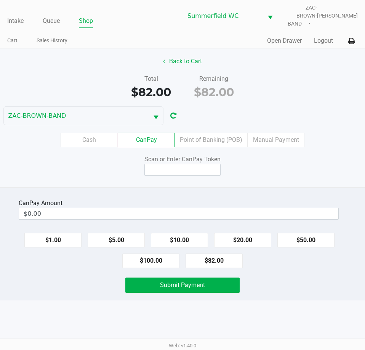
click at [301, 198] on div "CanPay Amount" at bounding box center [179, 202] width 320 height 9
click at [220, 253] on button "$82.00" at bounding box center [213, 260] width 57 height 14
type input "$82.00"
drag, startPoint x: 185, startPoint y: 166, endPoint x: 234, endPoint y: 157, distance: 50.3
click at [184, 166] on input at bounding box center [182, 170] width 76 height 12
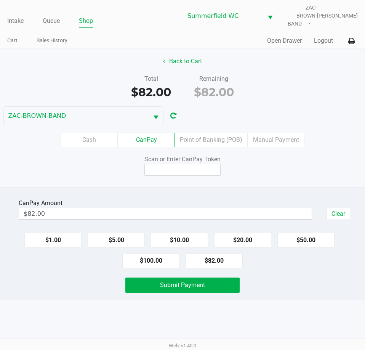
click at [293, 165] on div "Scan or Enter CanPay Token" at bounding box center [182, 165] width 376 height 21
click at [175, 165] on input at bounding box center [182, 170] width 76 height 12
type input "X6536554X"
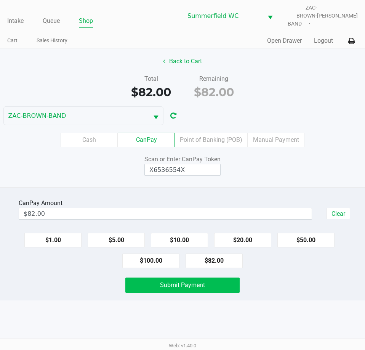
click at [184, 282] on span "Submit Payment" at bounding box center [182, 284] width 45 height 7
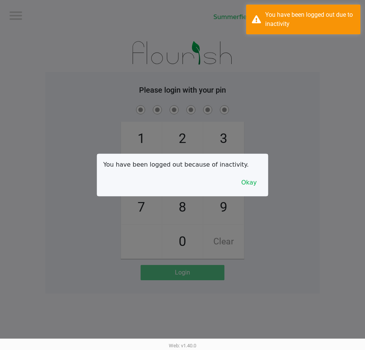
click at [321, 99] on div at bounding box center [182, 175] width 365 height 350
click at [250, 187] on button "Okay" at bounding box center [249, 182] width 26 height 14
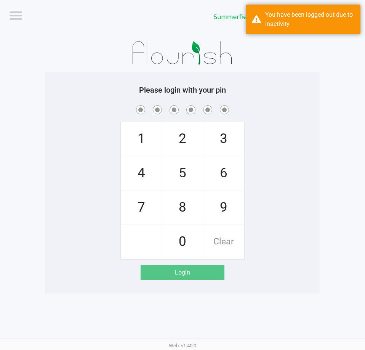
click at [275, 147] on div "1 4 7 2 5 8 0 3 6 9 Clear" at bounding box center [182, 181] width 274 height 155
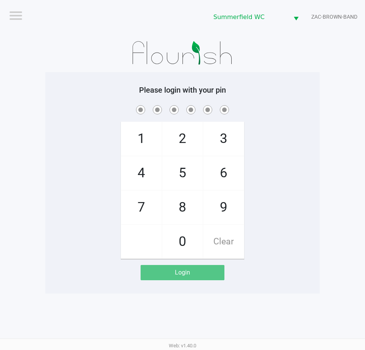
drag, startPoint x: 307, startPoint y: 270, endPoint x: 319, endPoint y: 272, distance: 11.9
click at [307, 270] on app-pos-login "Please login with your pin 1 4 7 2 5 8 0 3 6 9 Clear Login" at bounding box center [182, 182] width 263 height 195
click at [308, 86] on h5 "Please login with your pin" at bounding box center [182, 89] width 263 height 9
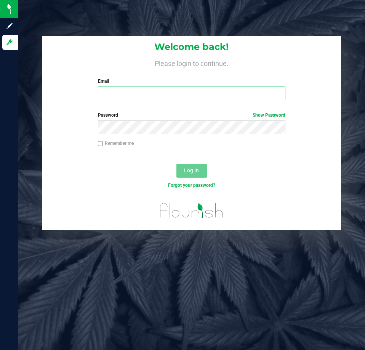
click at [139, 96] on input "Email" at bounding box center [191, 93] width 187 height 14
type input "[EMAIL_ADDRESS][DOMAIN_NAME]"
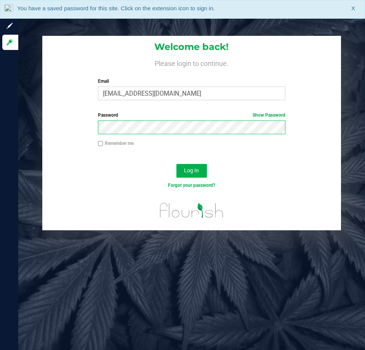
click at [176, 164] on button "Log In" at bounding box center [191, 171] width 30 height 14
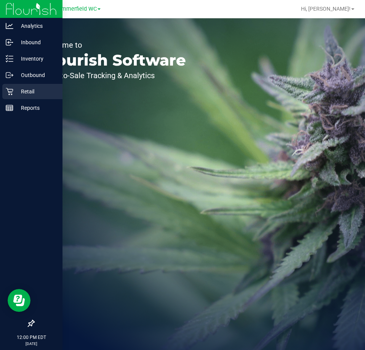
click at [10, 93] on icon at bounding box center [10, 92] width 8 height 8
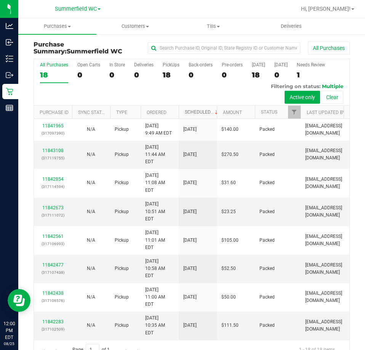
click at [200, 113] on link "Scheduled" at bounding box center [202, 111] width 35 height 5
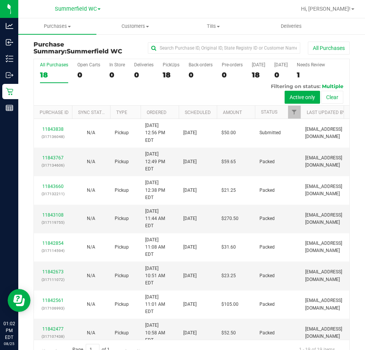
click at [56, 69] on label "All Purchases 18" at bounding box center [54, 72] width 28 height 21
click at [0, 0] on input "All Purchases 18" at bounding box center [0, 0] width 0 height 0
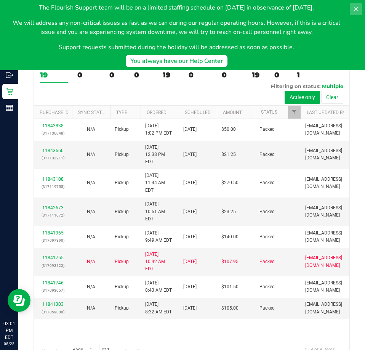
click at [355, 11] on icon at bounding box center [356, 9] width 6 height 6
